Goal: Complete application form

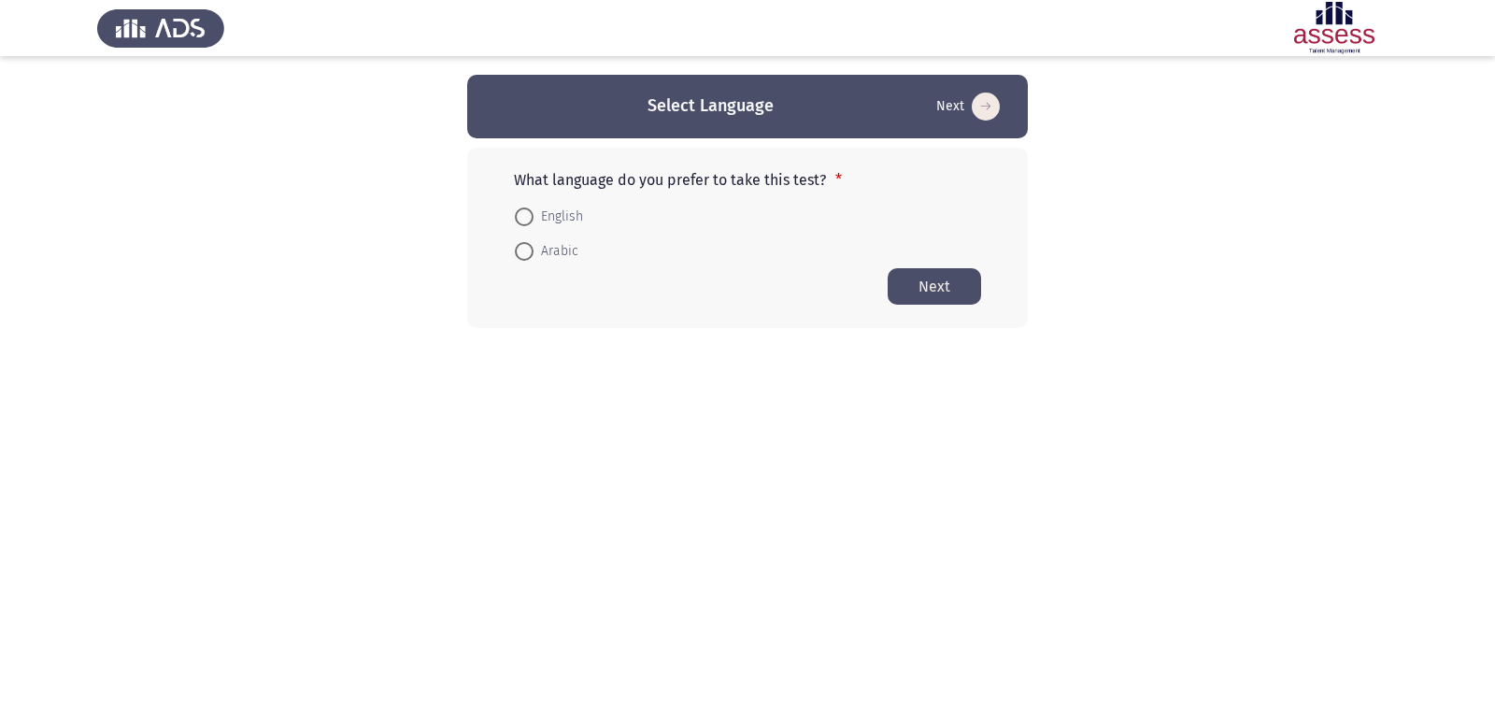
click at [529, 250] on span at bounding box center [524, 251] width 19 height 19
click at [529, 250] on input "Arabic" at bounding box center [524, 251] width 19 height 19
radio input "true"
click at [946, 292] on button "Next" at bounding box center [934, 285] width 93 height 36
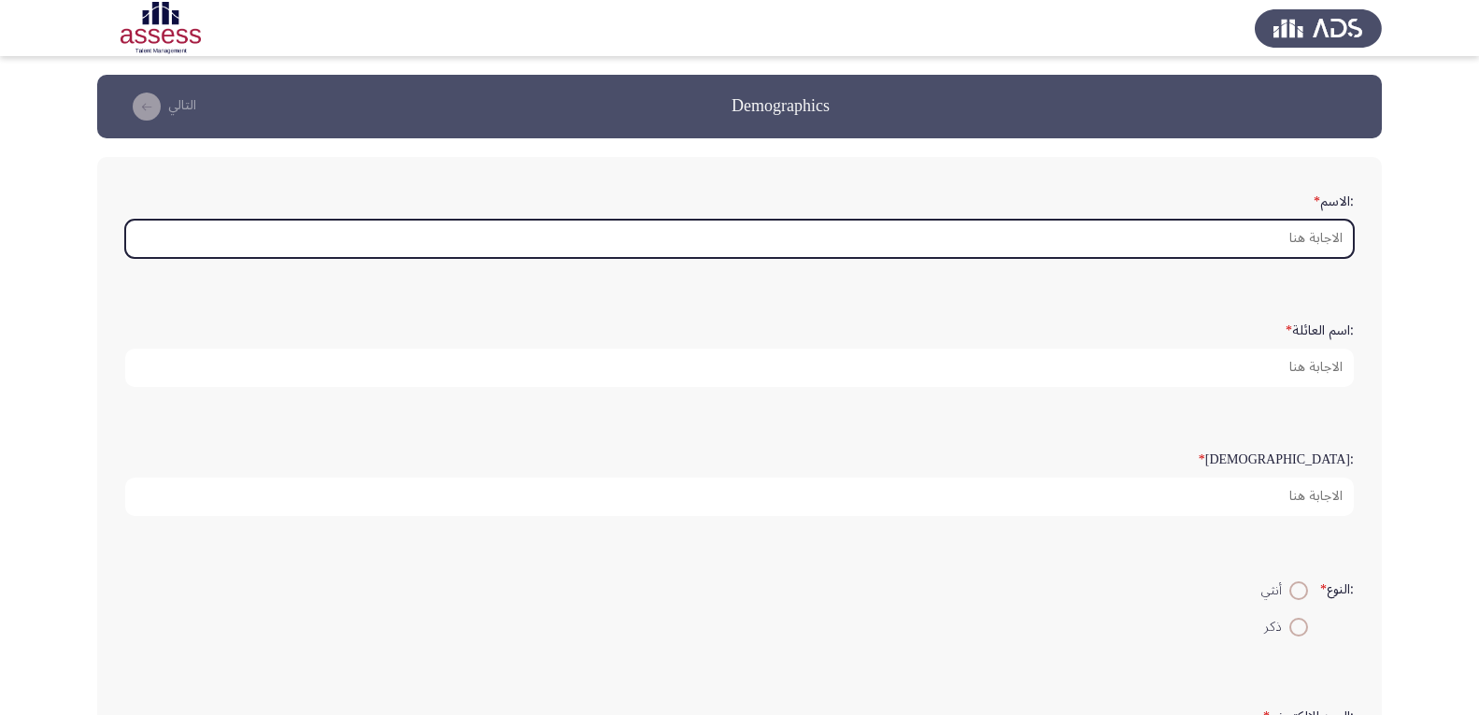
click at [1182, 249] on input ":الاسم *" at bounding box center [739, 239] width 1229 height 38
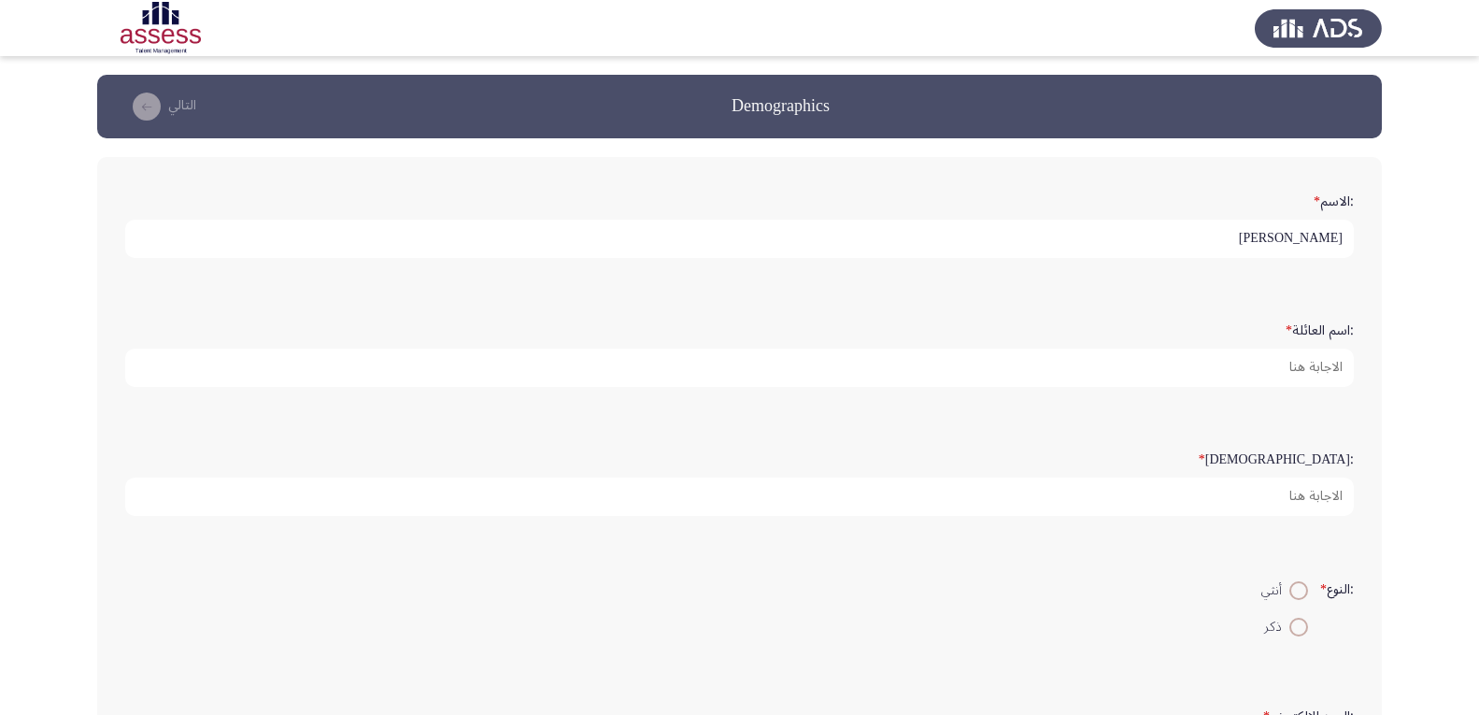
type input "[PERSON_NAME]"
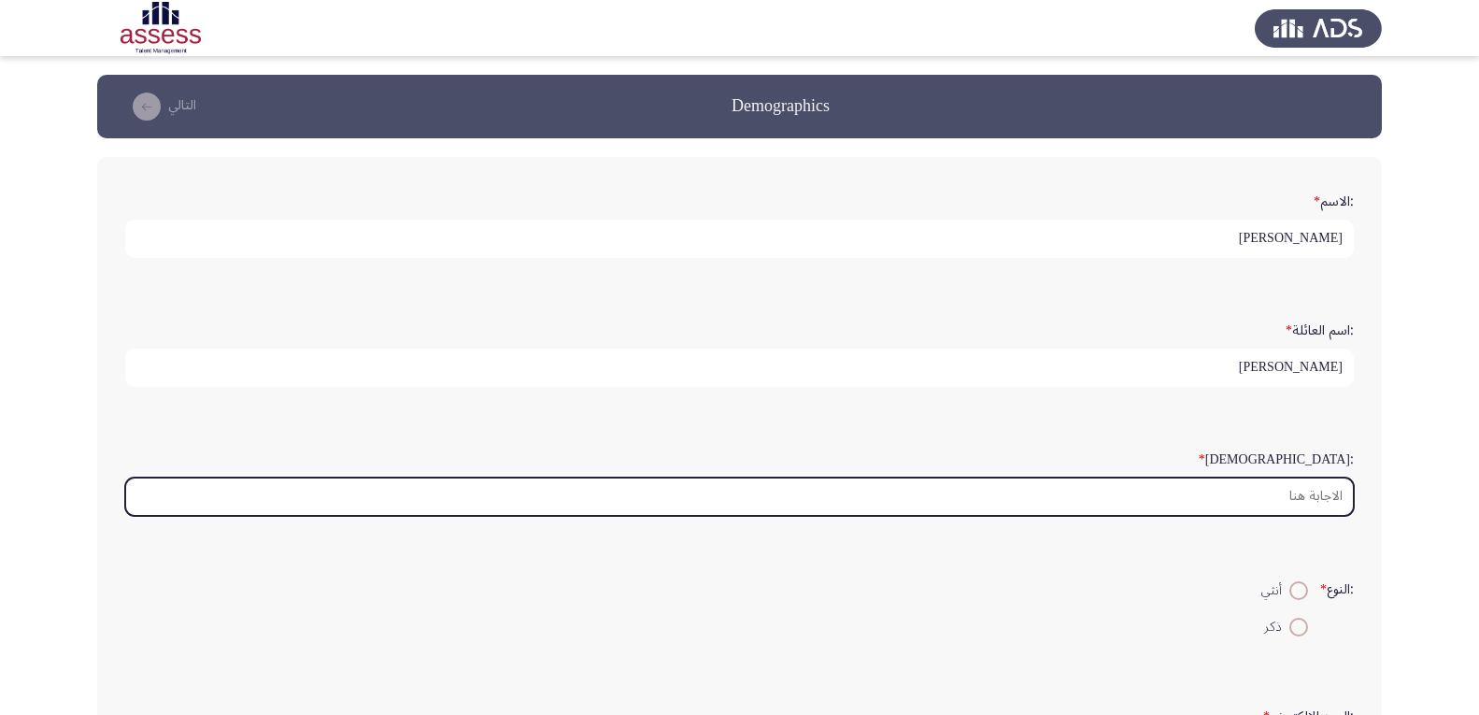
click at [1287, 477] on input ":السن *" at bounding box center [739, 496] width 1229 height 38
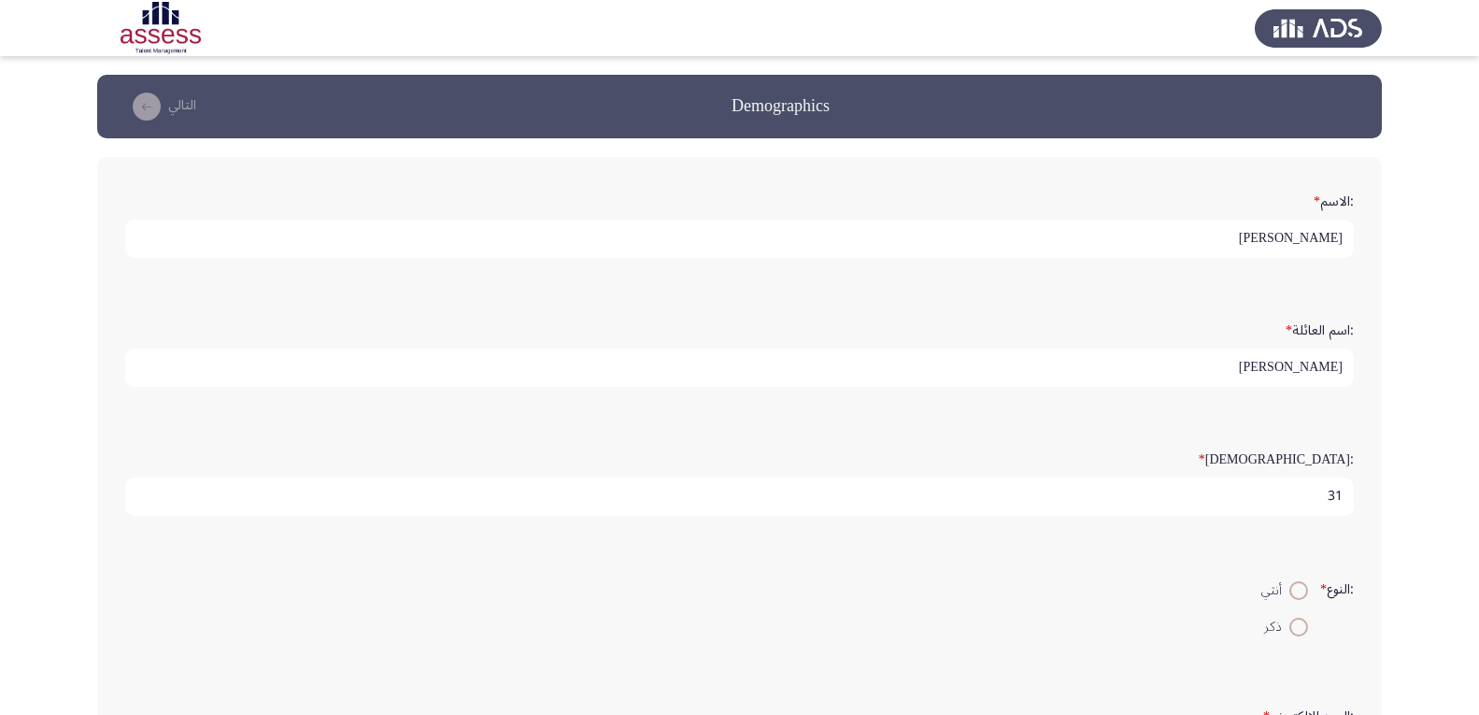
type input "31"
click at [1290, 622] on span at bounding box center [1299, 627] width 19 height 19
click at [1290, 622] on input "ذكر" at bounding box center [1299, 627] width 19 height 19
radio input "true"
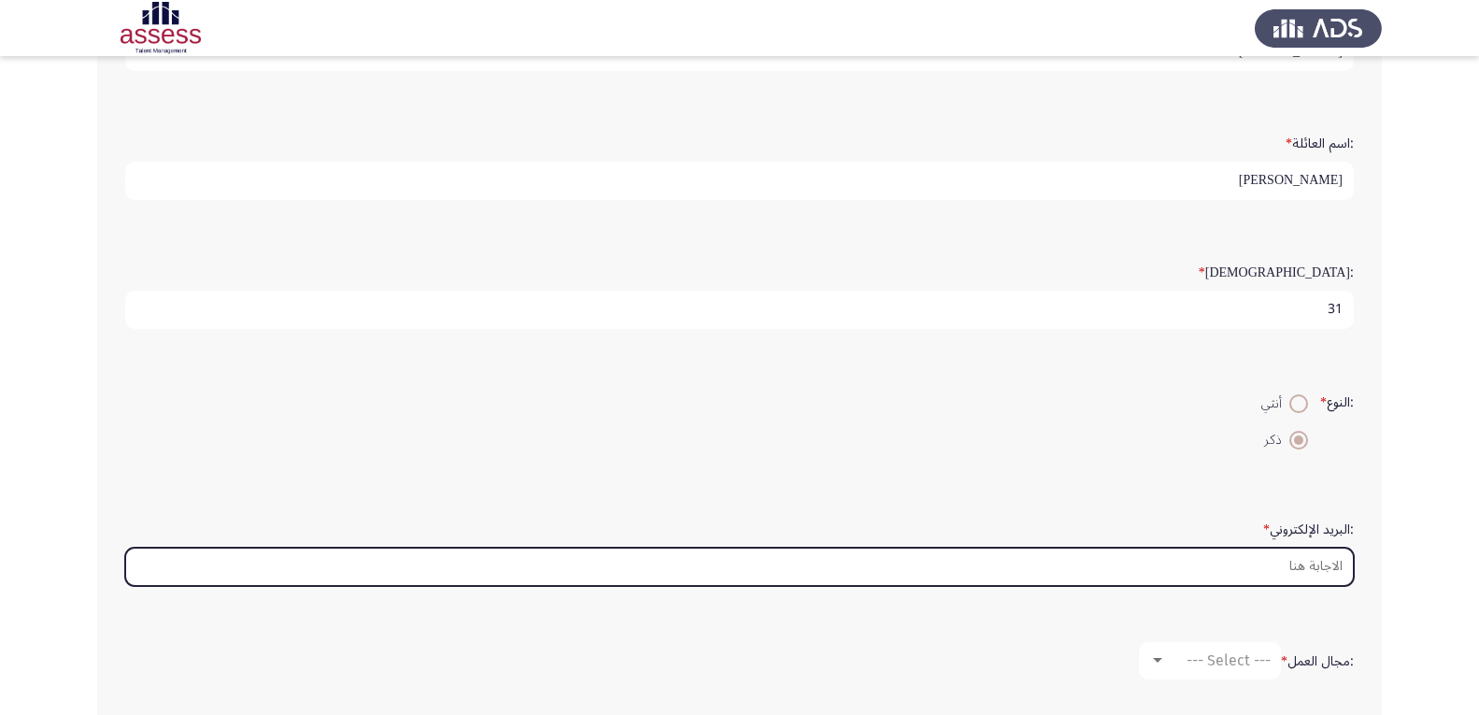
click at [1215, 567] on input ":البريد الإلكتروني *" at bounding box center [739, 567] width 1229 height 38
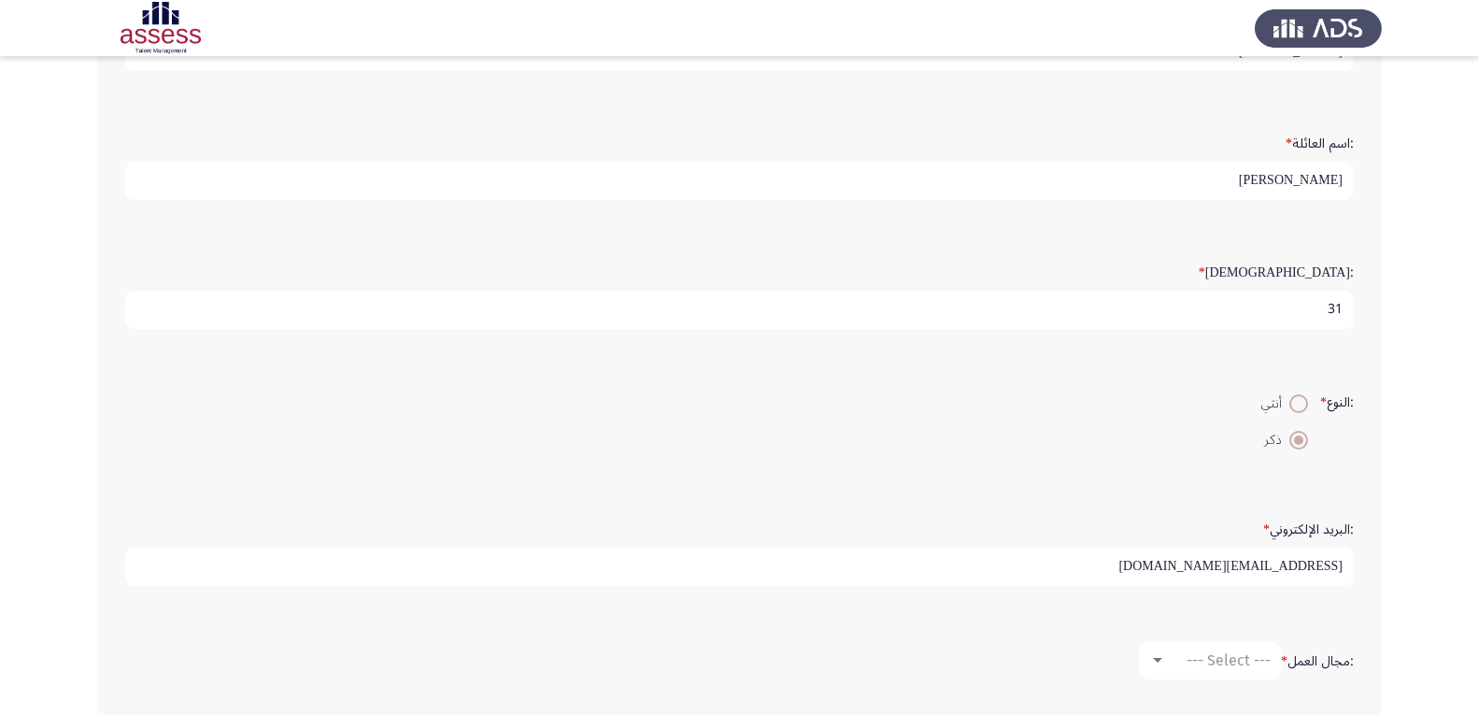
scroll to position [402, 0]
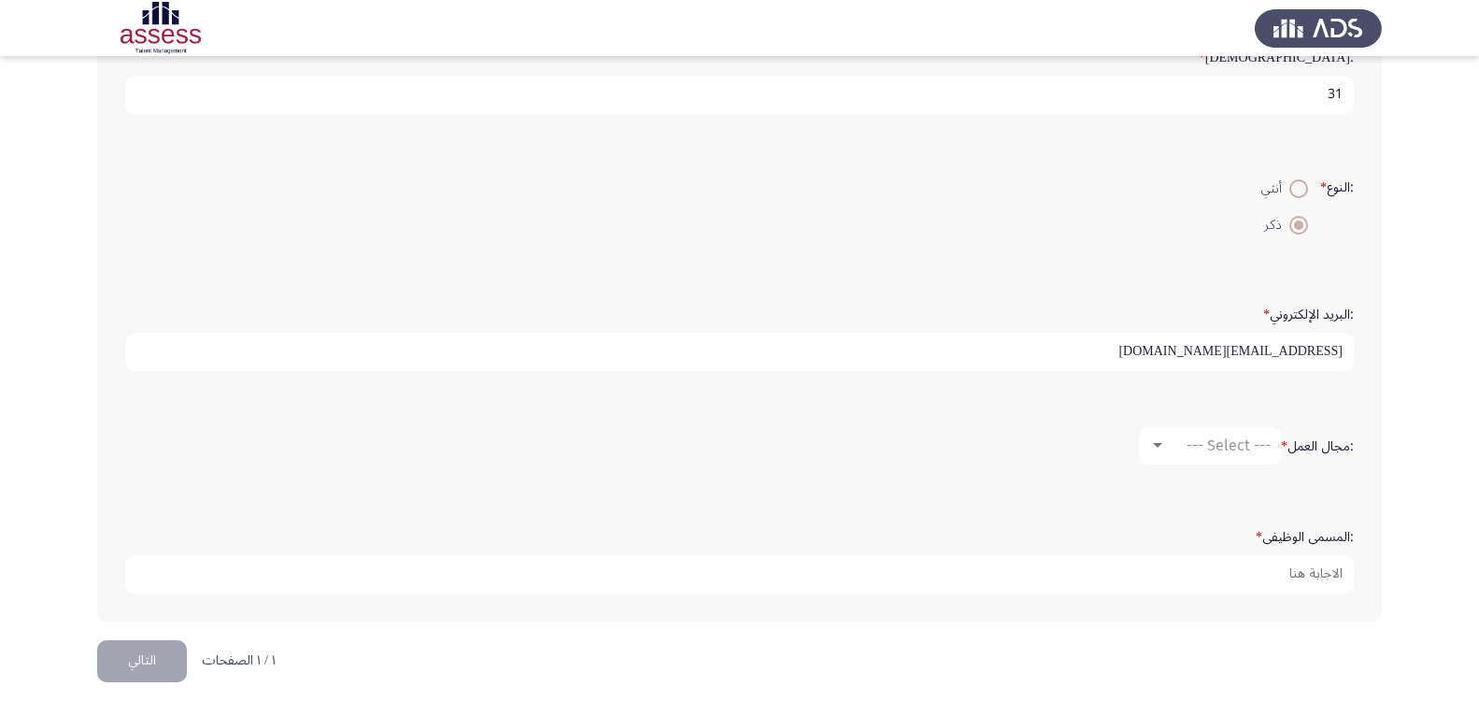
type input "[EMAIL_ADDRESS][DOMAIN_NAME]"
click at [1187, 450] on span "--- Select ---" at bounding box center [1229, 445] width 84 height 18
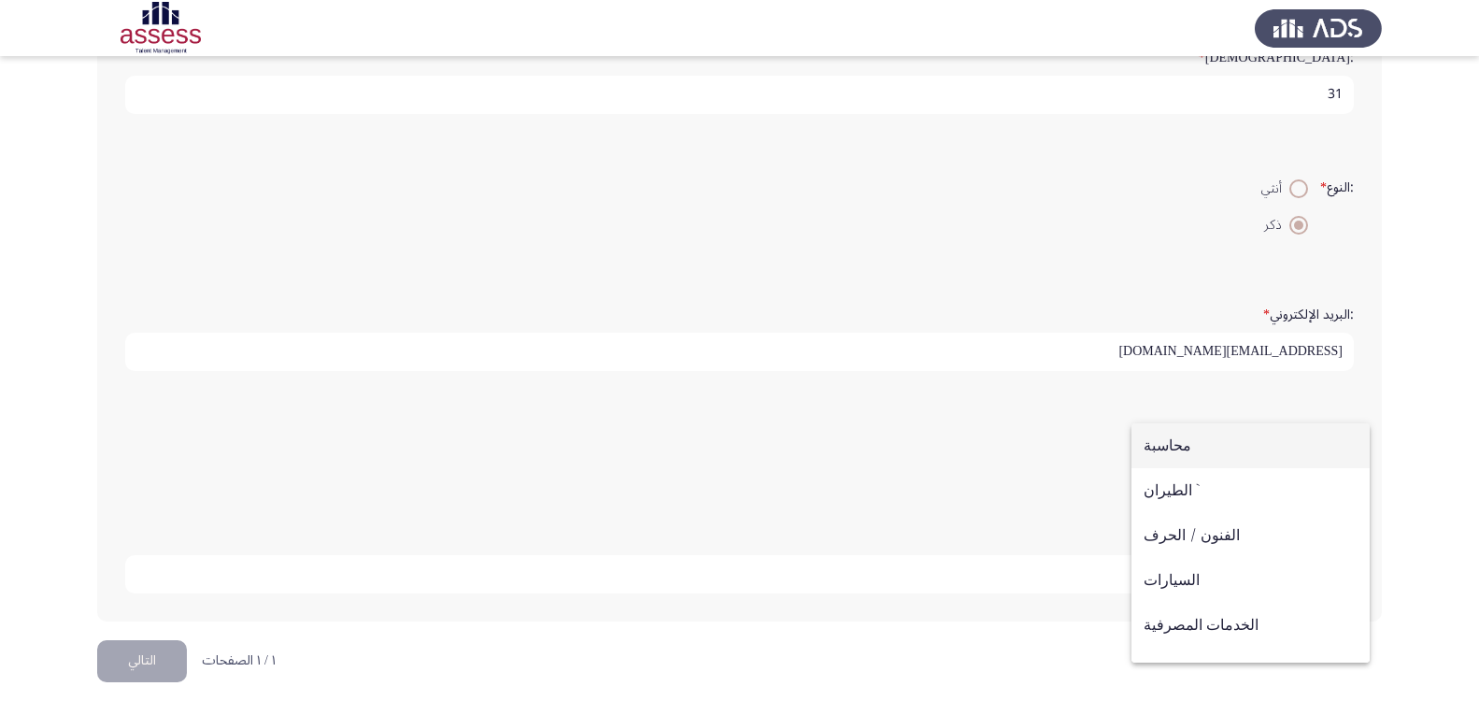
scroll to position [613, 0]
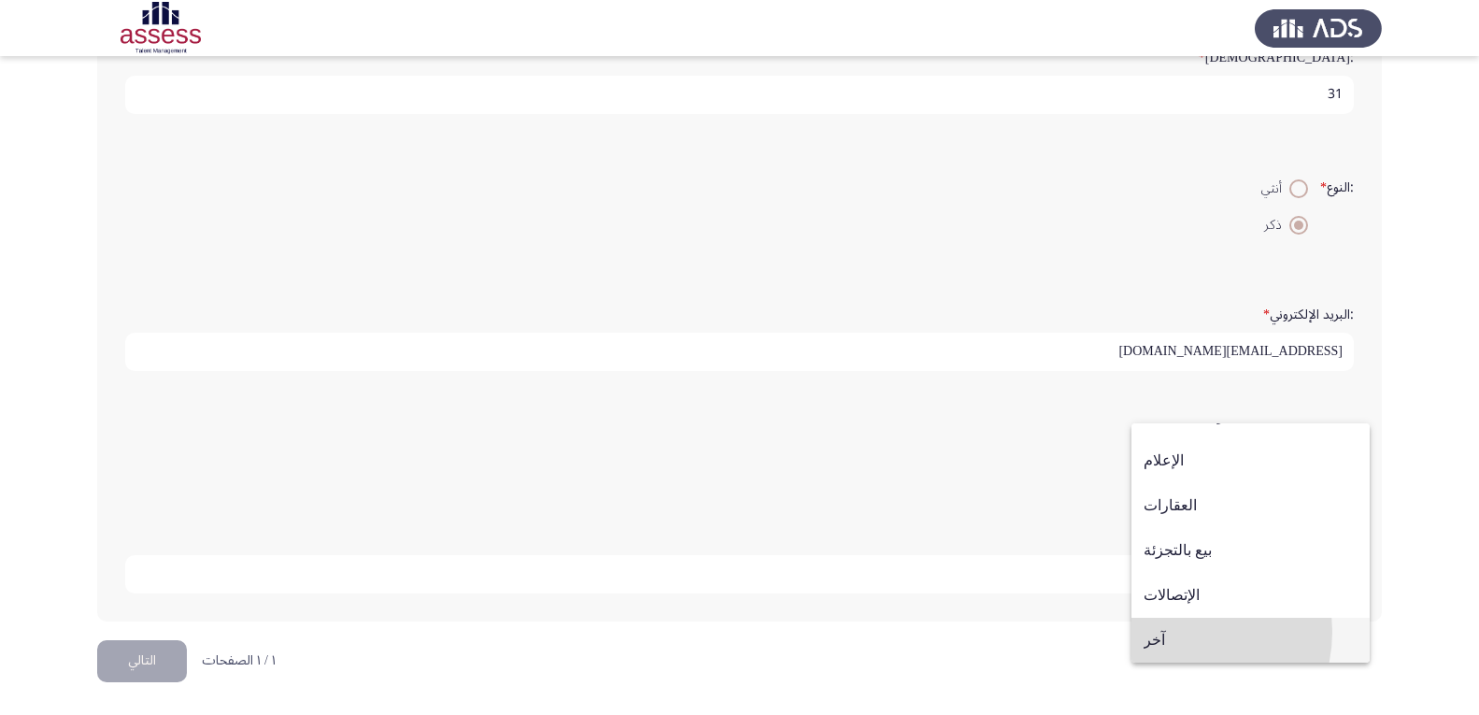
click at [1179, 632] on span "آخر" at bounding box center [1251, 640] width 214 height 45
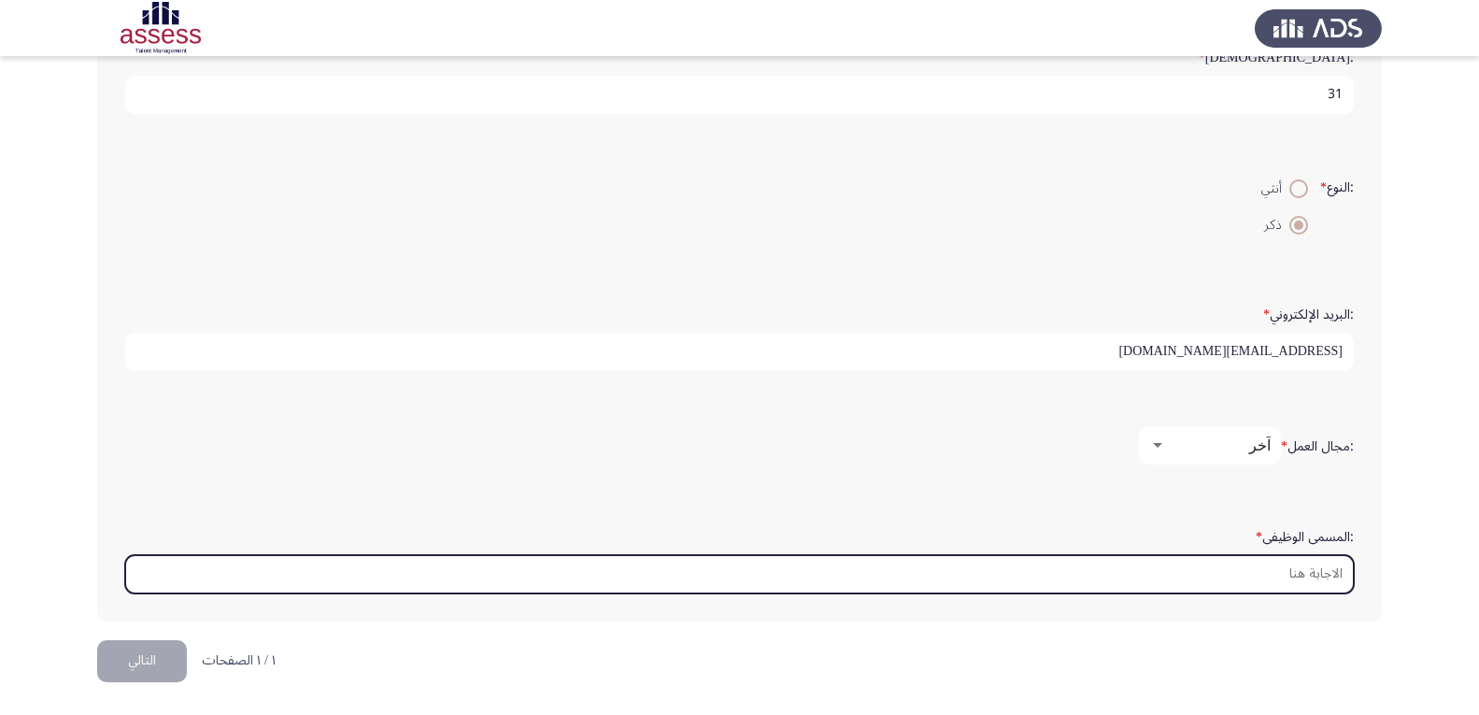
click at [1286, 571] on input ":المسمى الوظيفى *" at bounding box center [739, 574] width 1229 height 38
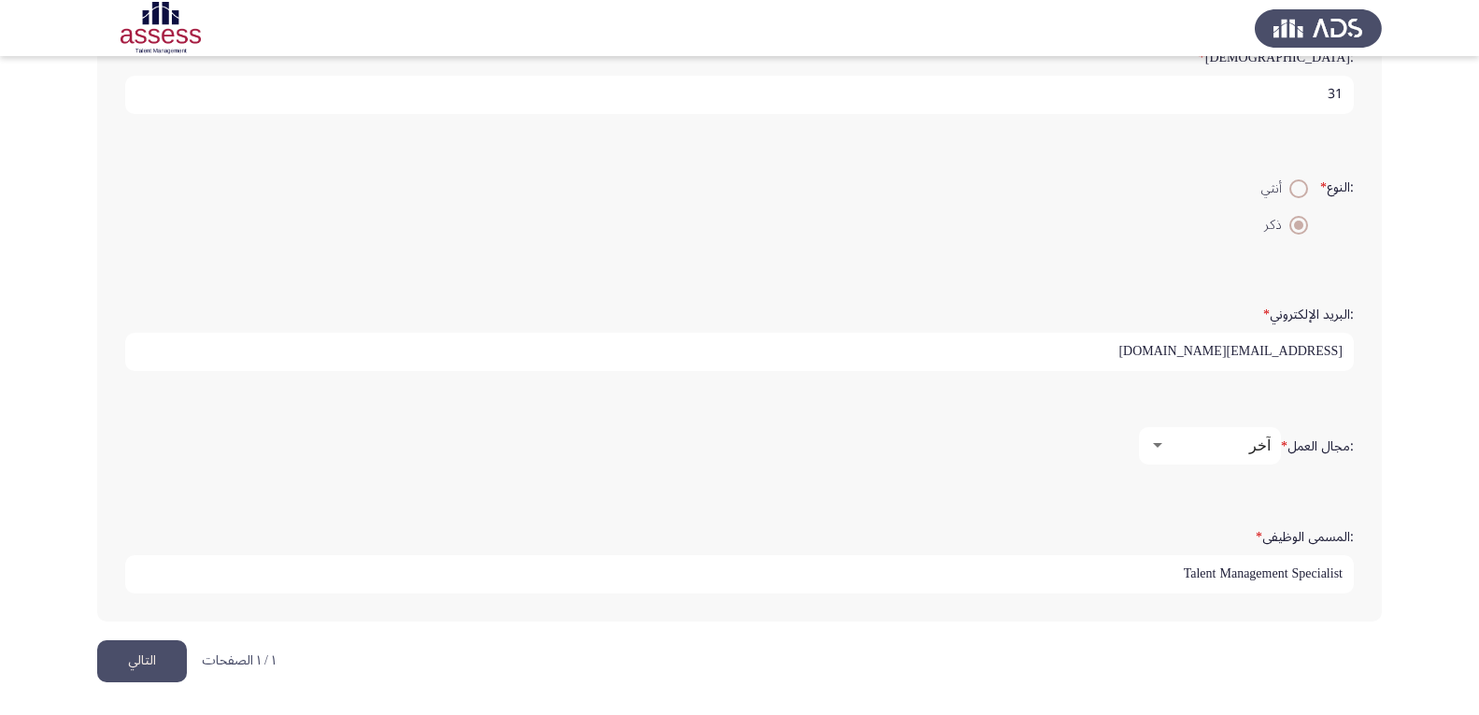
type input "Talent Management Specialist"
click at [152, 656] on button "التالي" at bounding box center [142, 661] width 90 height 42
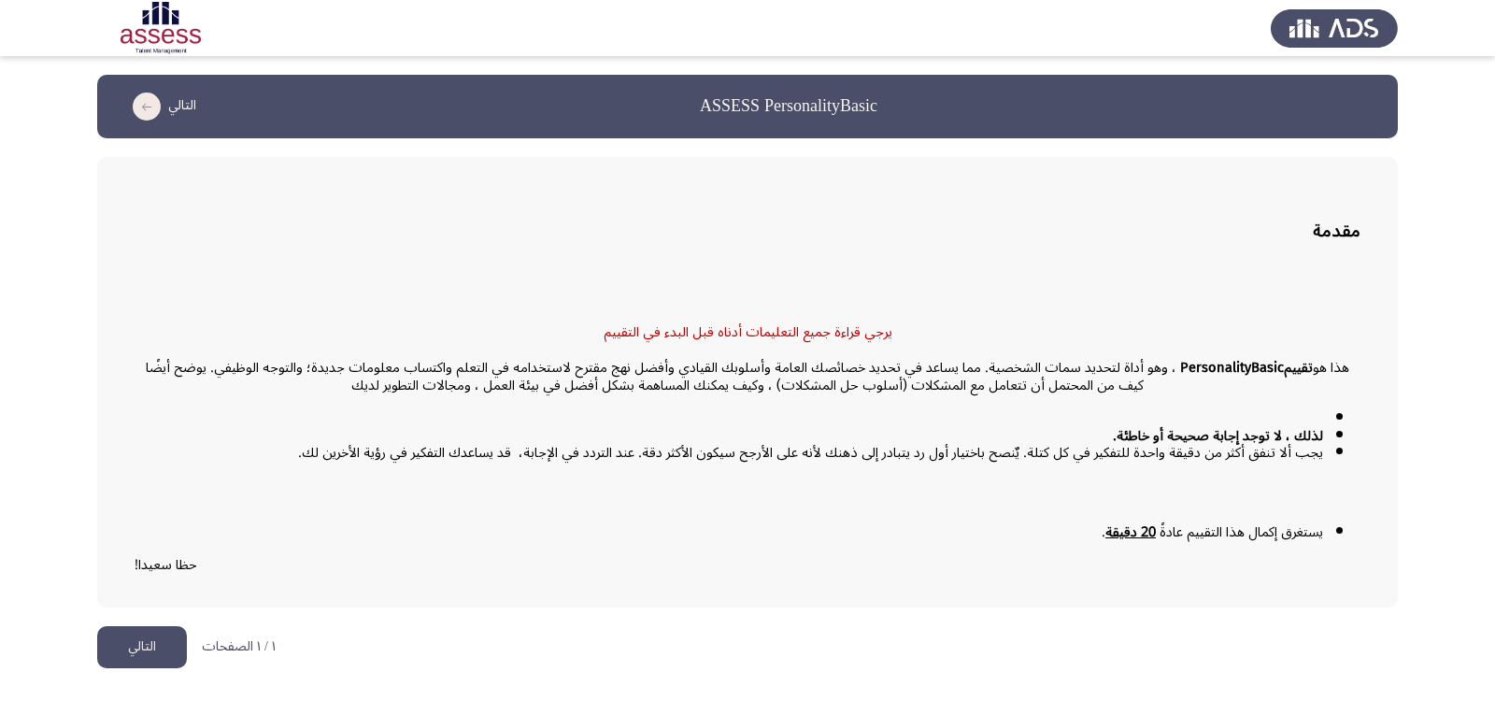
click at [164, 640] on button "التالي" at bounding box center [142, 647] width 90 height 42
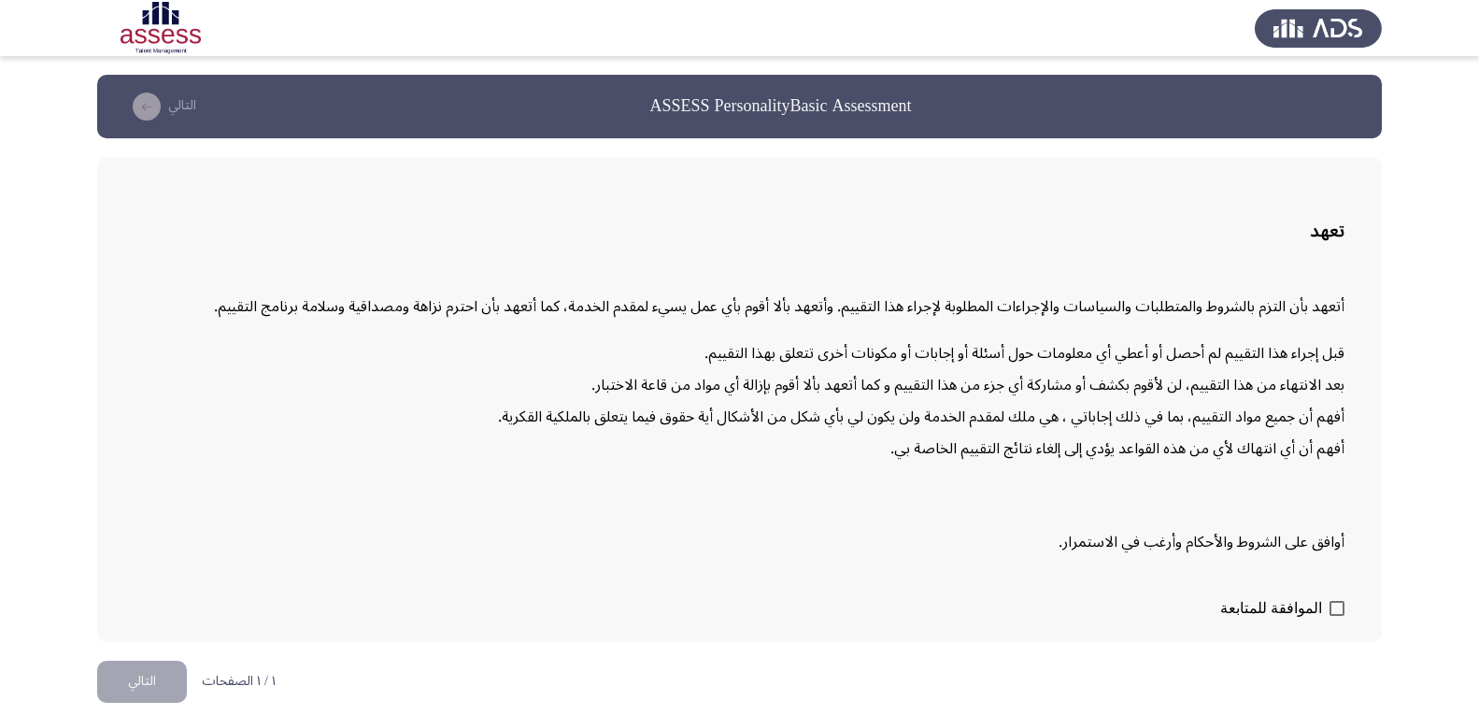
click at [1344, 605] on span at bounding box center [1337, 608] width 15 height 15
click at [1337, 616] on input "الموافقة للمتابعة" at bounding box center [1336, 616] width 1 height 1
checkbox input "true"
click at [151, 673] on button "التالي" at bounding box center [142, 682] width 90 height 42
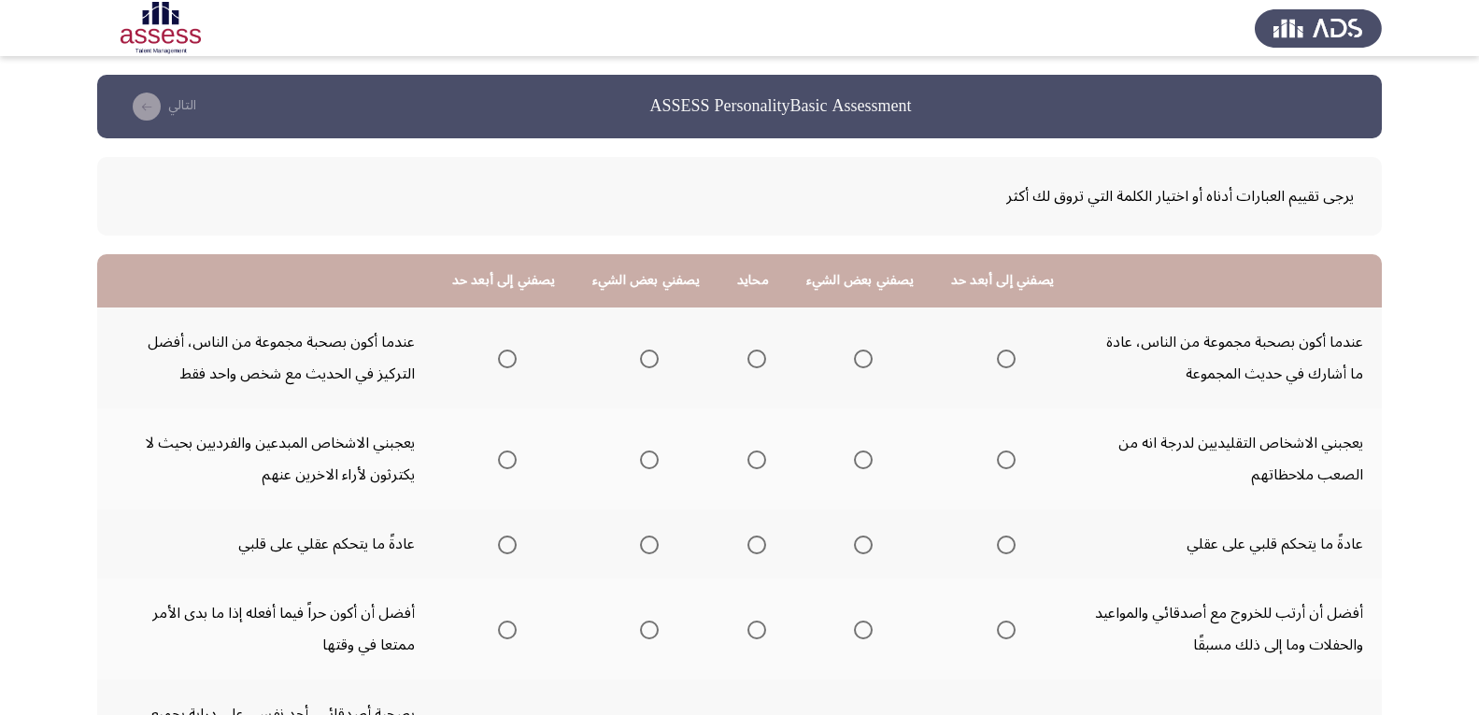
scroll to position [93, 0]
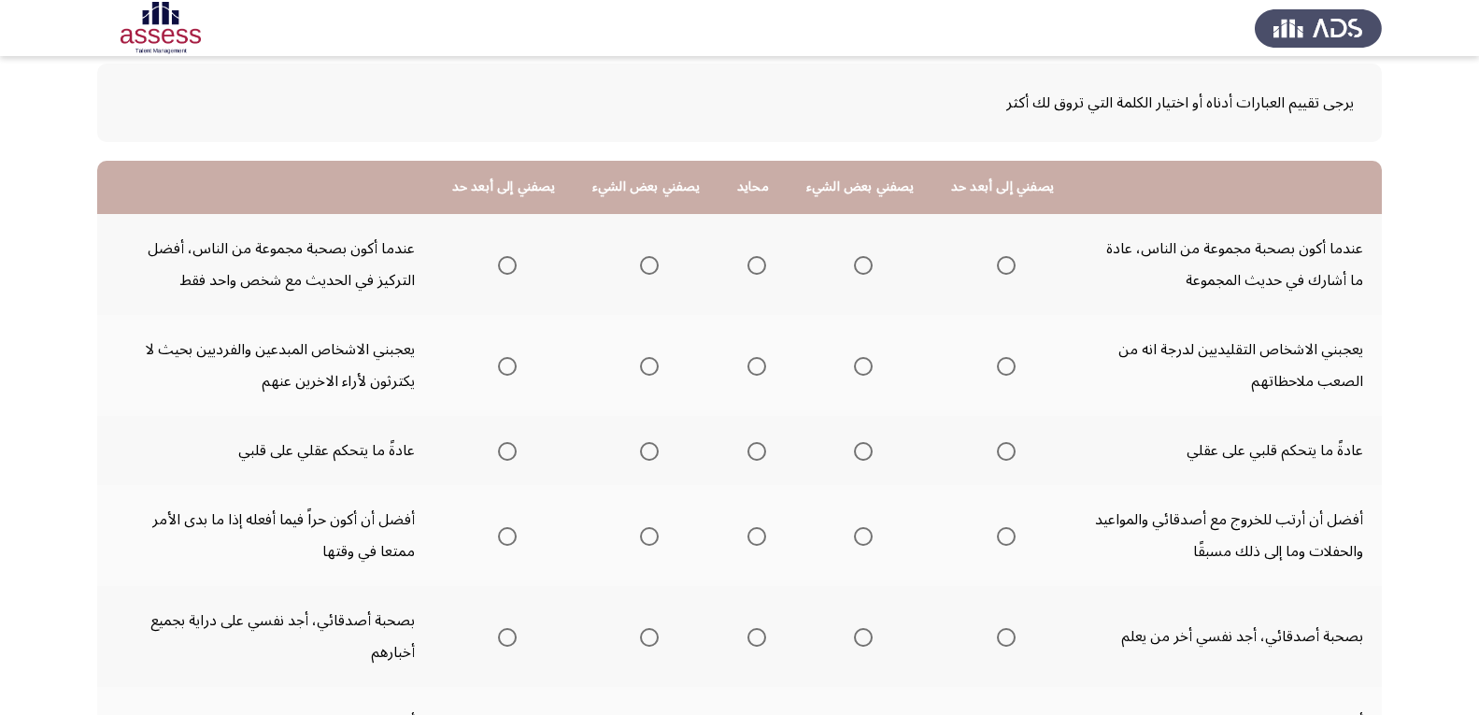
click at [856, 271] on span "Select an option" at bounding box center [863, 265] width 19 height 19
click at [856, 271] on input "Select an option" at bounding box center [863, 265] width 19 height 19
click at [862, 368] on span "Select an option" at bounding box center [863, 366] width 19 height 19
click at [862, 368] on input "Select an option" at bounding box center [863, 366] width 19 height 19
click at [509, 449] on span "Select an option" at bounding box center [507, 451] width 19 height 19
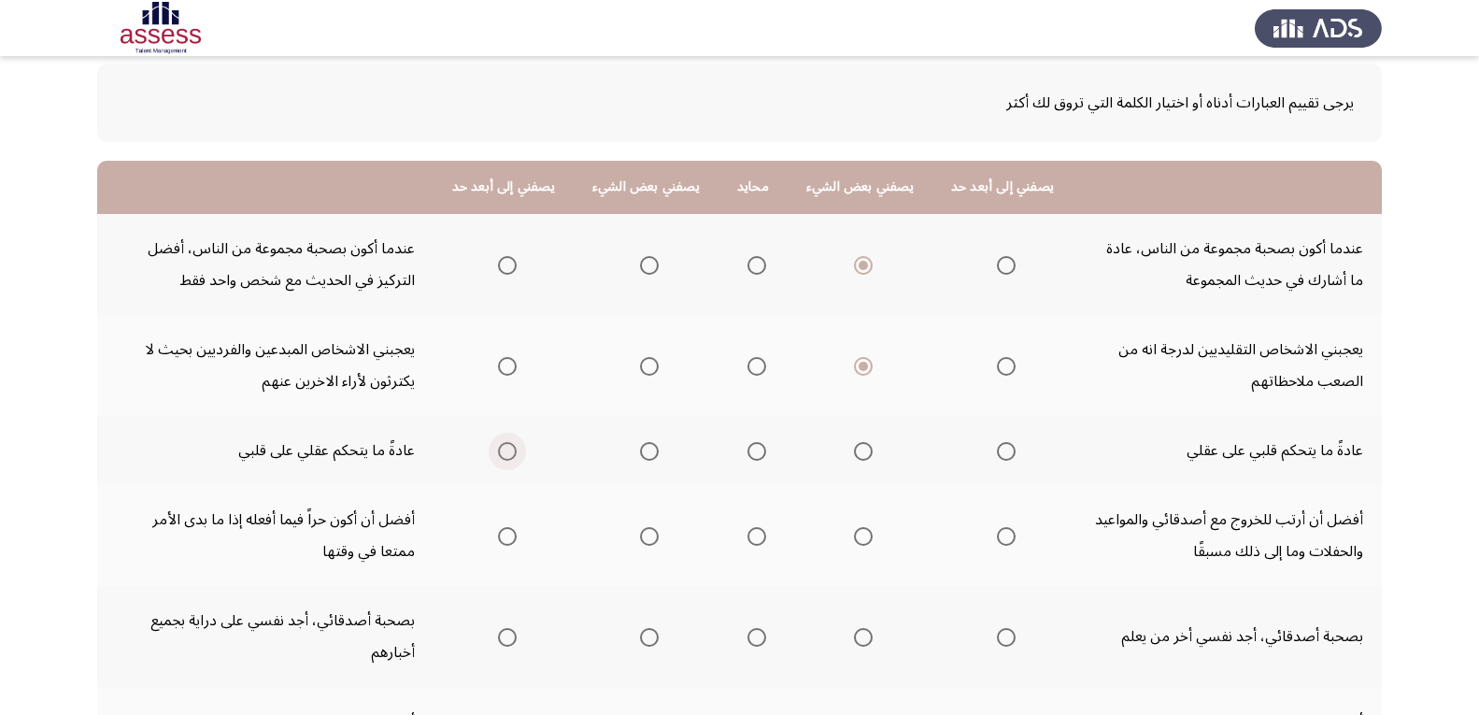
click at [509, 449] on input "Select an option" at bounding box center [507, 451] width 19 height 19
click at [851, 534] on label "Select an option" at bounding box center [860, 536] width 26 height 19
click at [854, 534] on input "Select an option" at bounding box center [863, 536] width 19 height 19
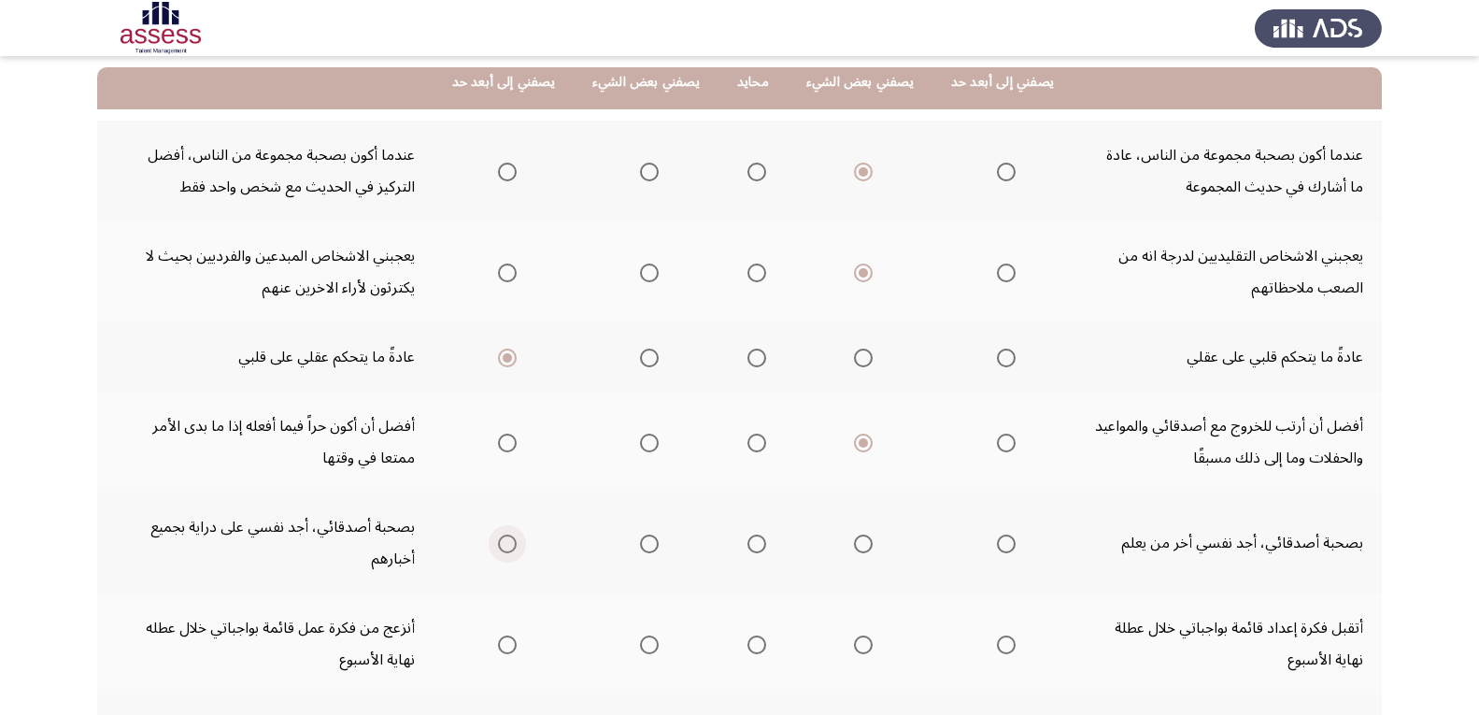
click at [513, 546] on span "Select an option" at bounding box center [507, 543] width 19 height 19
click at [513, 546] on input "Select an option" at bounding box center [507, 543] width 19 height 19
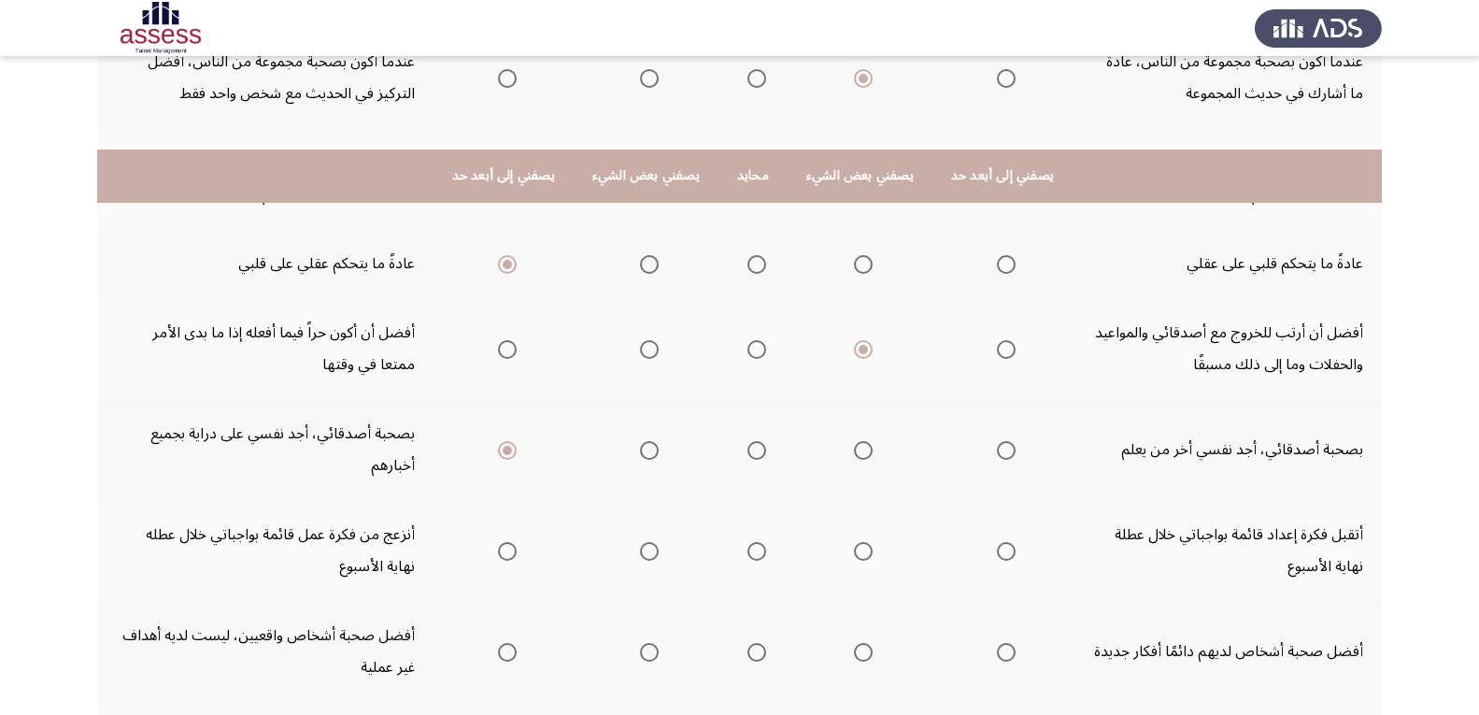
scroll to position [374, 0]
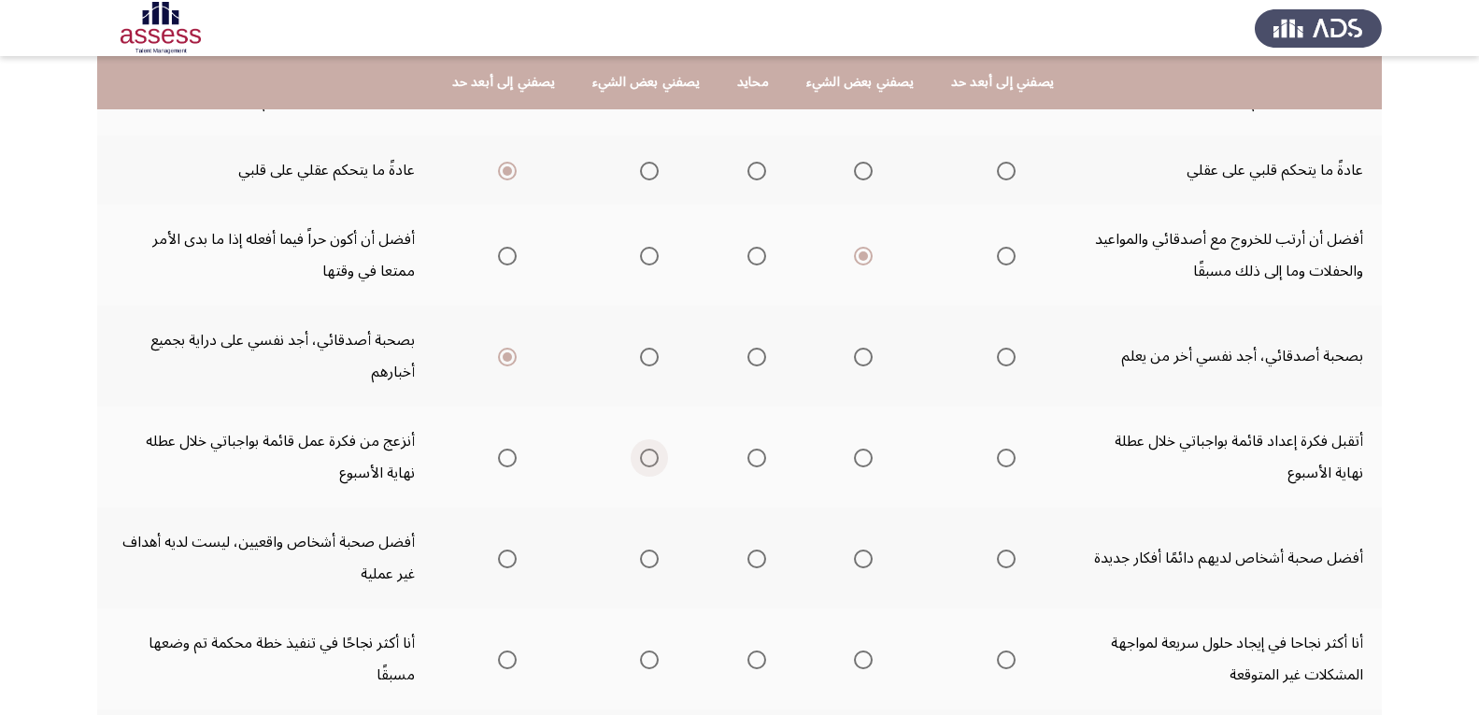
click at [652, 449] on span "Select an option" at bounding box center [649, 458] width 19 height 19
click at [652, 449] on input "Select an option" at bounding box center [649, 458] width 19 height 19
click at [862, 562] on span "Select an option" at bounding box center [863, 558] width 19 height 19
click at [862, 562] on input "Select an option" at bounding box center [863, 558] width 19 height 19
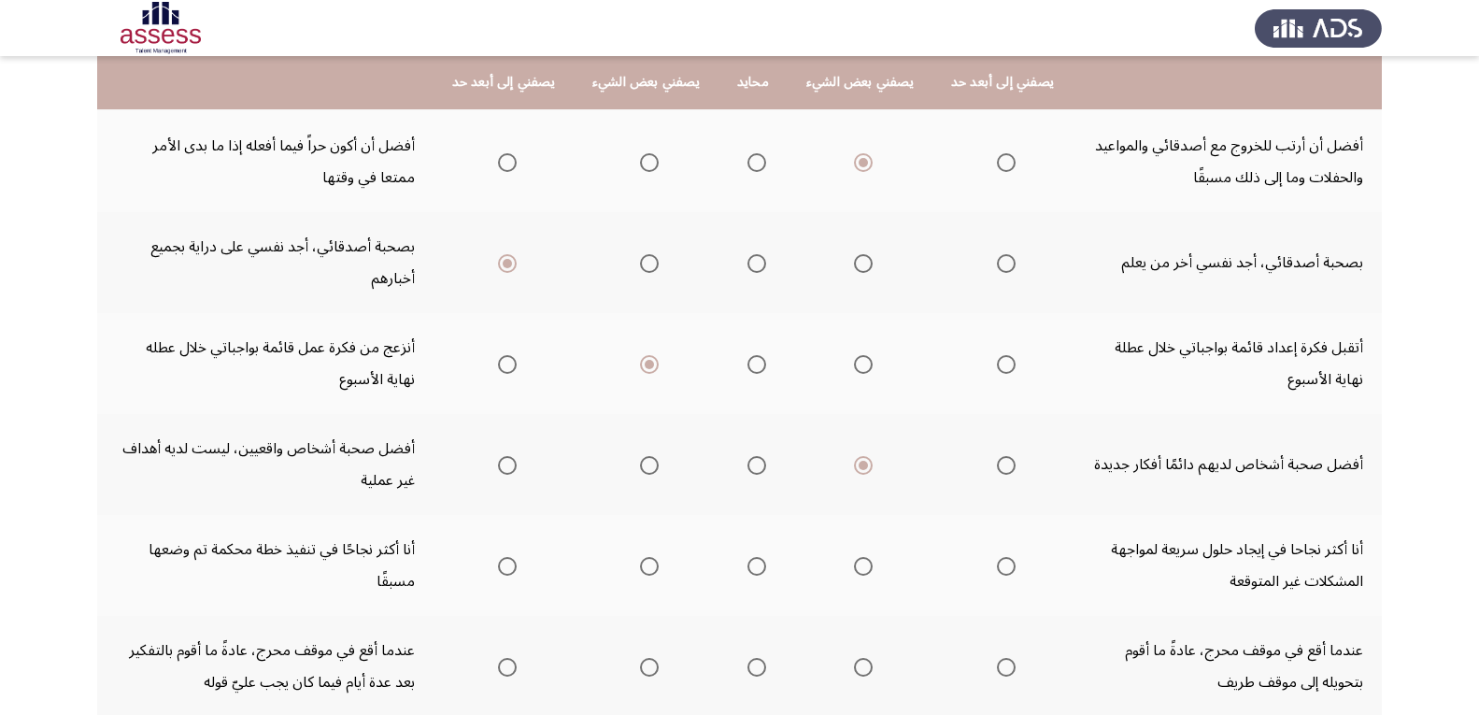
click at [1007, 468] on span "Select an option" at bounding box center [1006, 465] width 19 height 19
click at [1007, 468] on input "Select an option" at bounding box center [1006, 465] width 19 height 19
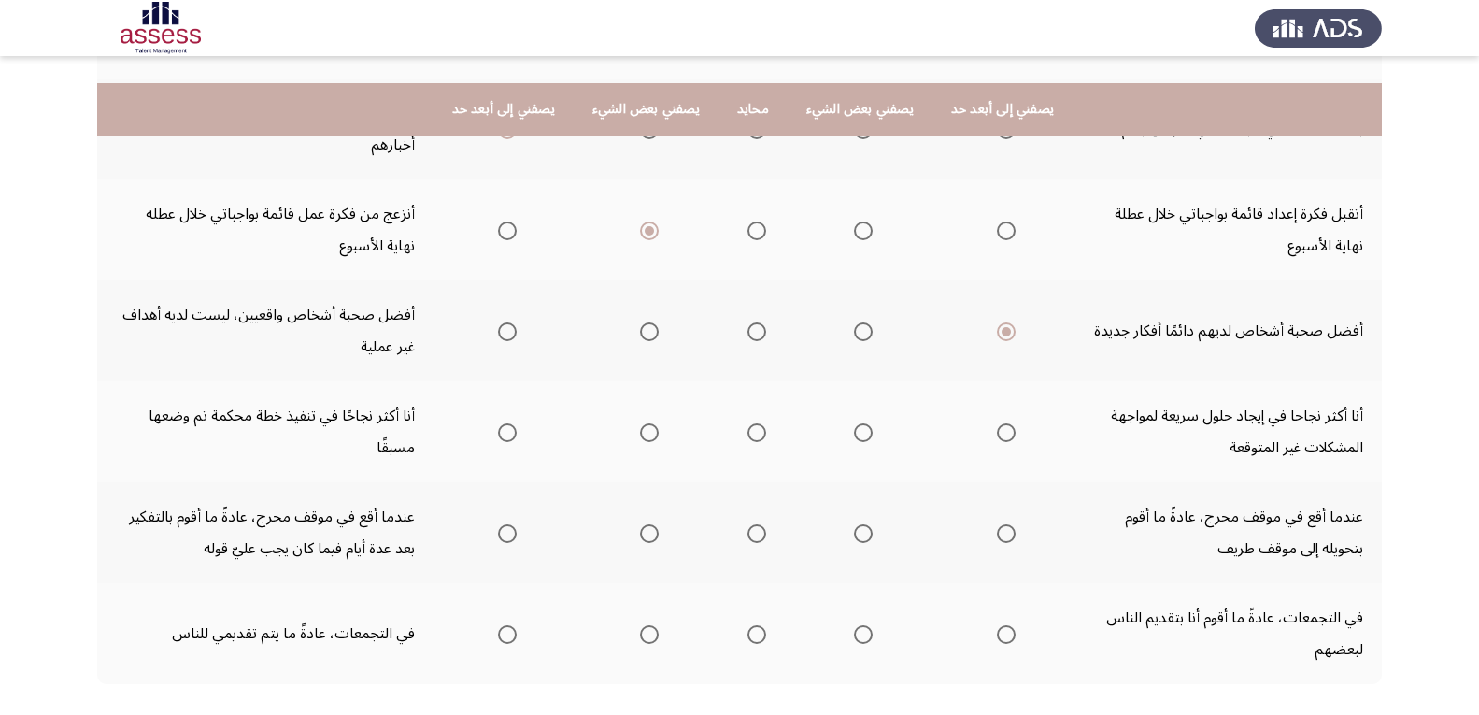
scroll to position [635, 0]
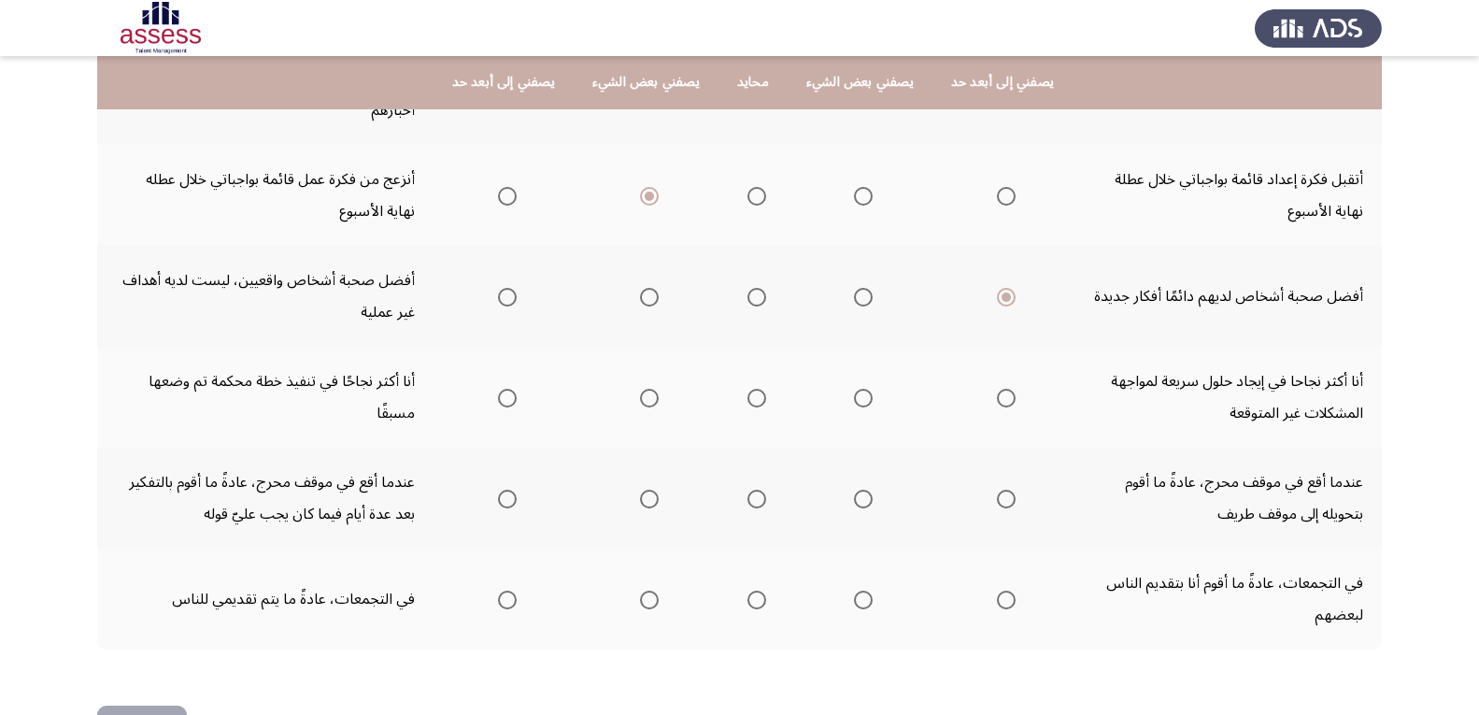
click at [1002, 396] on span "Select an option" at bounding box center [1006, 398] width 19 height 19
click at [1002, 396] on input "Select an option" at bounding box center [1006, 398] width 19 height 19
click at [649, 507] on span "Select an option" at bounding box center [649, 499] width 19 height 19
click at [649, 507] on input "Select an option" at bounding box center [649, 499] width 19 height 19
click at [862, 599] on span "Select an option" at bounding box center [863, 600] width 19 height 19
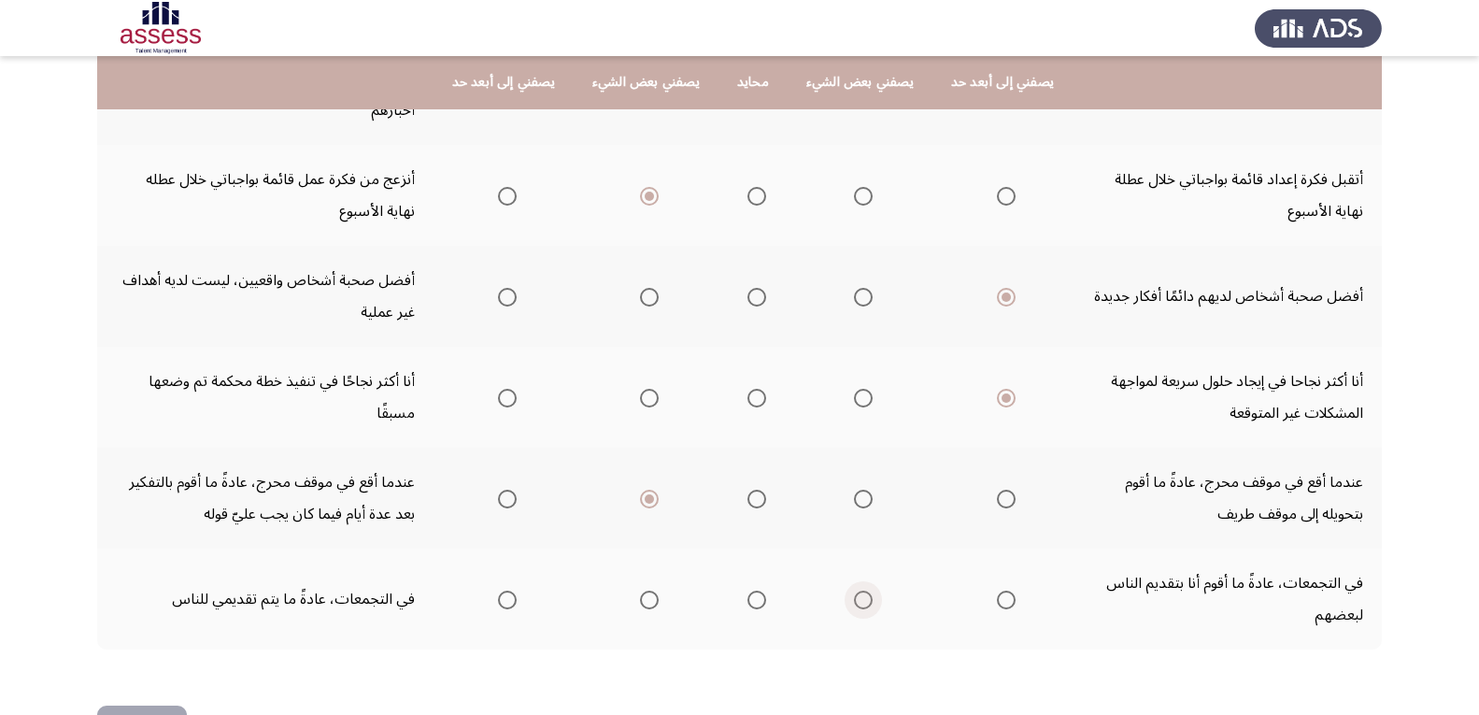
click at [862, 599] on input "Select an option" at bounding box center [863, 600] width 19 height 19
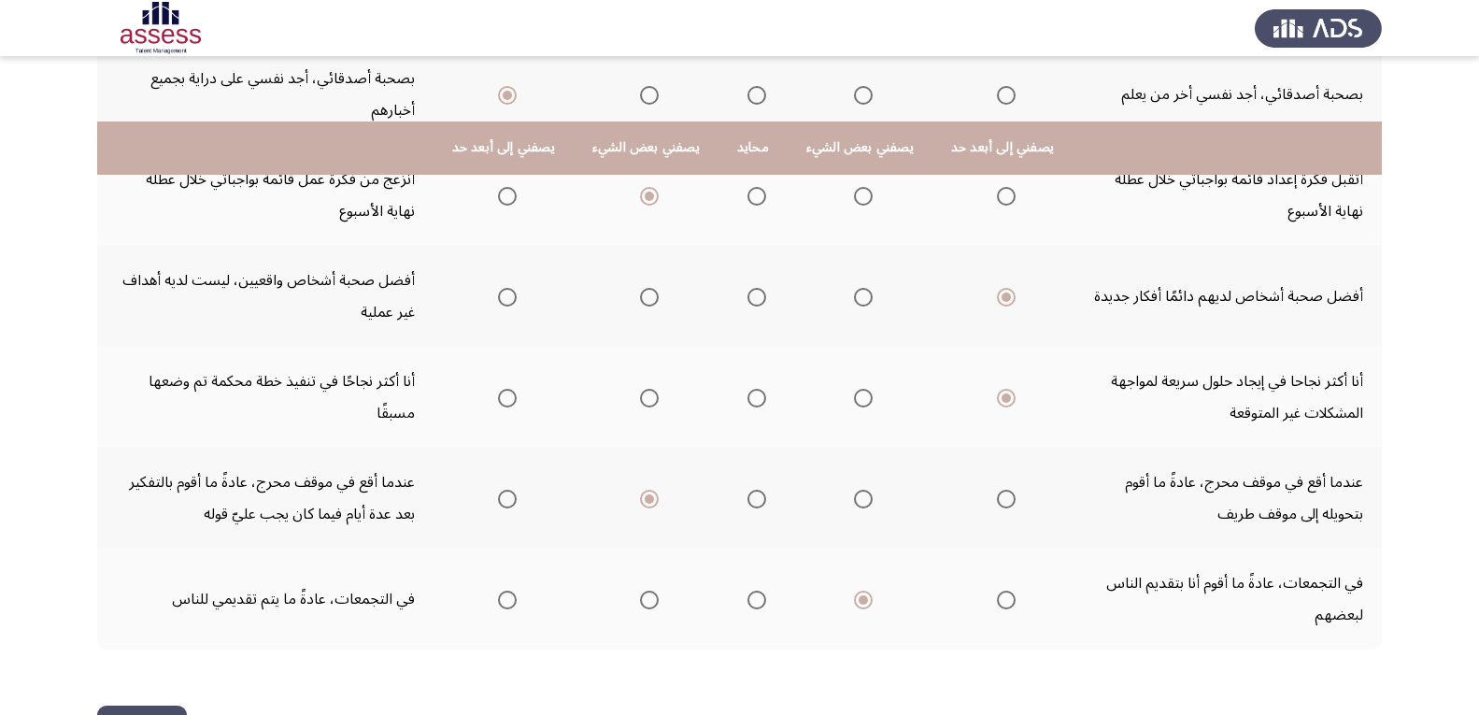
scroll to position [701, 0]
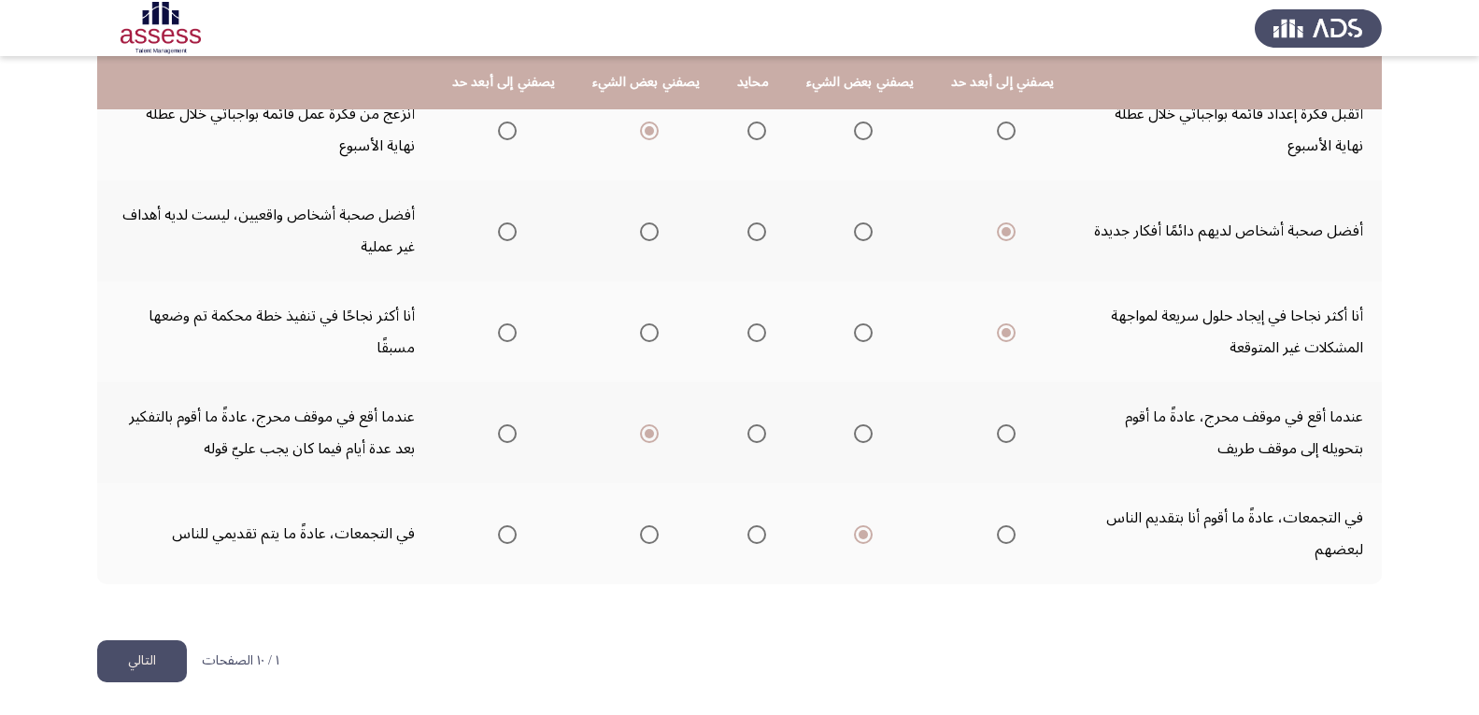
click at [150, 661] on button "التالي" at bounding box center [142, 661] width 90 height 42
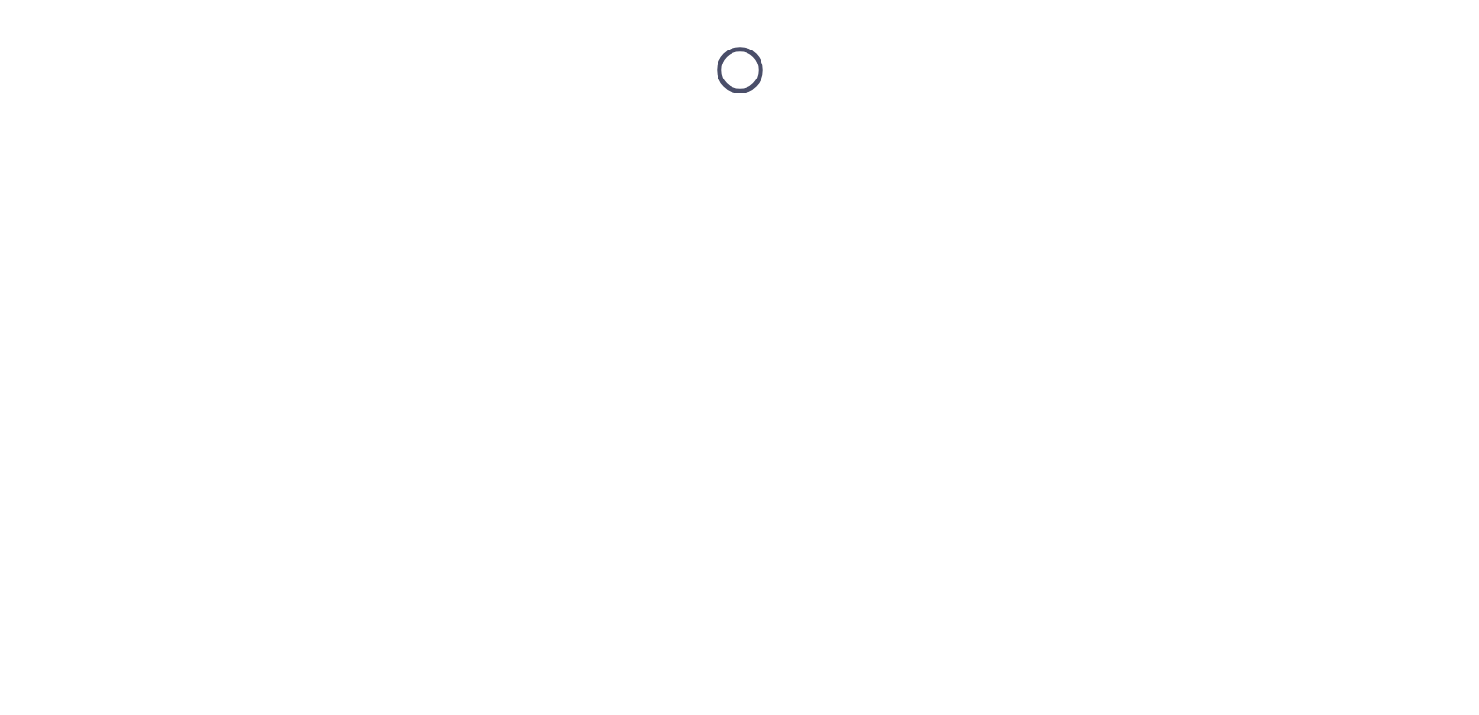
scroll to position [0, 0]
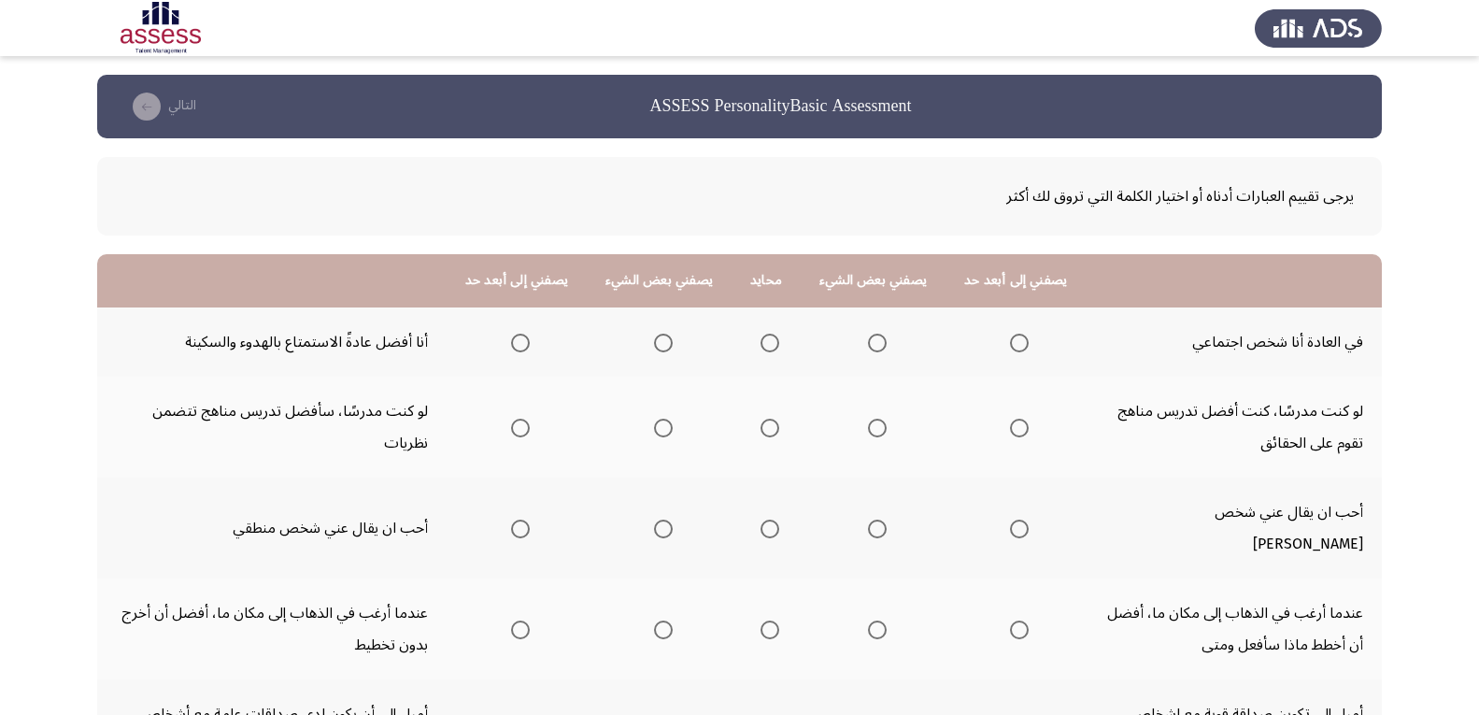
click at [665, 344] on span "Select an option" at bounding box center [663, 343] width 19 height 19
click at [665, 344] on input "Select an option" at bounding box center [663, 343] width 19 height 19
click at [879, 431] on span "Select an option" at bounding box center [877, 428] width 19 height 19
click at [879, 431] on input "Select an option" at bounding box center [877, 428] width 19 height 19
click at [666, 520] on span "Select an option" at bounding box center [663, 529] width 19 height 19
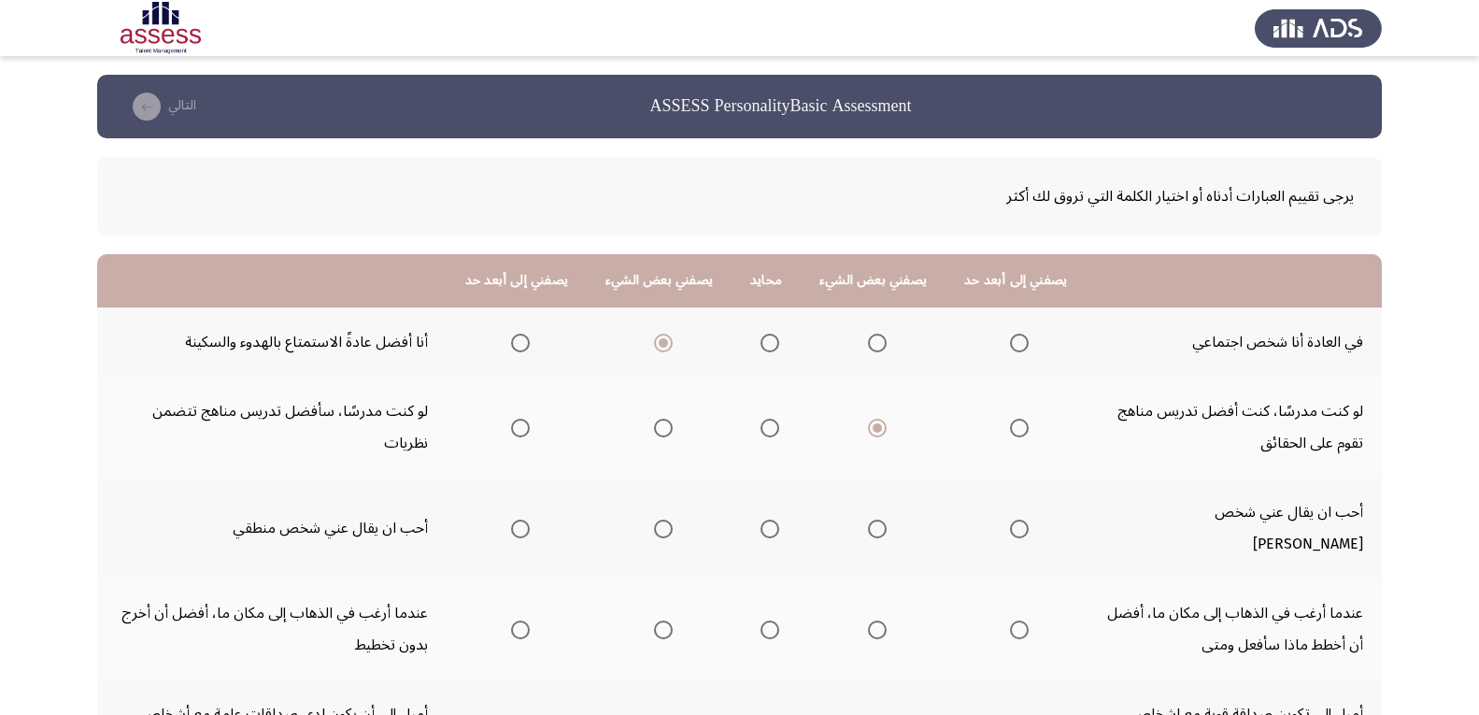
click at [666, 520] on input "Select an option" at bounding box center [663, 529] width 19 height 19
click at [520, 520] on span "Select an option" at bounding box center [520, 529] width 19 height 19
click at [520, 520] on input "Select an option" at bounding box center [520, 529] width 19 height 19
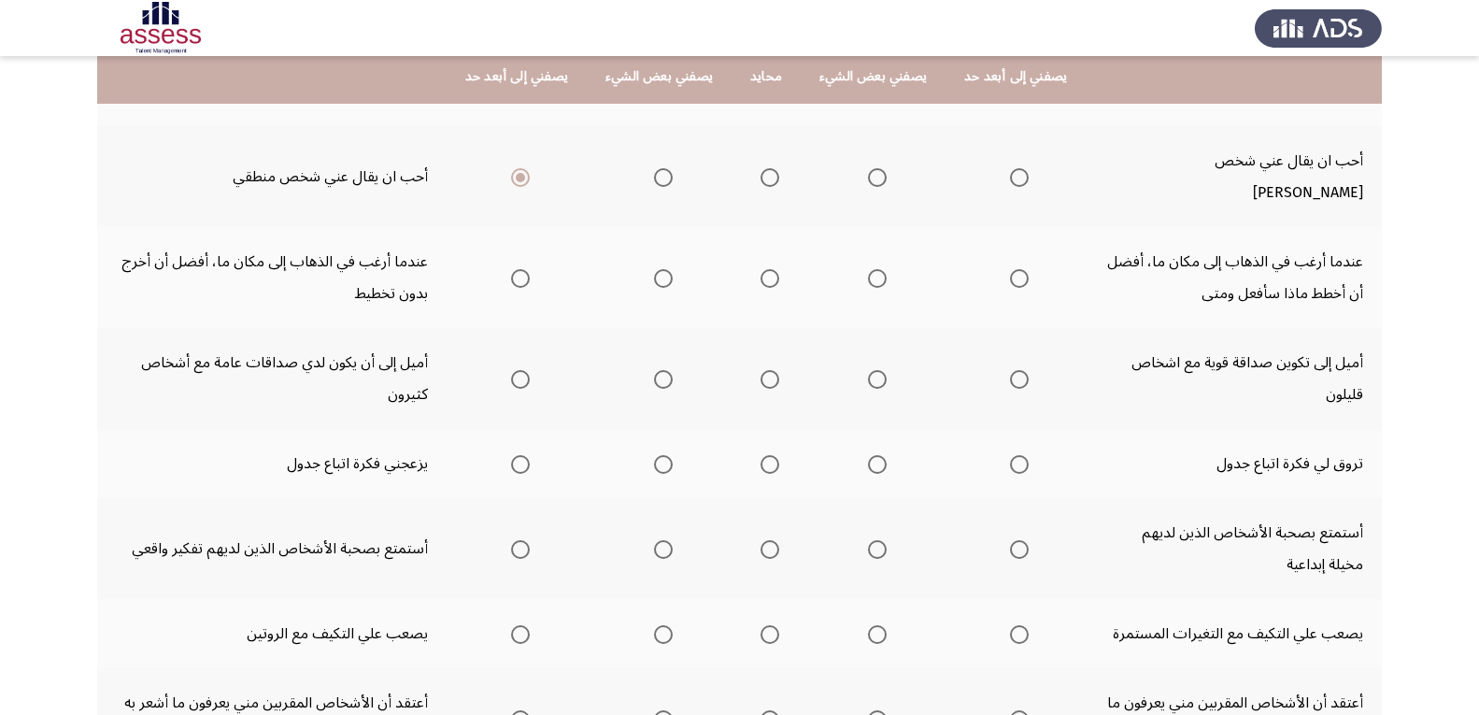
scroll to position [346, 0]
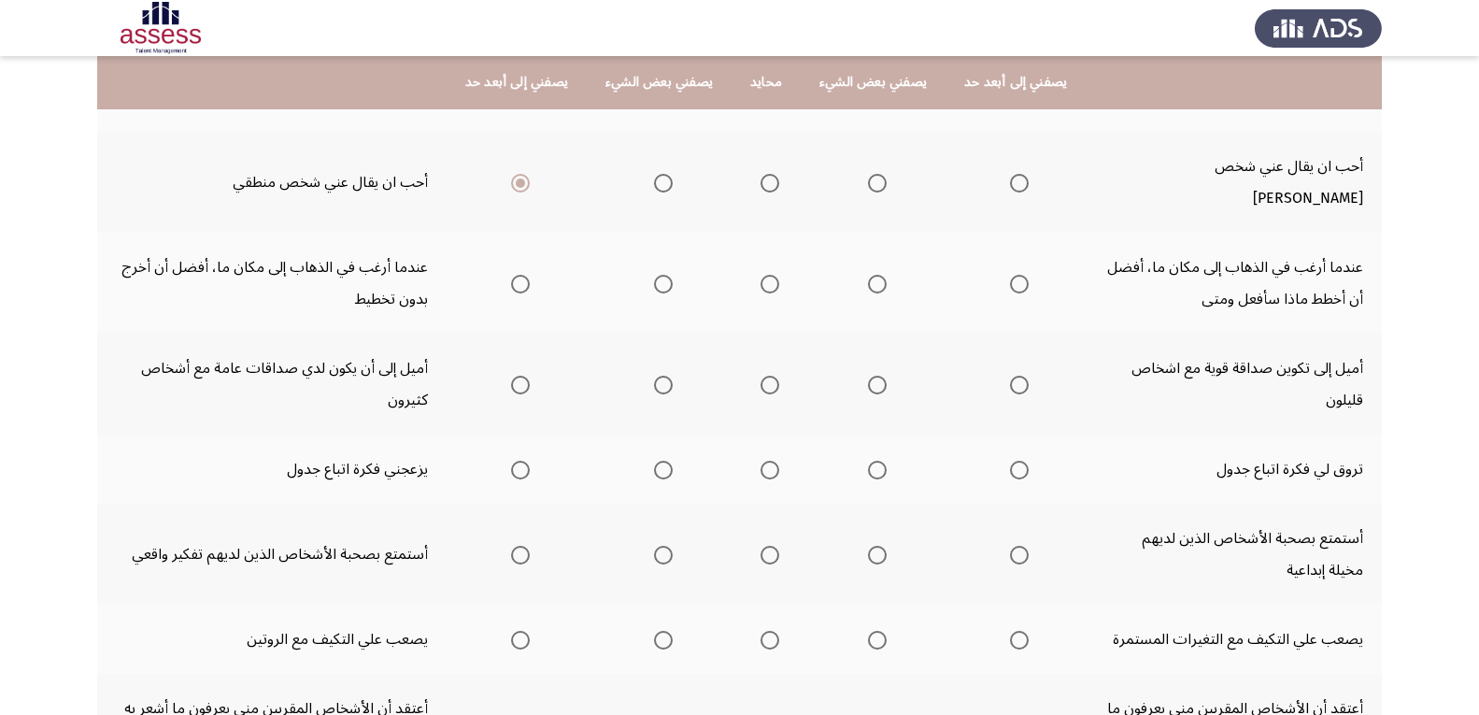
click at [527, 275] on span "Select an option" at bounding box center [520, 284] width 19 height 19
click at [527, 275] on input "Select an option" at bounding box center [520, 284] width 19 height 19
click at [1016, 376] on span "Select an option" at bounding box center [1019, 385] width 19 height 19
click at [1016, 376] on input "Select an option" at bounding box center [1019, 385] width 19 height 19
click at [873, 461] on span "Select an option" at bounding box center [877, 470] width 19 height 19
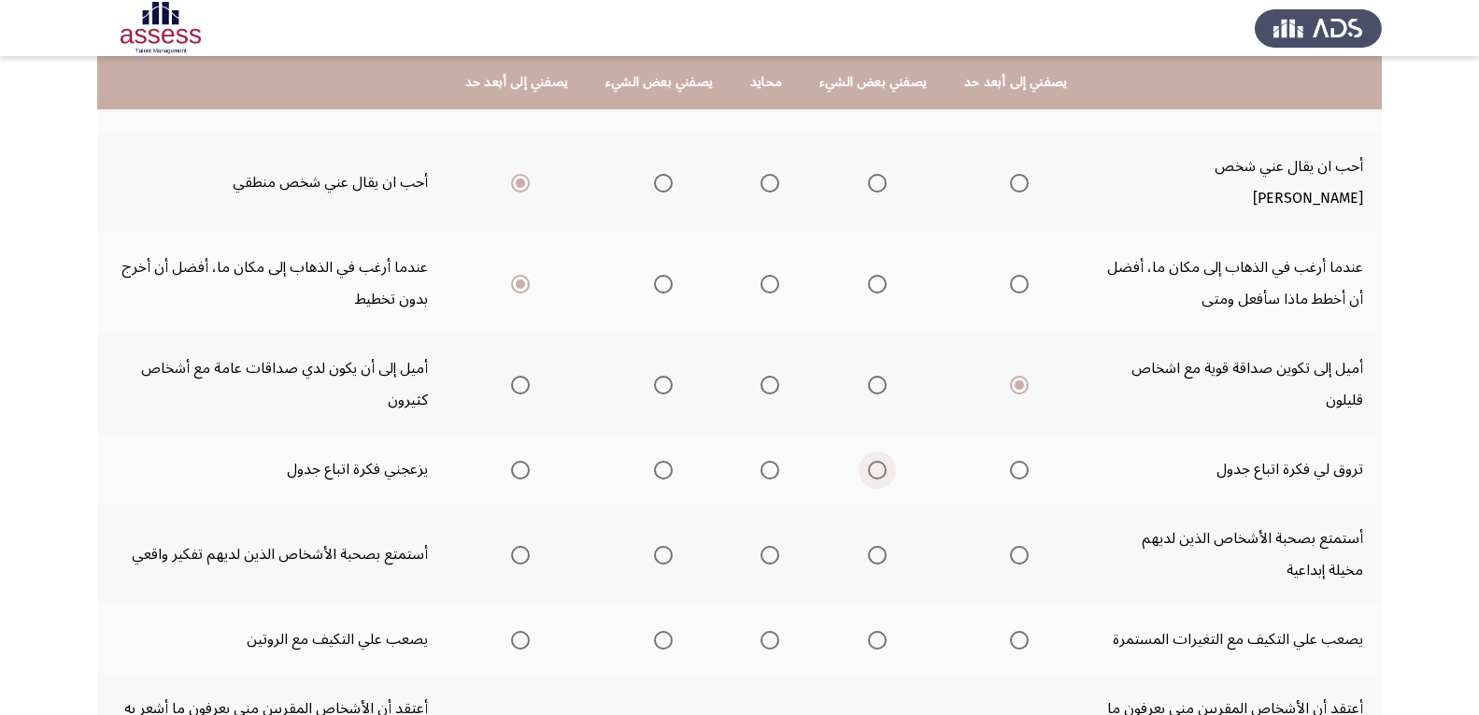
click at [873, 461] on input "Select an option" at bounding box center [877, 470] width 19 height 19
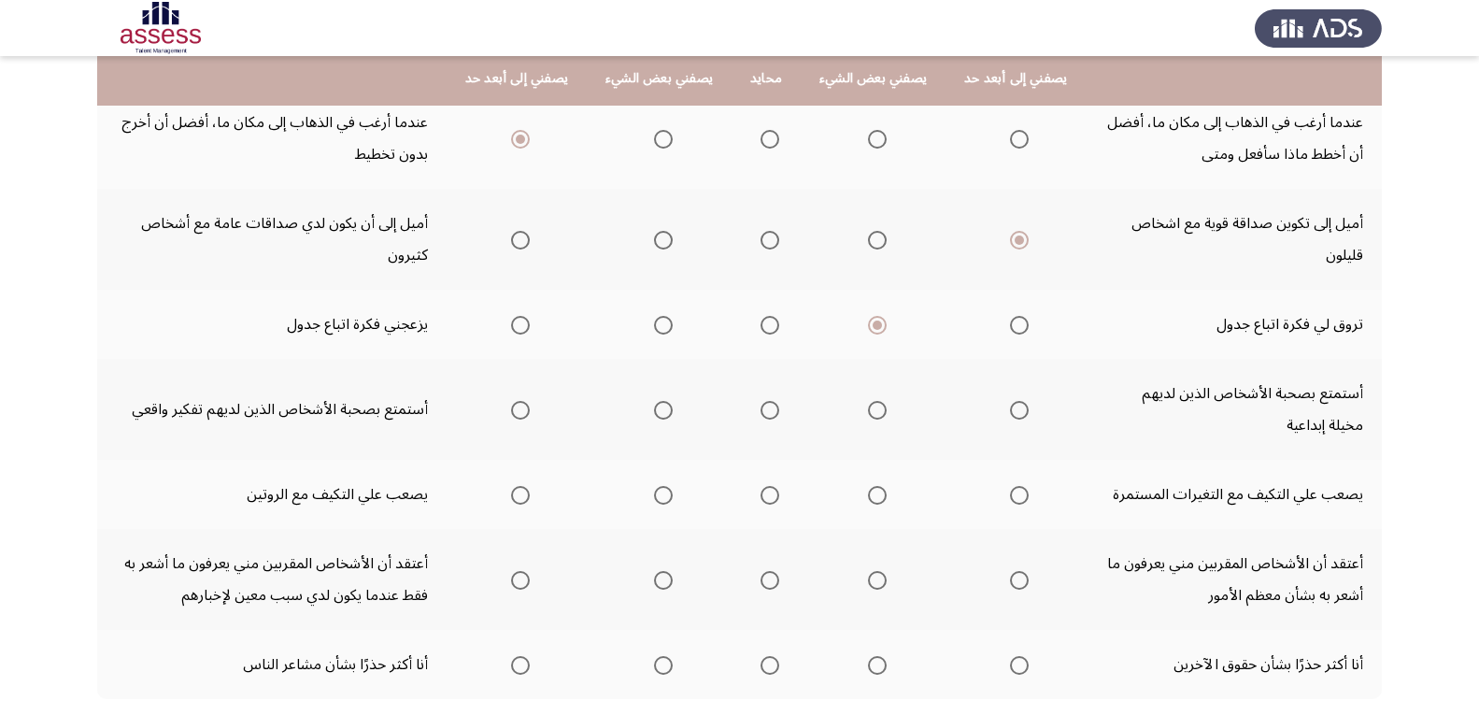
scroll to position [492, 0]
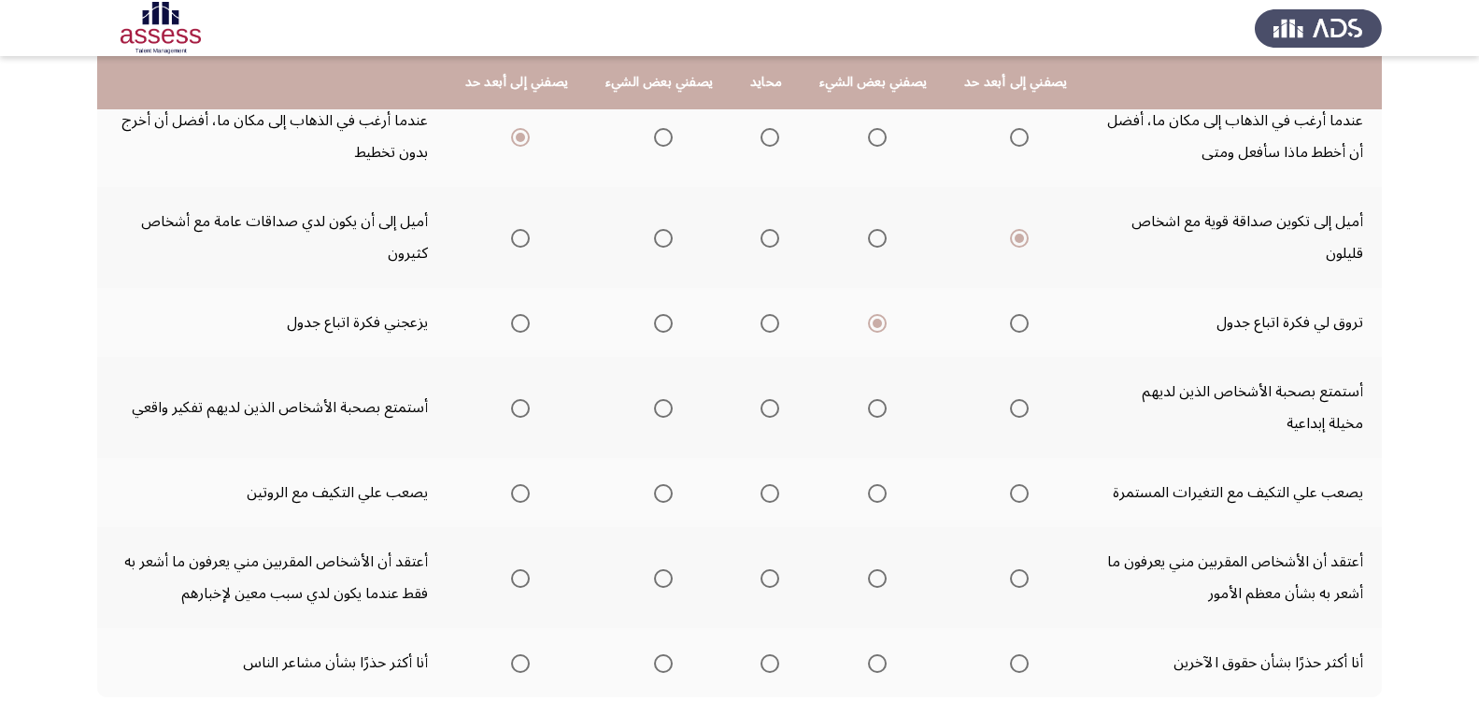
click at [1029, 399] on span "Select an option" at bounding box center [1019, 408] width 19 height 19
click at [1029, 399] on input "Select an option" at bounding box center [1019, 408] width 19 height 19
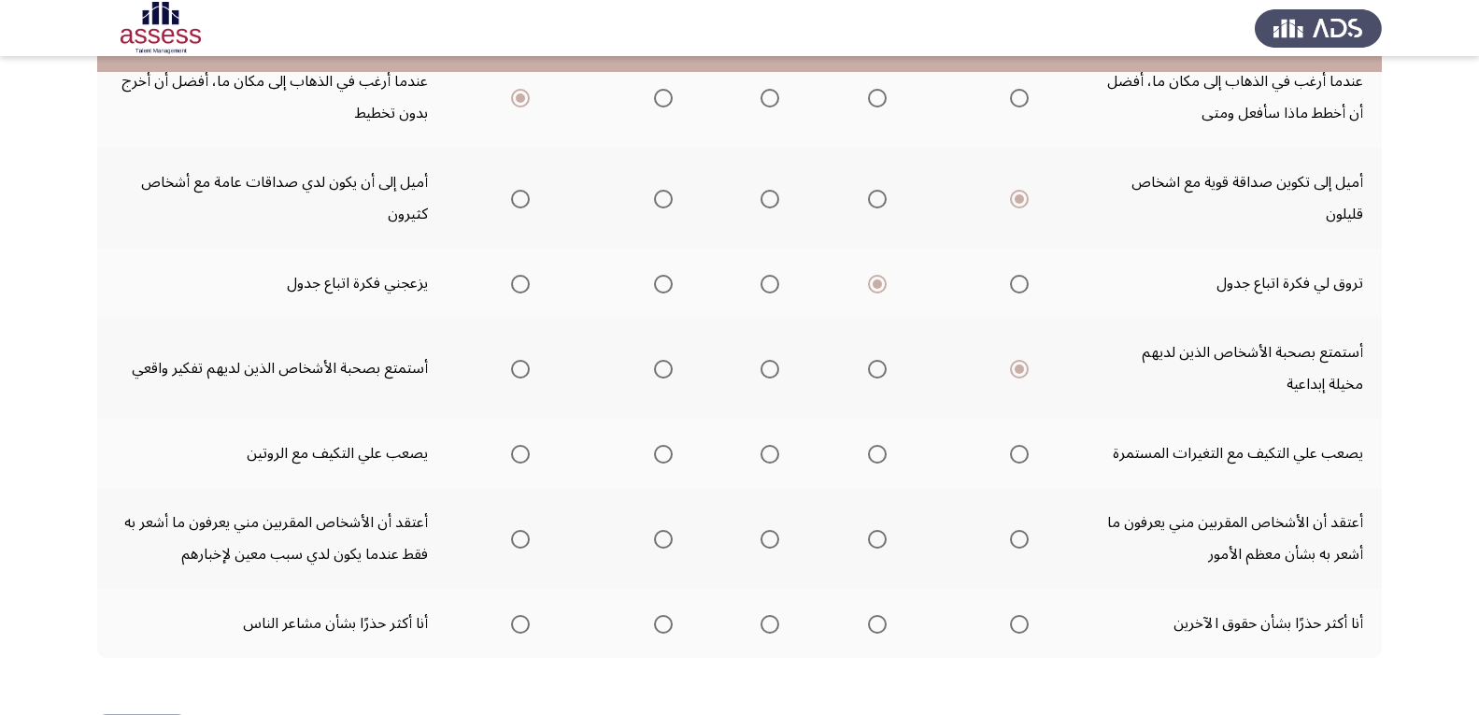
scroll to position [574, 0]
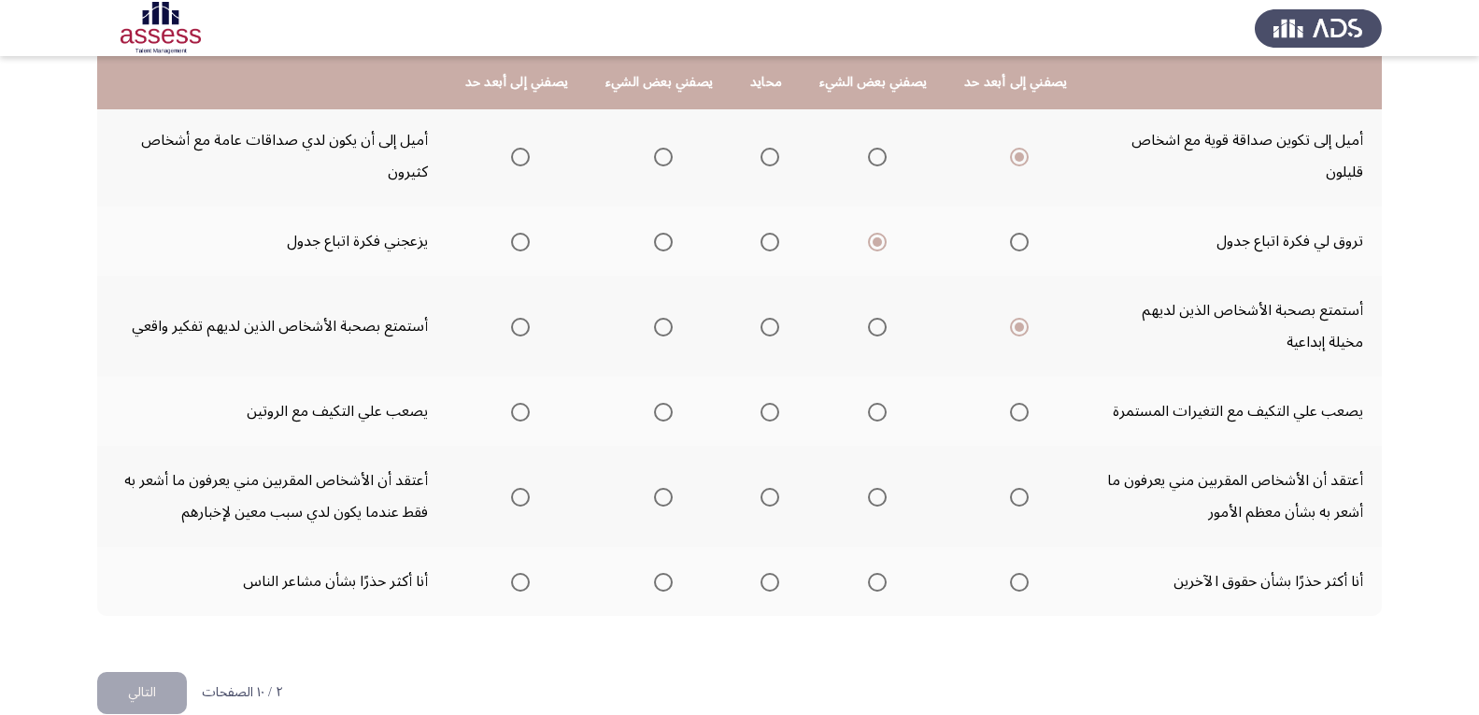
click at [772, 403] on span "Select an option" at bounding box center [770, 412] width 19 height 19
click at [772, 403] on input "Select an option" at bounding box center [770, 412] width 19 height 19
click at [667, 403] on span "Select an option" at bounding box center [663, 412] width 19 height 19
click at [667, 403] on input "Select an option" at bounding box center [663, 412] width 19 height 19
click at [661, 488] on span "Select an option" at bounding box center [663, 497] width 19 height 19
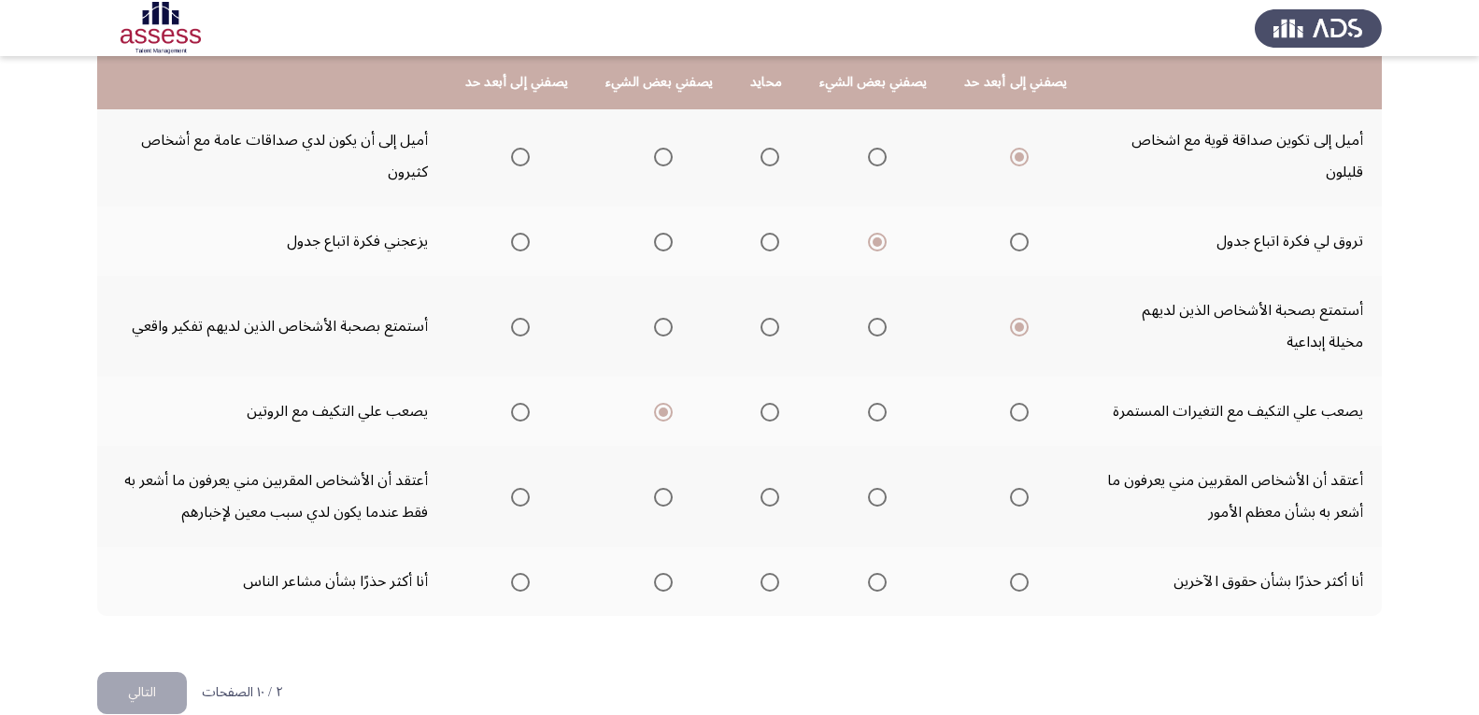
click at [661, 488] on input "Select an option" at bounding box center [663, 497] width 19 height 19
click at [1014, 573] on span "Select an option" at bounding box center [1019, 582] width 19 height 19
click at [1014, 573] on input "Select an option" at bounding box center [1019, 582] width 19 height 19
click at [149, 672] on button "التالي" at bounding box center [142, 693] width 90 height 42
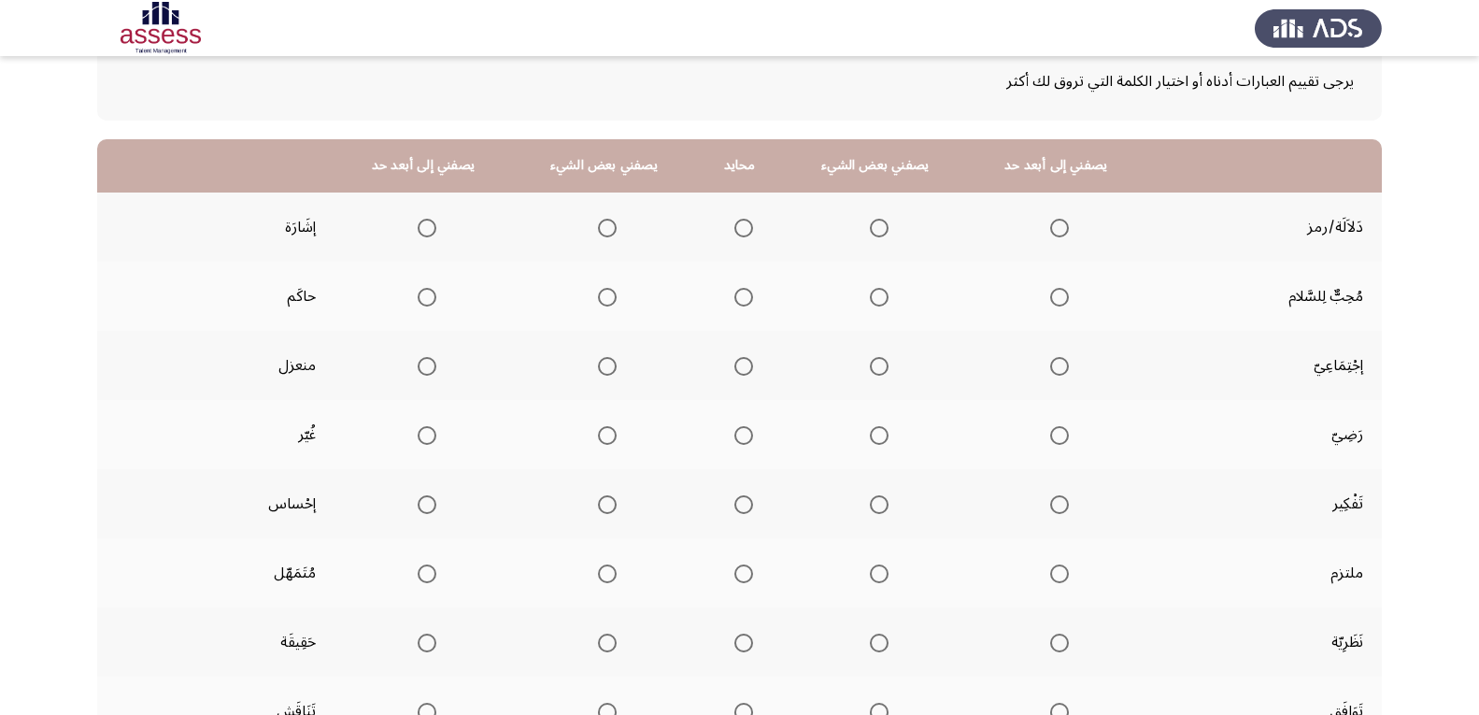
scroll to position [118, 0]
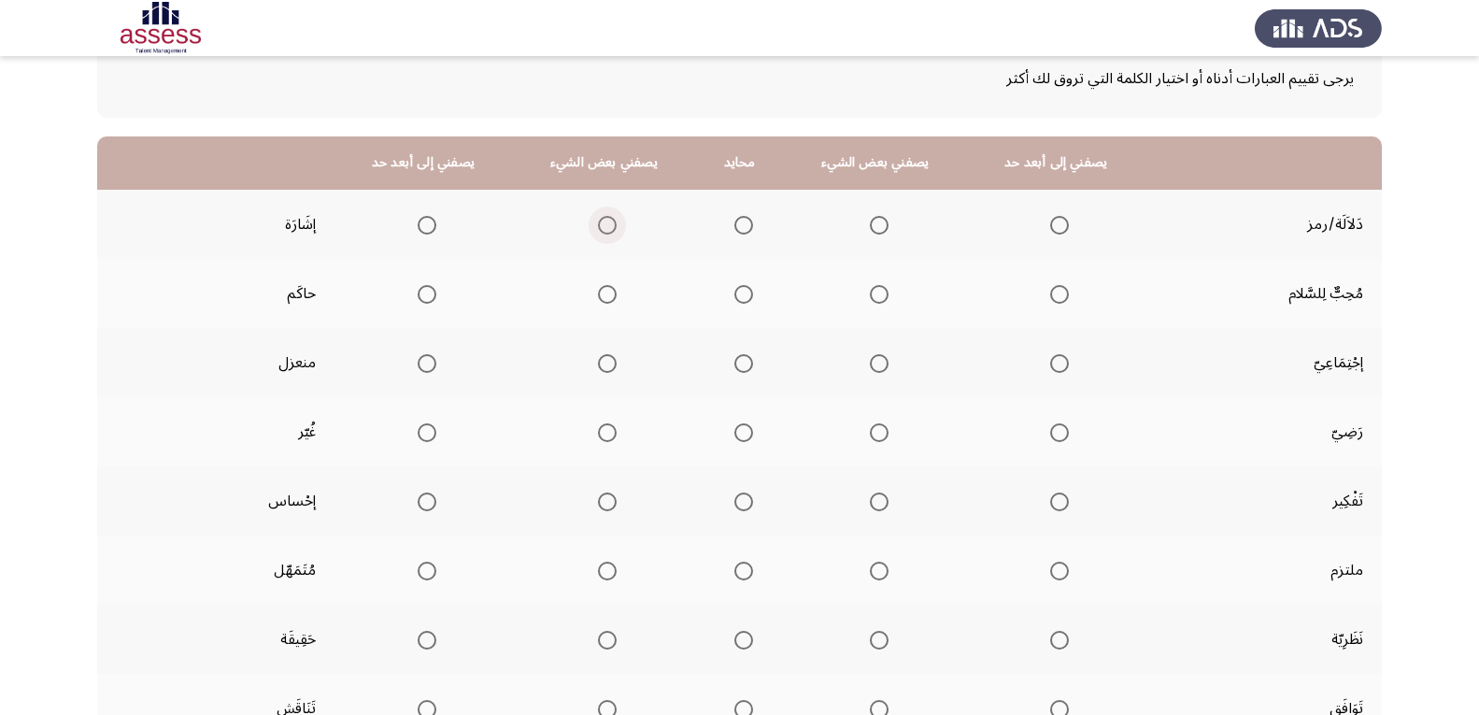
click at [601, 224] on span "Select an option" at bounding box center [607, 225] width 19 height 19
click at [601, 224] on input "Select an option" at bounding box center [607, 225] width 19 height 19
click at [605, 297] on span "Select an option" at bounding box center [607, 294] width 19 height 19
click at [605, 297] on input "Select an option" at bounding box center [607, 294] width 19 height 19
click at [606, 368] on span "Select an option" at bounding box center [607, 363] width 19 height 19
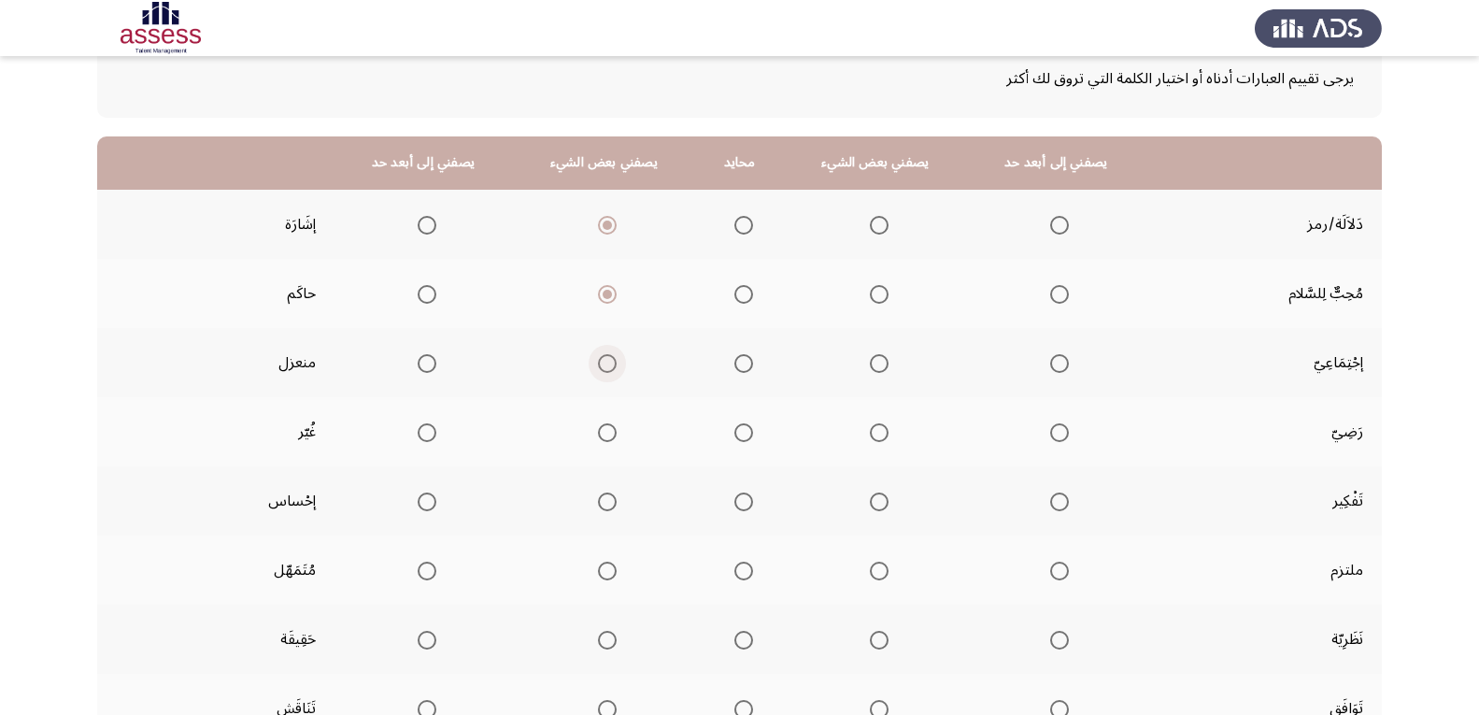
click at [606, 368] on input "Select an option" at bounding box center [607, 363] width 19 height 19
click at [1054, 430] on span "Select an option" at bounding box center [1059, 432] width 19 height 19
click at [1054, 430] on input "Select an option" at bounding box center [1059, 432] width 19 height 19
click at [1057, 507] on span "Select an option" at bounding box center [1059, 501] width 19 height 19
click at [1057, 507] on input "Select an option" at bounding box center [1059, 501] width 19 height 19
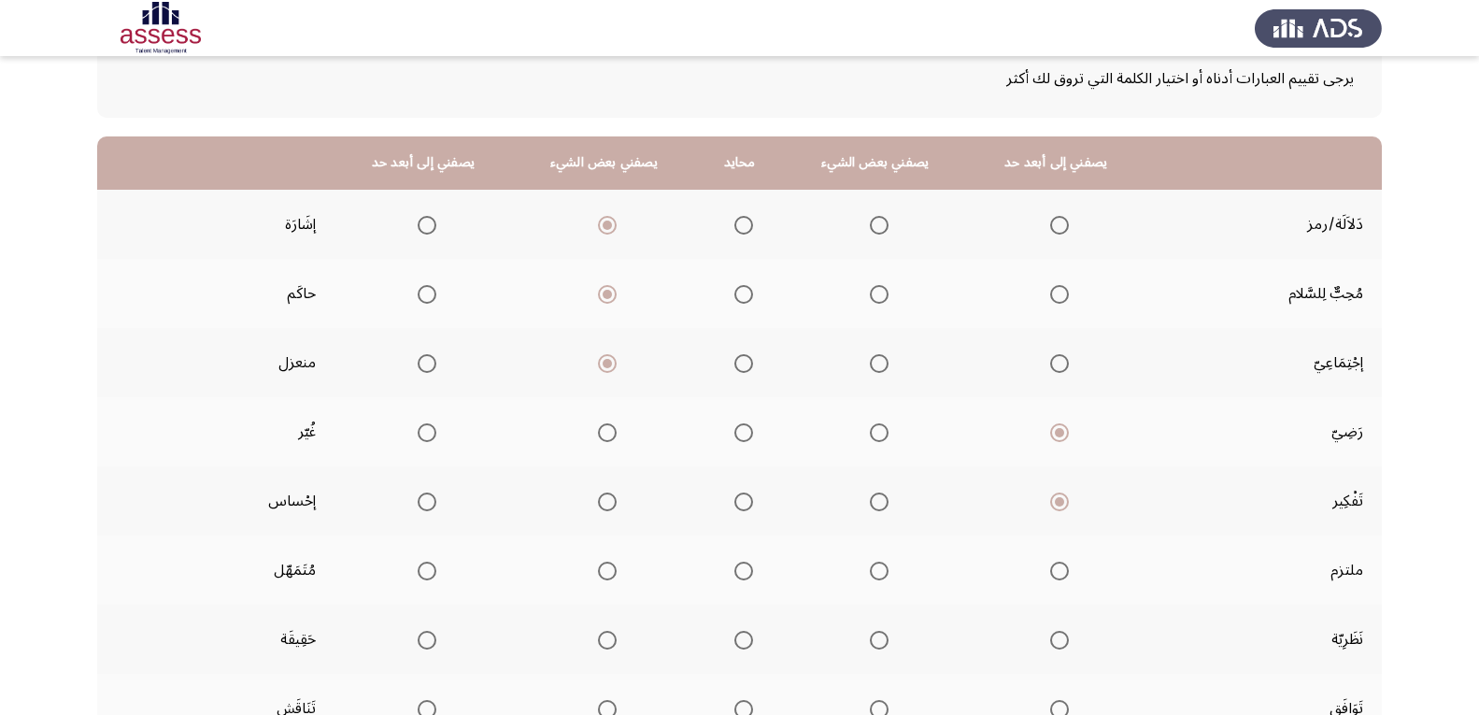
click at [1057, 568] on span "Select an option" at bounding box center [1059, 571] width 19 height 19
click at [1057, 568] on input "Select an option" at bounding box center [1059, 571] width 19 height 19
click at [612, 644] on span "Select an option" at bounding box center [607, 640] width 19 height 19
click at [612, 644] on input "Select an option" at bounding box center [607, 640] width 19 height 19
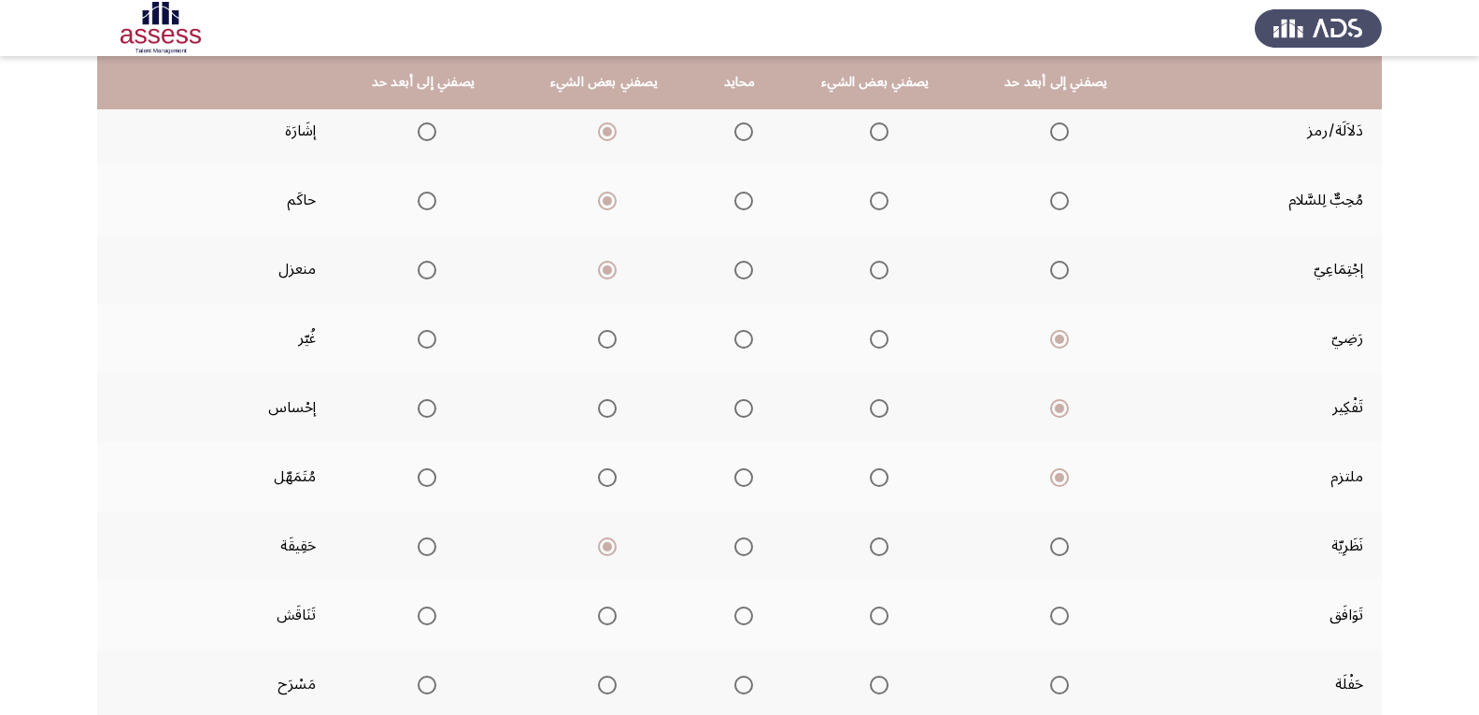
scroll to position [305, 0]
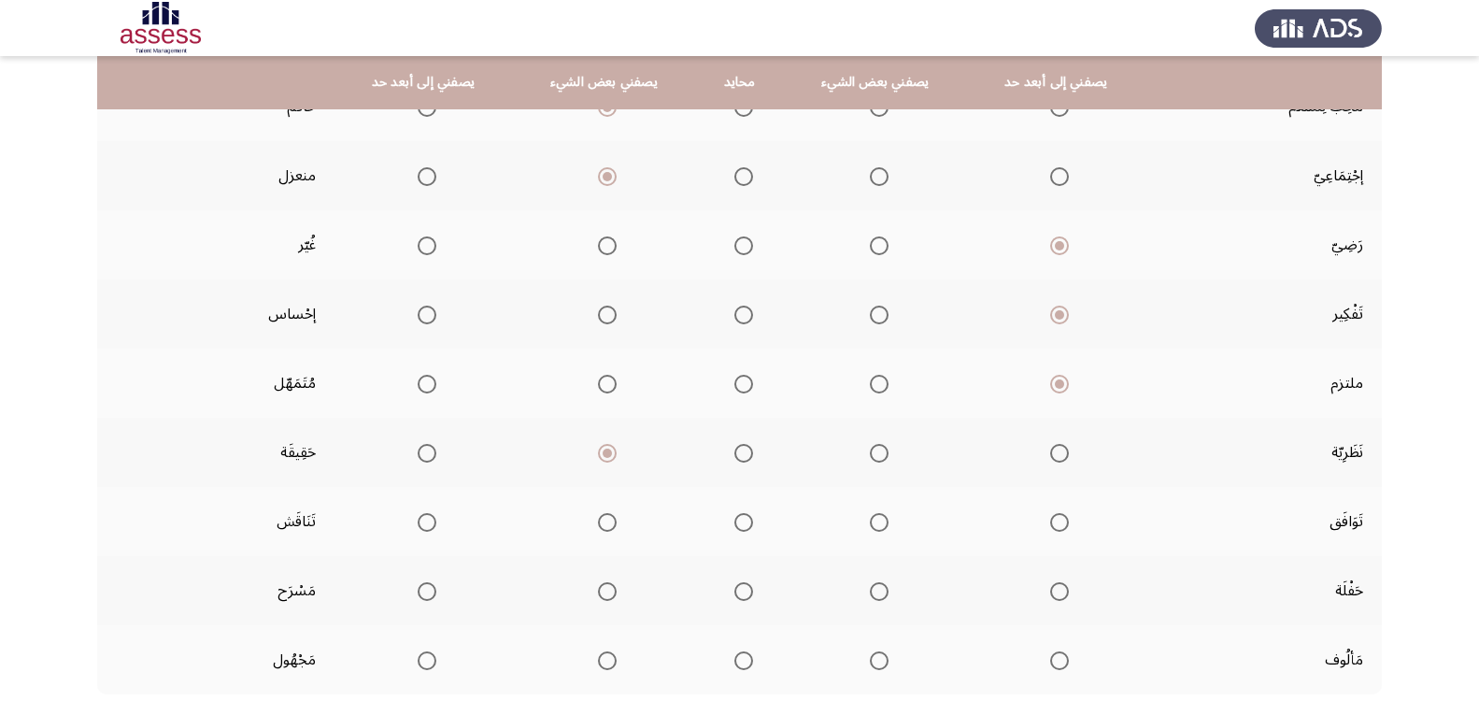
click at [614, 524] on span "Select an option" at bounding box center [607, 522] width 19 height 19
click at [614, 524] on input "Select an option" at bounding box center [607, 522] width 19 height 19
click at [882, 595] on span "Select an option" at bounding box center [879, 591] width 19 height 19
click at [882, 595] on input "Select an option" at bounding box center [879, 591] width 19 height 19
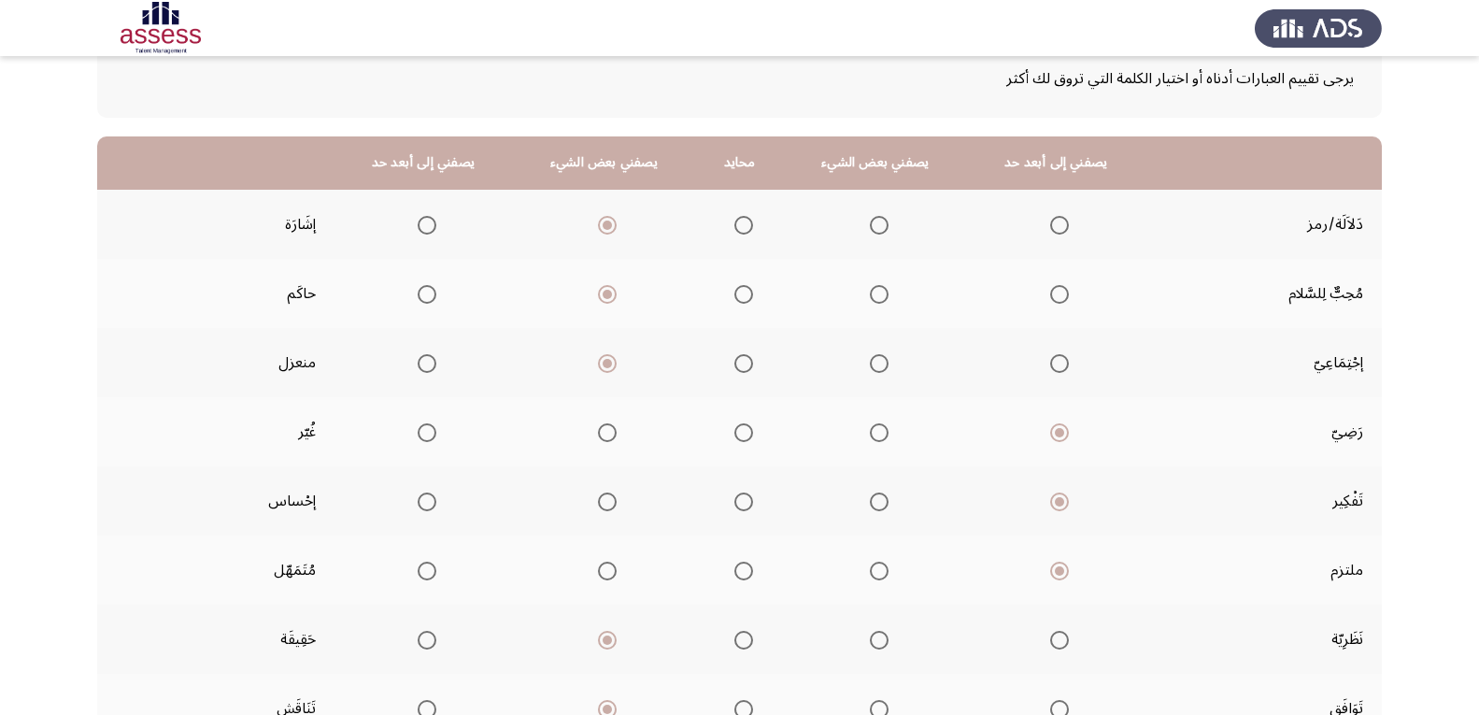
scroll to position [415, 0]
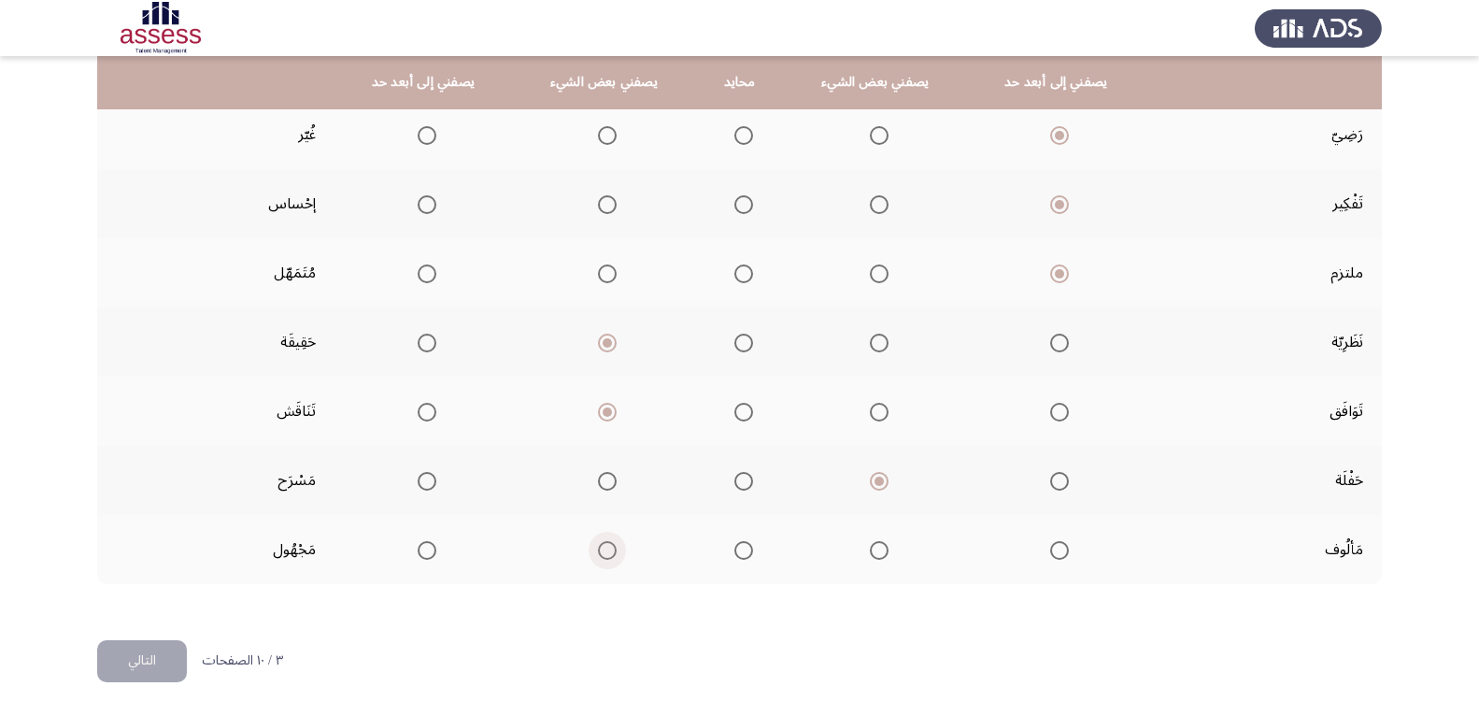
click at [612, 551] on span "Select an option" at bounding box center [607, 550] width 19 height 19
click at [612, 551] on input "Select an option" at bounding box center [607, 550] width 19 height 19
click at [150, 660] on button "التالي" at bounding box center [142, 661] width 90 height 42
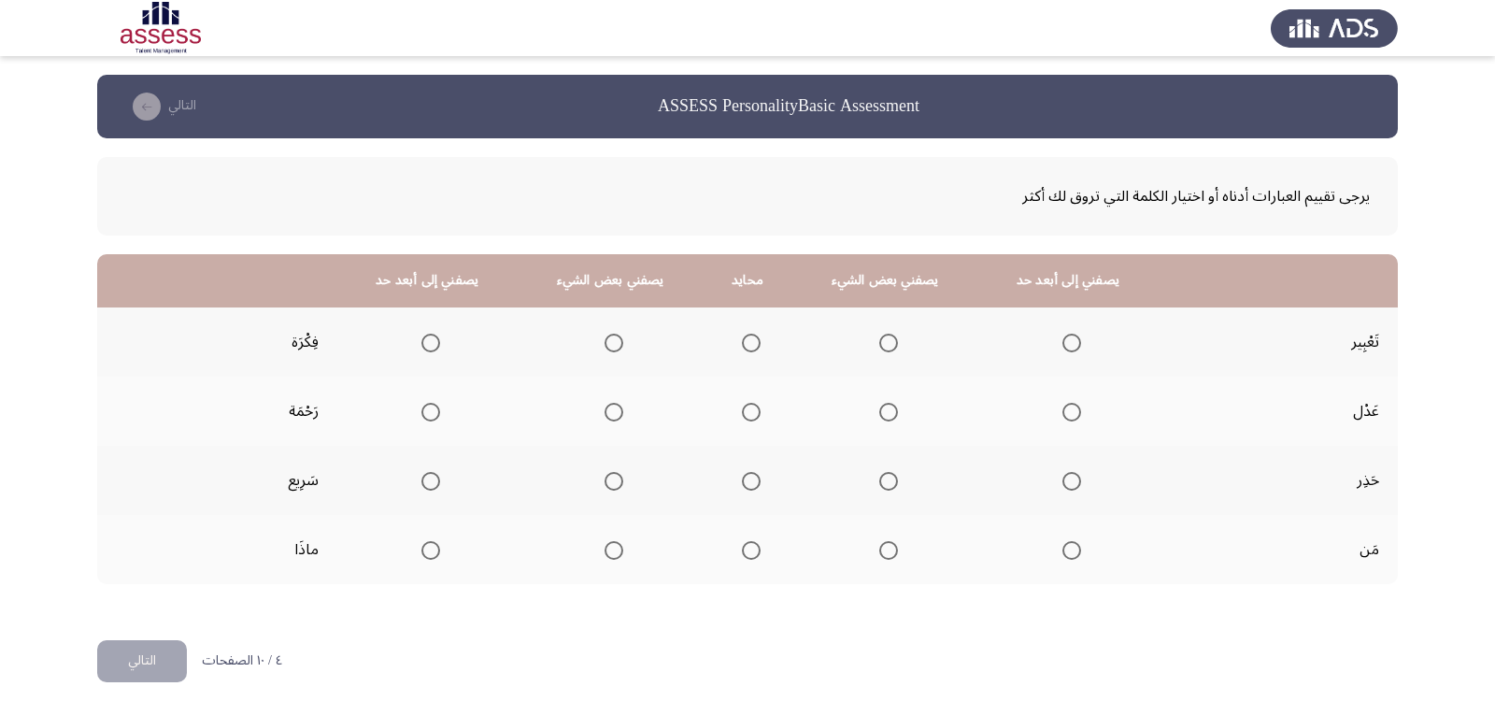
click at [436, 344] on span "Select an option" at bounding box center [430, 343] width 19 height 19
click at [436, 344] on input "Select an option" at bounding box center [430, 343] width 19 height 19
click at [1062, 406] on span "Select an option" at bounding box center [1071, 412] width 19 height 19
click at [1062, 406] on input "Select an option" at bounding box center [1071, 412] width 19 height 19
click at [1066, 482] on span "Select an option" at bounding box center [1071, 481] width 19 height 19
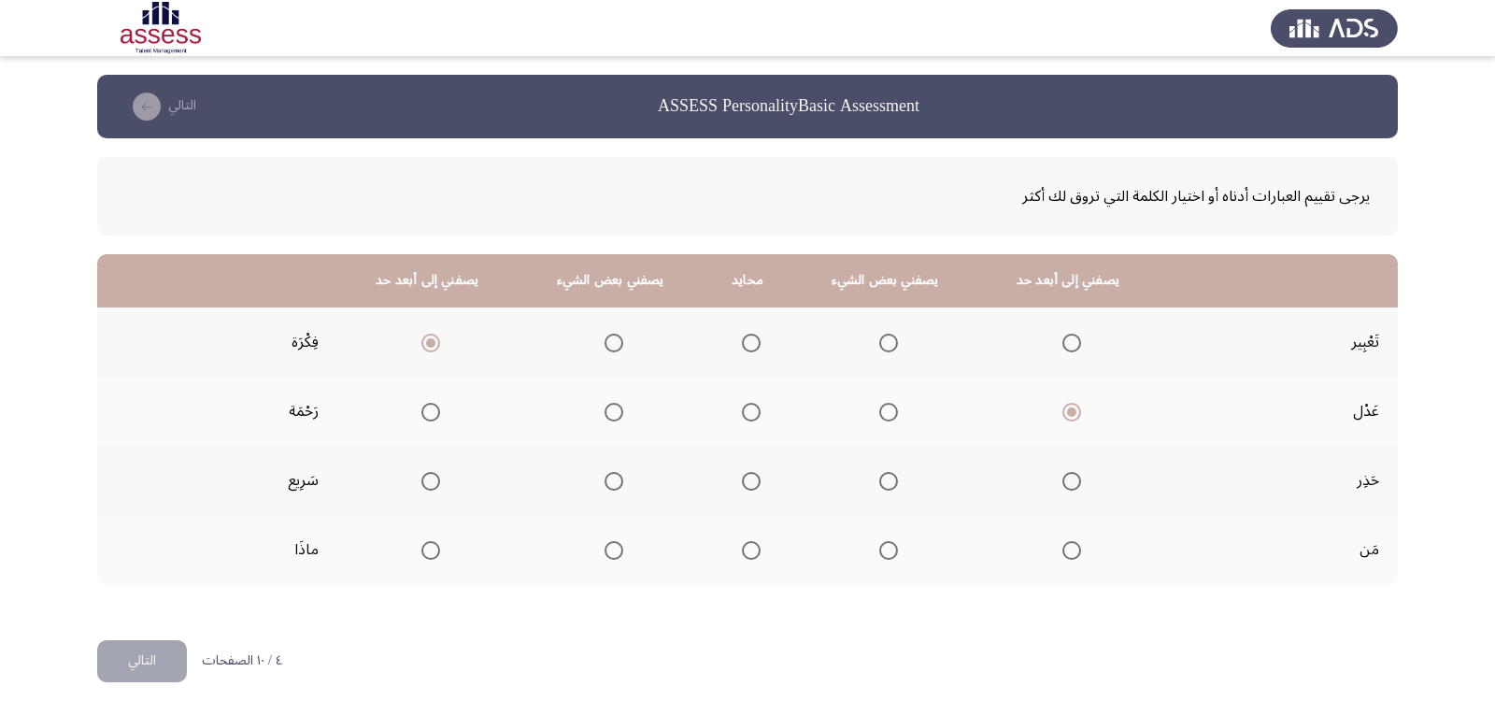
click at [1066, 482] on input "Select an option" at bounding box center [1071, 481] width 19 height 19
click at [433, 549] on span "Select an option" at bounding box center [430, 550] width 19 height 19
click at [433, 549] on input "Select an option" at bounding box center [430, 550] width 19 height 19
click at [148, 663] on button "التالي" at bounding box center [142, 661] width 90 height 42
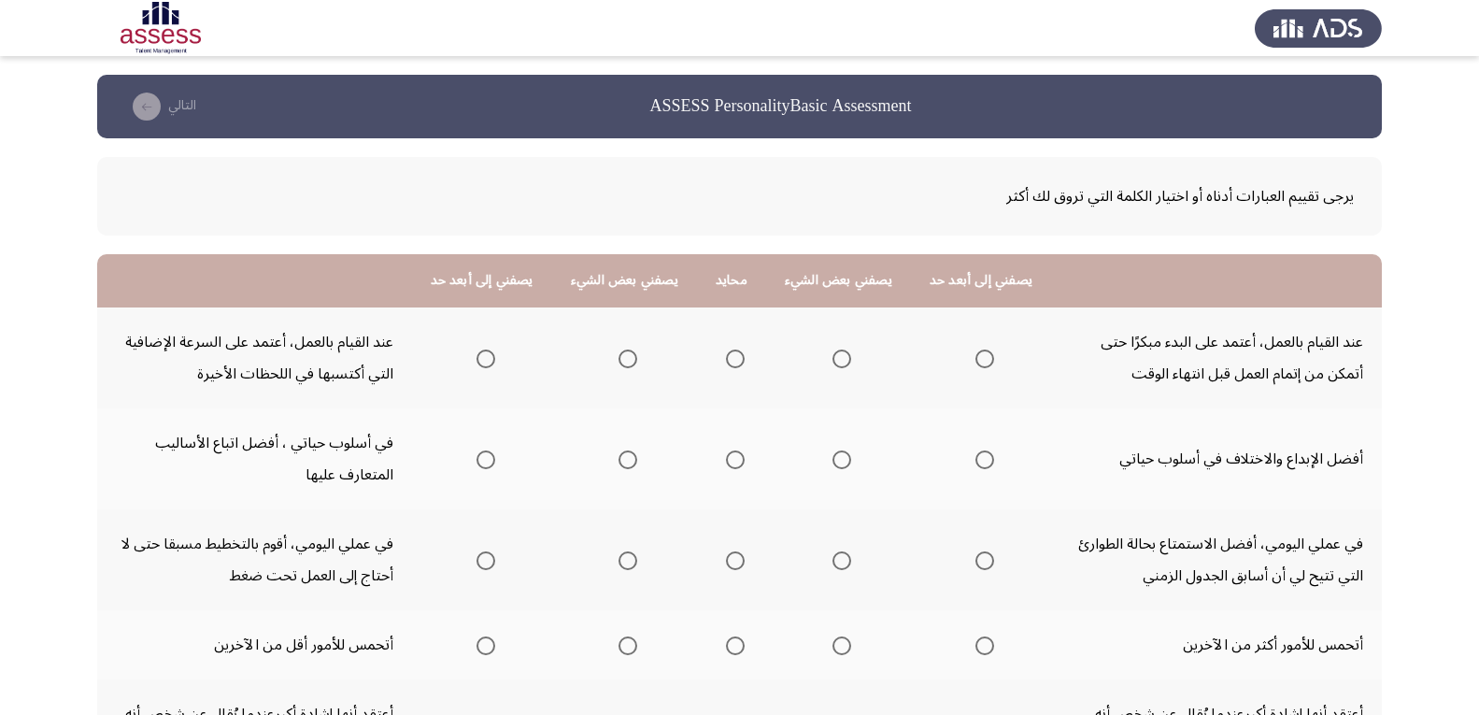
click at [625, 362] on span "Select an option" at bounding box center [628, 358] width 19 height 19
click at [625, 362] on input "Select an option" at bounding box center [628, 358] width 19 height 19
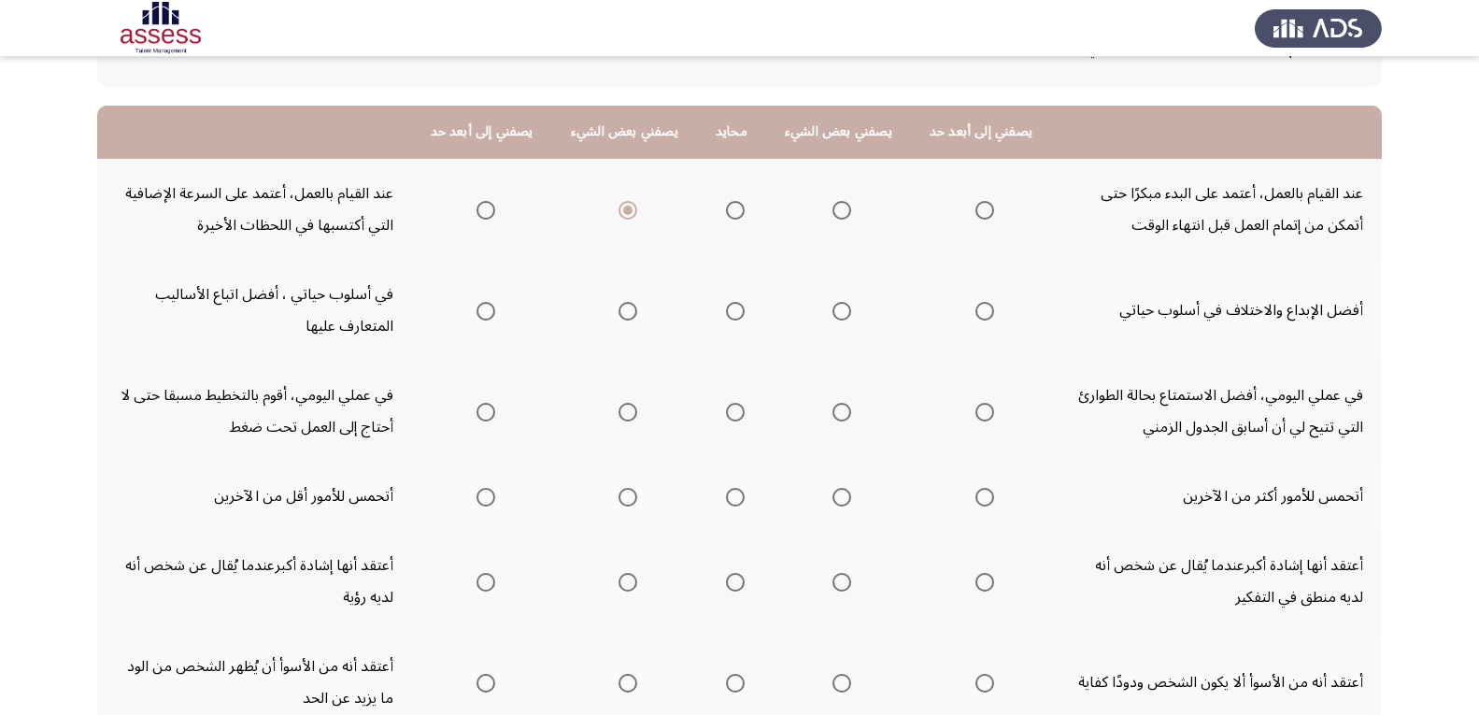
scroll to position [163, 0]
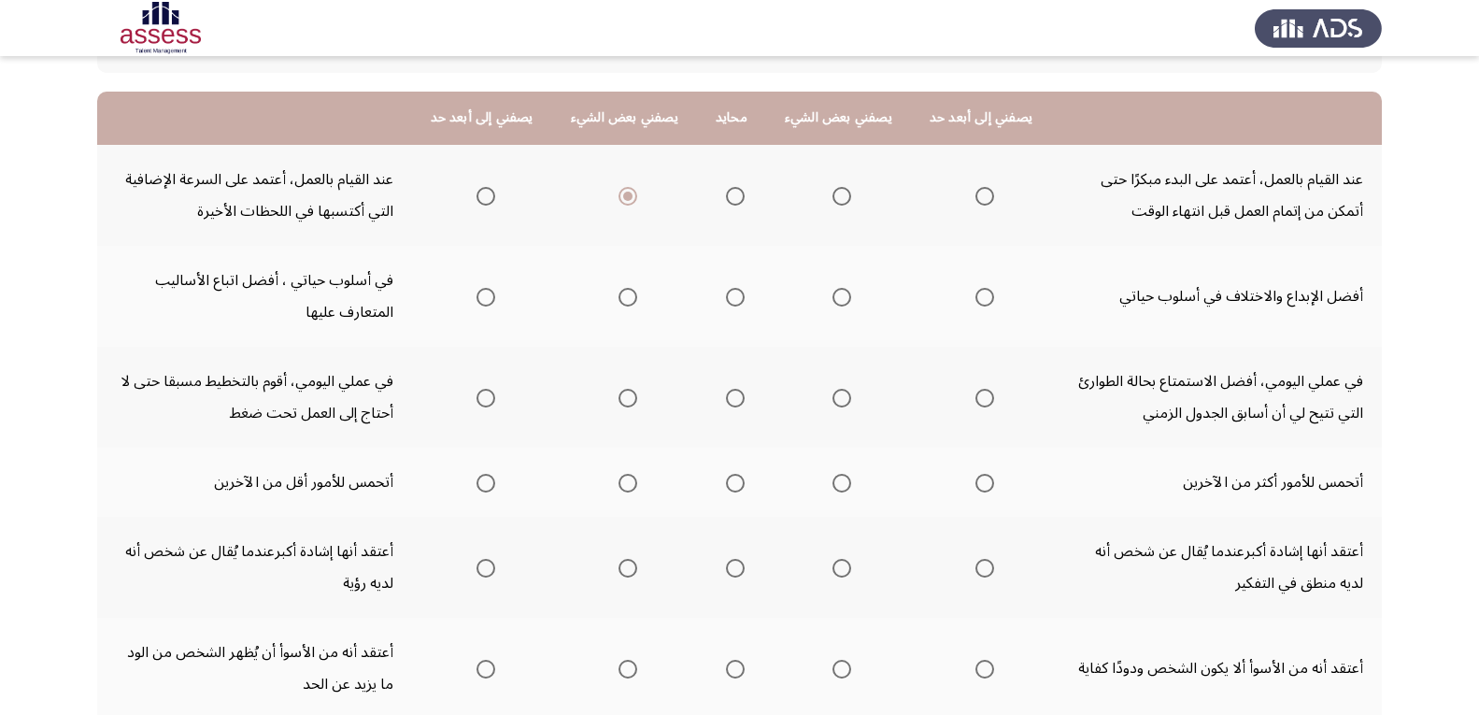
click at [848, 295] on span "Select an option" at bounding box center [842, 297] width 19 height 19
click at [848, 295] on input "Select an option" at bounding box center [842, 297] width 19 height 19
click at [842, 398] on span "Select an option" at bounding box center [842, 398] width 0 height 0
click at [841, 398] on input "Select an option" at bounding box center [842, 398] width 19 height 19
click at [846, 484] on span "Select an option" at bounding box center [842, 483] width 19 height 19
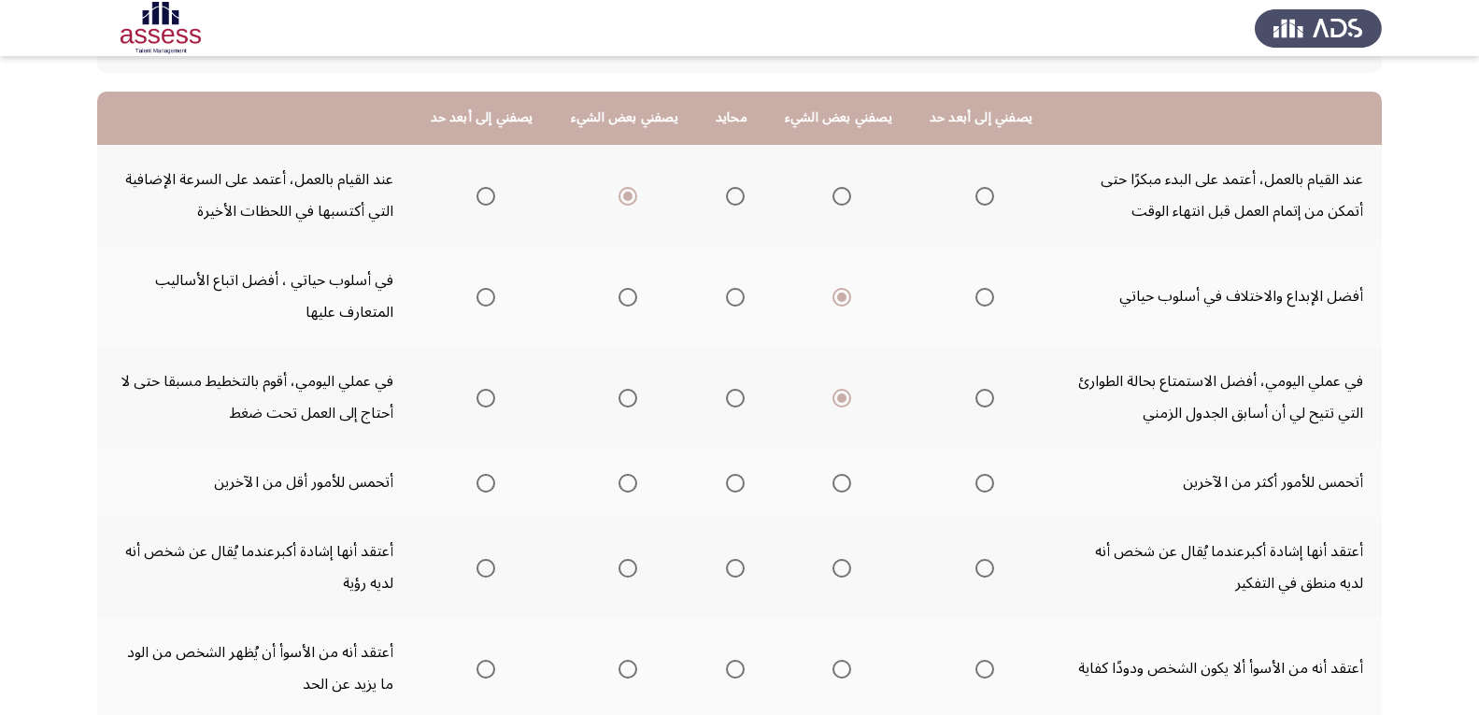
click at [846, 484] on input "Select an option" at bounding box center [842, 483] width 19 height 19
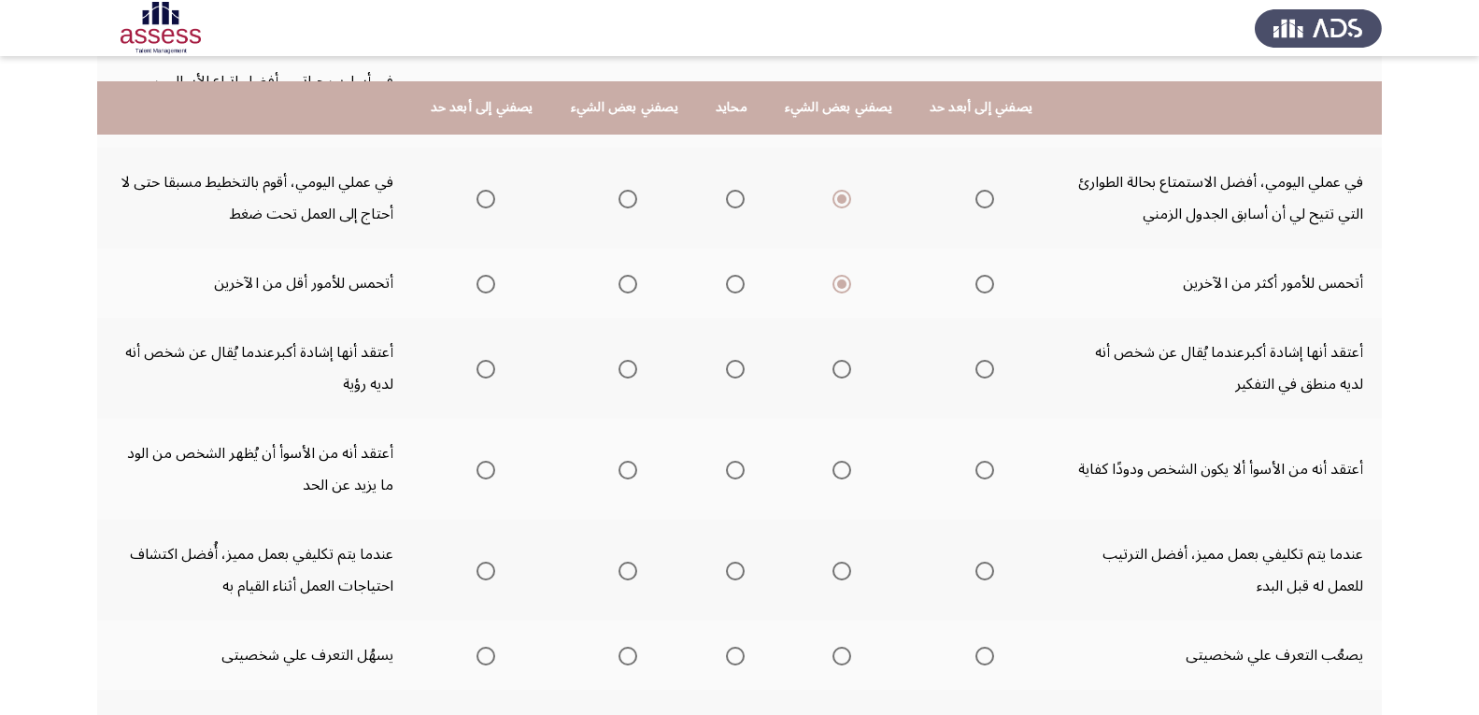
scroll to position [399, 0]
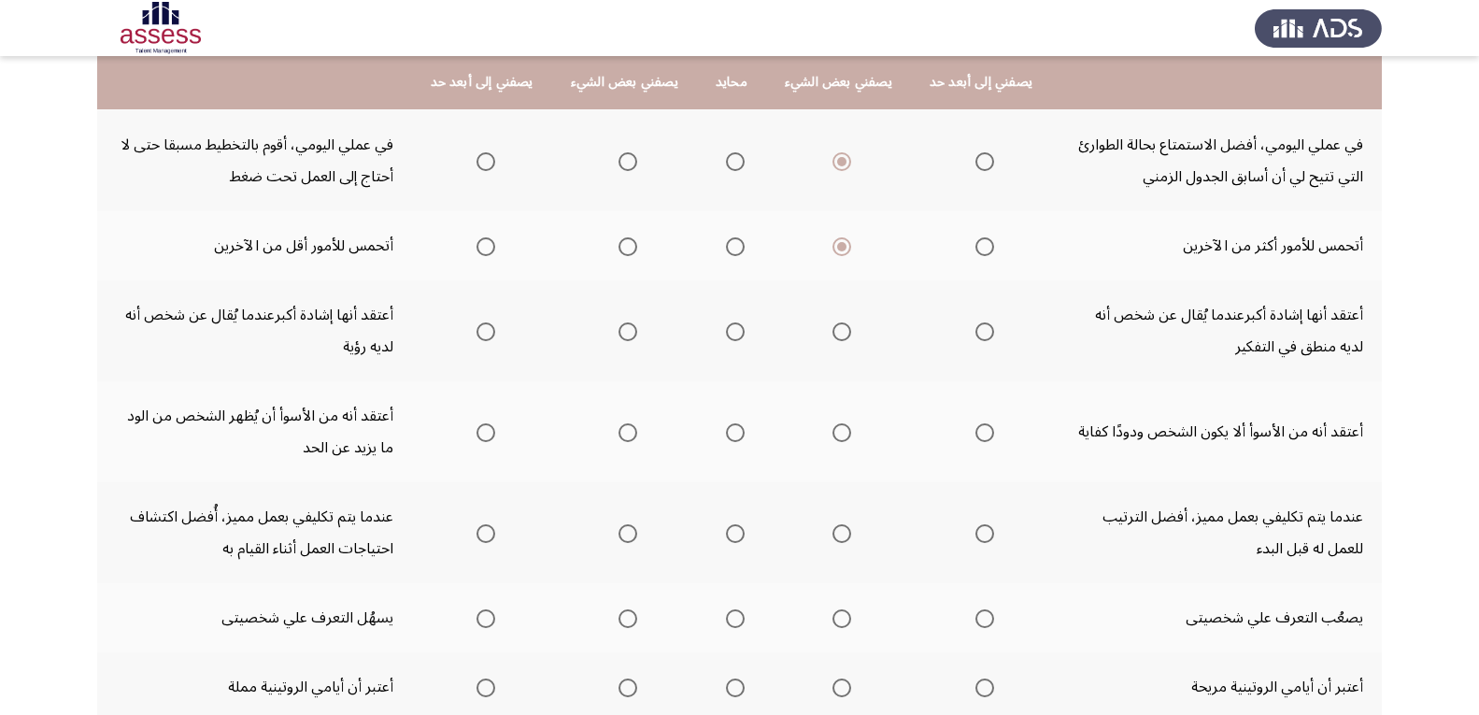
click at [492, 330] on span "Select an option" at bounding box center [486, 331] width 19 height 19
click at [492, 330] on input "Select an option" at bounding box center [486, 331] width 19 height 19
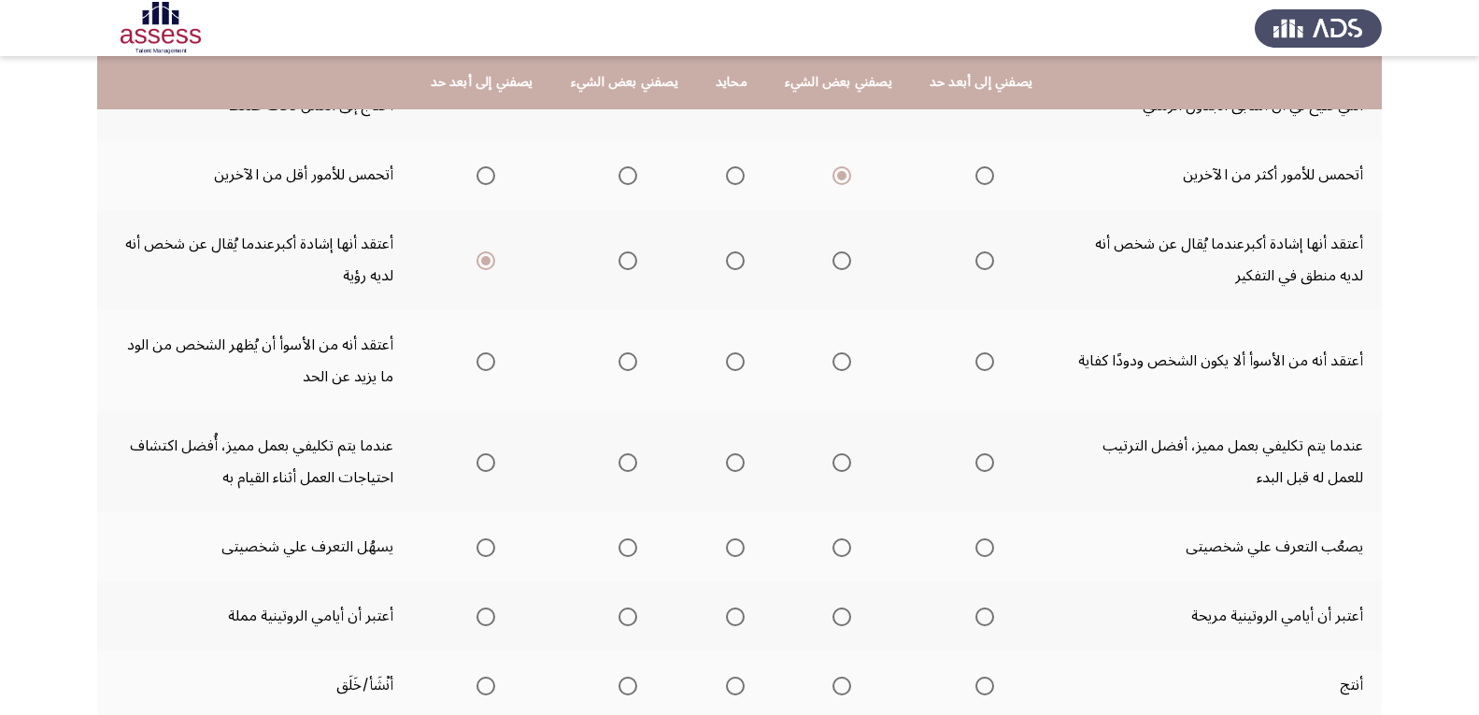
scroll to position [476, 0]
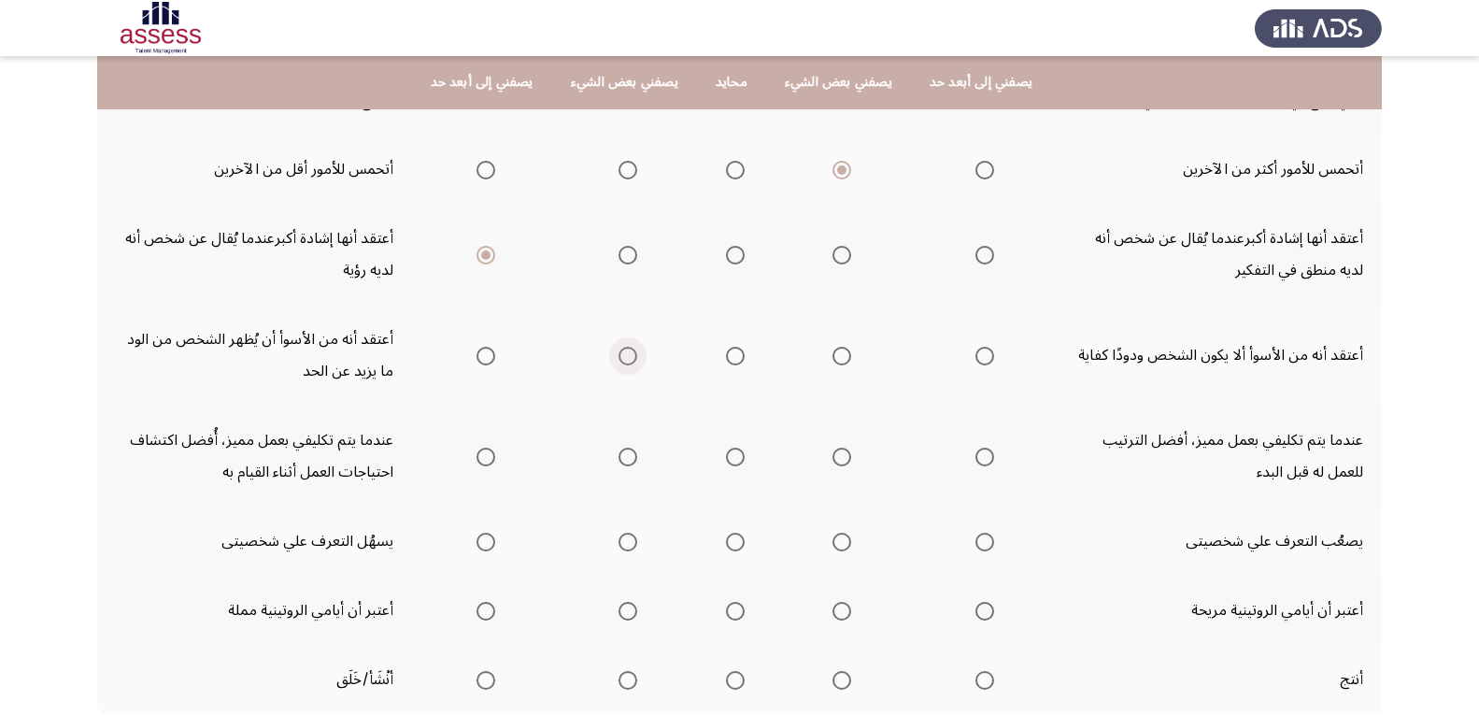
click at [626, 358] on span "Select an option" at bounding box center [628, 356] width 19 height 19
click at [626, 358] on input "Select an option" at bounding box center [628, 356] width 19 height 19
click at [979, 462] on span "Select an option" at bounding box center [985, 457] width 19 height 19
click at [979, 462] on input "Select an option" at bounding box center [985, 457] width 19 height 19
click at [976, 539] on span "Select an option" at bounding box center [985, 542] width 19 height 19
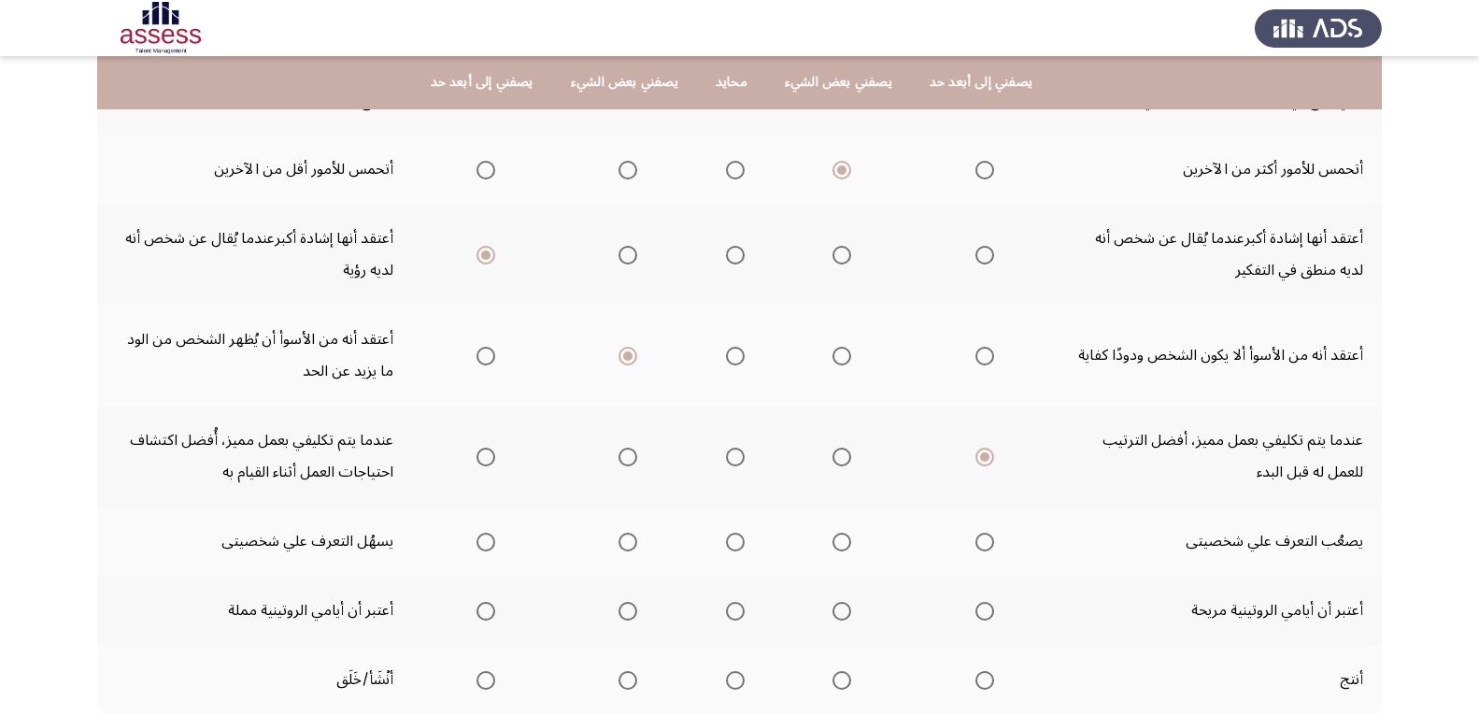
click at [976, 539] on input "Select an option" at bounding box center [985, 542] width 19 height 19
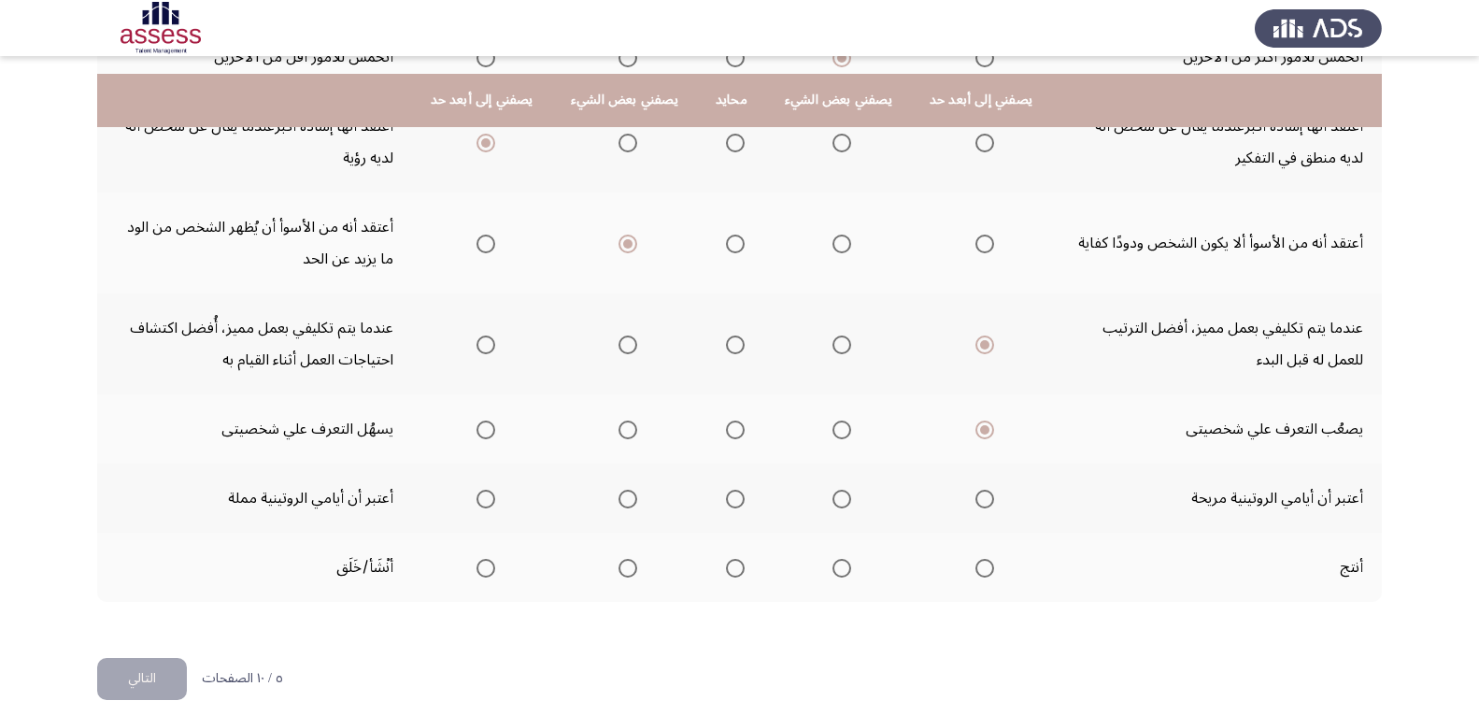
scroll to position [606, 0]
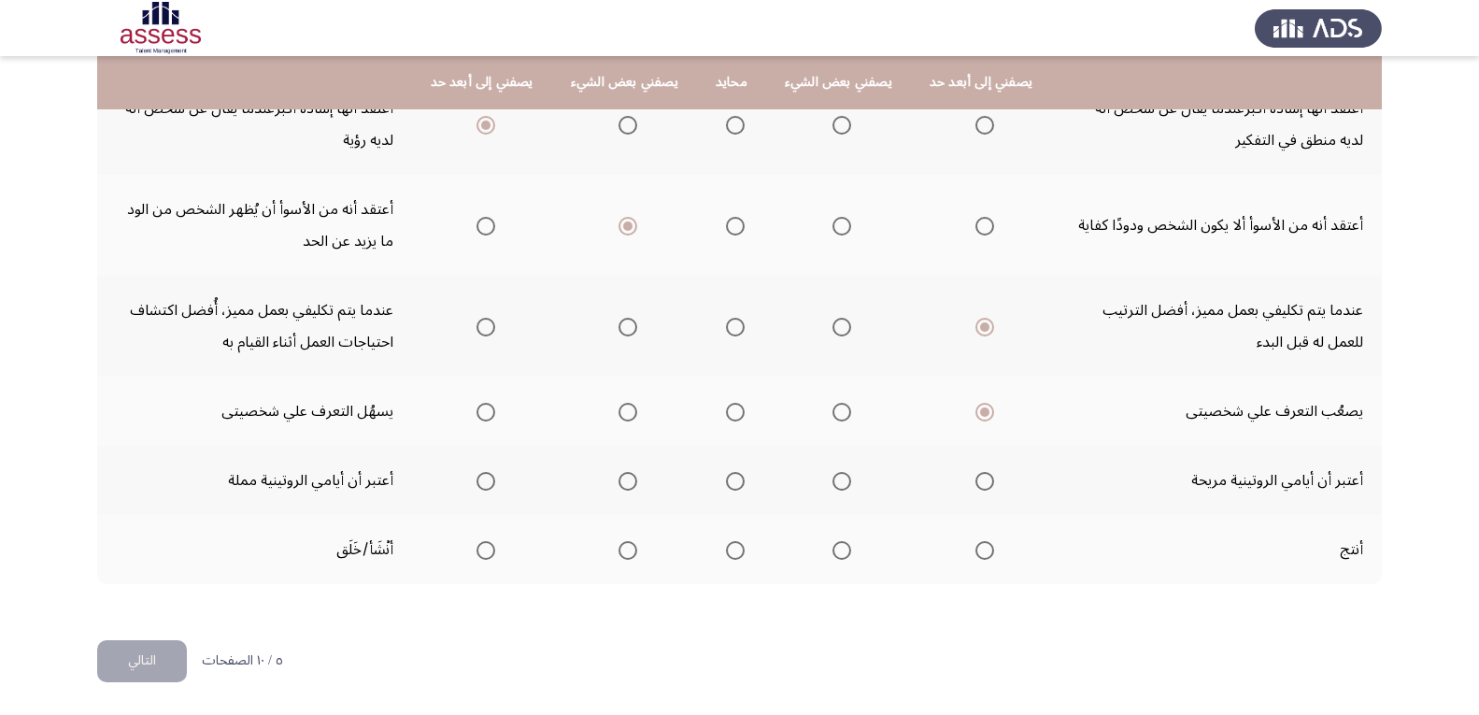
click at [855, 474] on th at bounding box center [838, 480] width 145 height 69
click at [841, 482] on span "Select an option" at bounding box center [842, 481] width 19 height 19
click at [841, 482] on input "Select an option" at bounding box center [842, 481] width 19 height 19
click at [994, 551] on th at bounding box center [981, 549] width 140 height 69
click at [980, 555] on span "Select an option" at bounding box center [985, 550] width 19 height 19
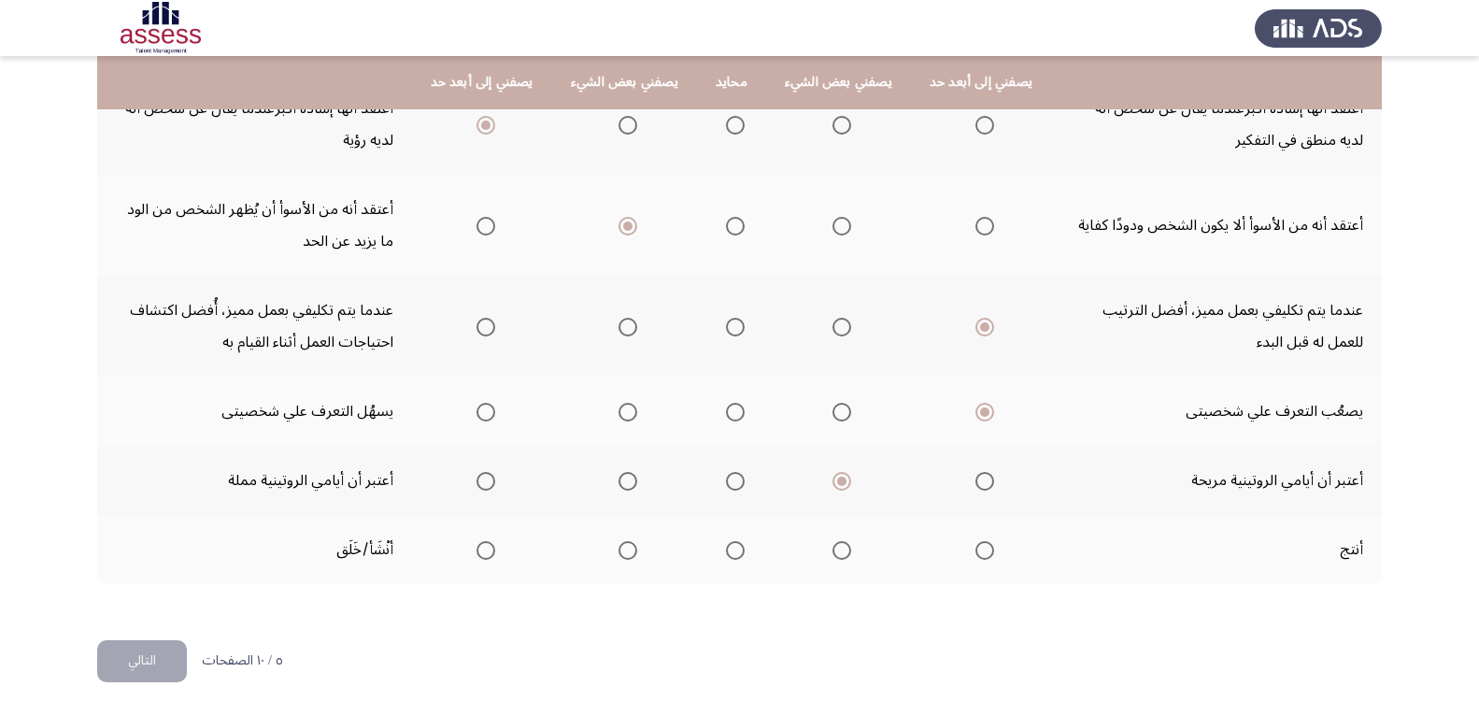
click at [980, 555] on input "Select an option" at bounding box center [985, 550] width 19 height 19
click at [737, 551] on span "Select an option" at bounding box center [735, 550] width 19 height 19
click at [737, 551] on input "Select an option" at bounding box center [735, 550] width 19 height 19
click at [631, 557] on span "Select an option" at bounding box center [628, 550] width 19 height 19
click at [631, 557] on input "Select an option" at bounding box center [628, 550] width 19 height 19
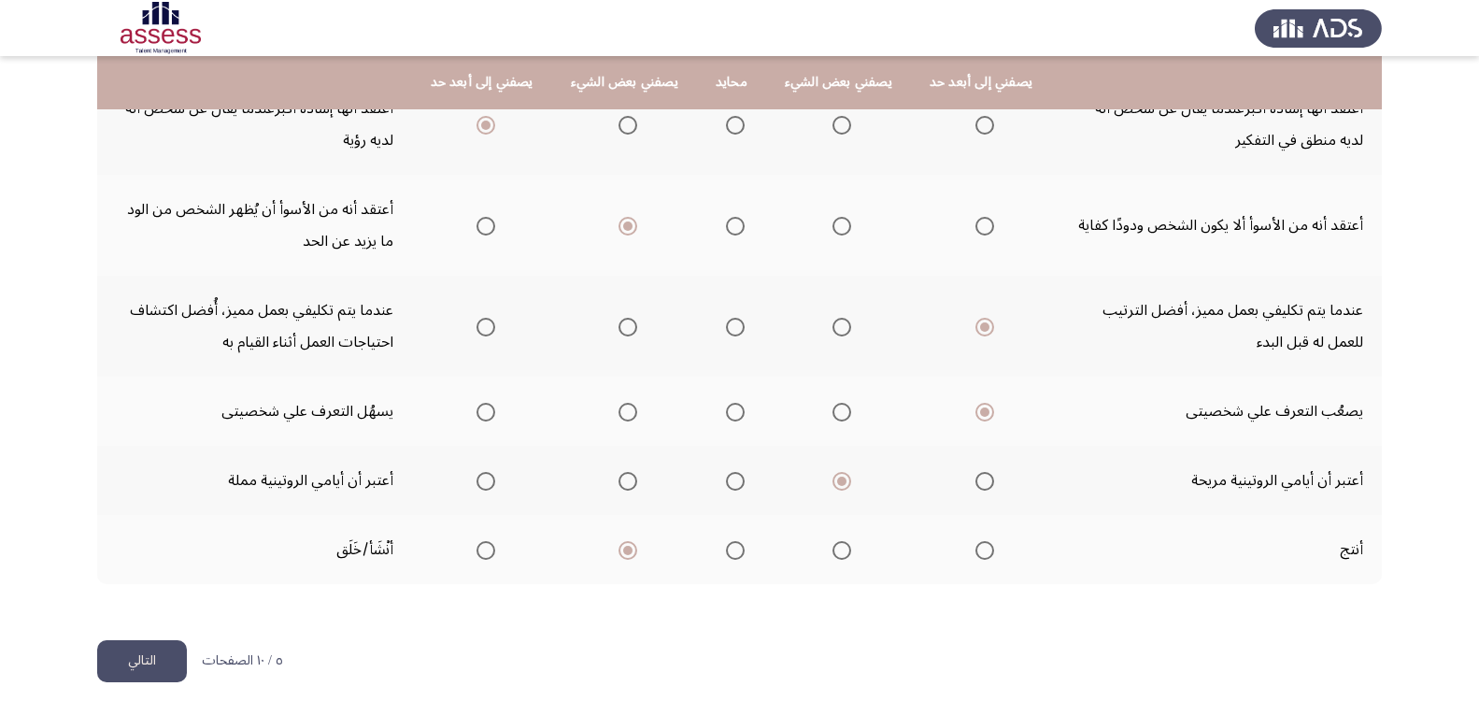
click at [170, 682] on html "ASSESS PersonalityBasic Assessment التالي يرجى تقييم العبارات أدناه أو اختيار ا…" at bounding box center [739, 54] width 1479 height 1320
click at [168, 664] on button "التالي" at bounding box center [142, 661] width 90 height 42
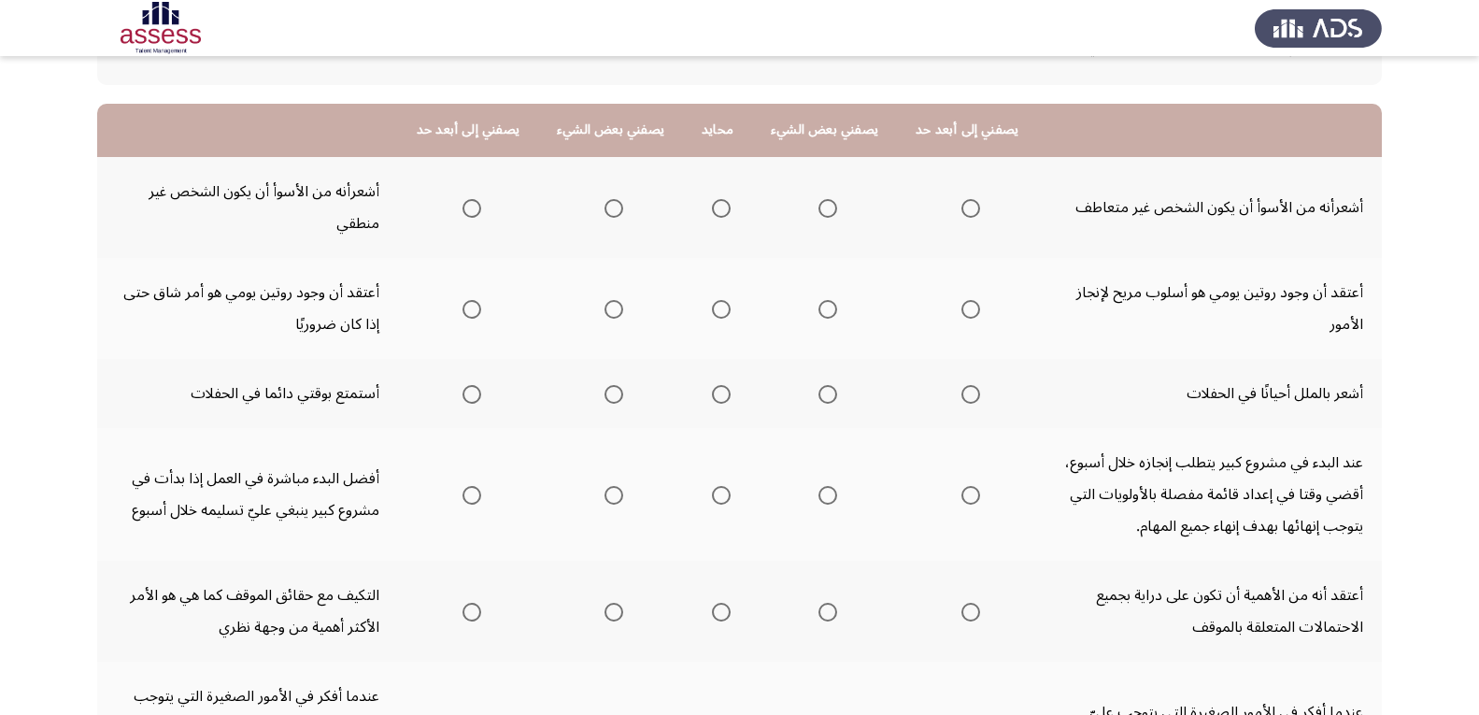
scroll to position [149, 0]
click at [474, 214] on span "Select an option" at bounding box center [472, 210] width 19 height 19
click at [474, 214] on input "Select an option" at bounding box center [472, 210] width 19 height 19
click at [829, 311] on span "Select an option" at bounding box center [828, 311] width 19 height 19
click at [829, 311] on input "Select an option" at bounding box center [828, 311] width 19 height 19
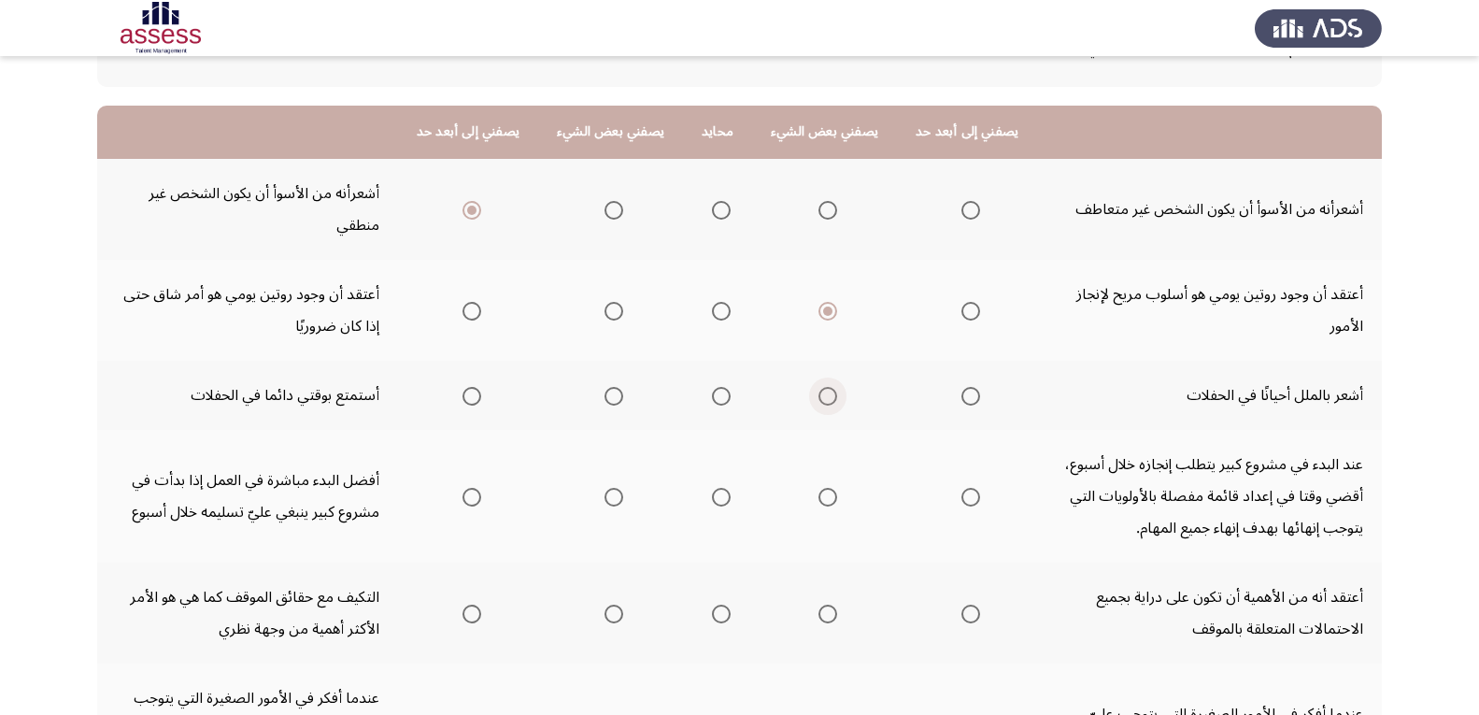
click at [827, 399] on span "Select an option" at bounding box center [828, 396] width 19 height 19
click at [827, 399] on input "Select an option" at bounding box center [828, 396] width 19 height 19
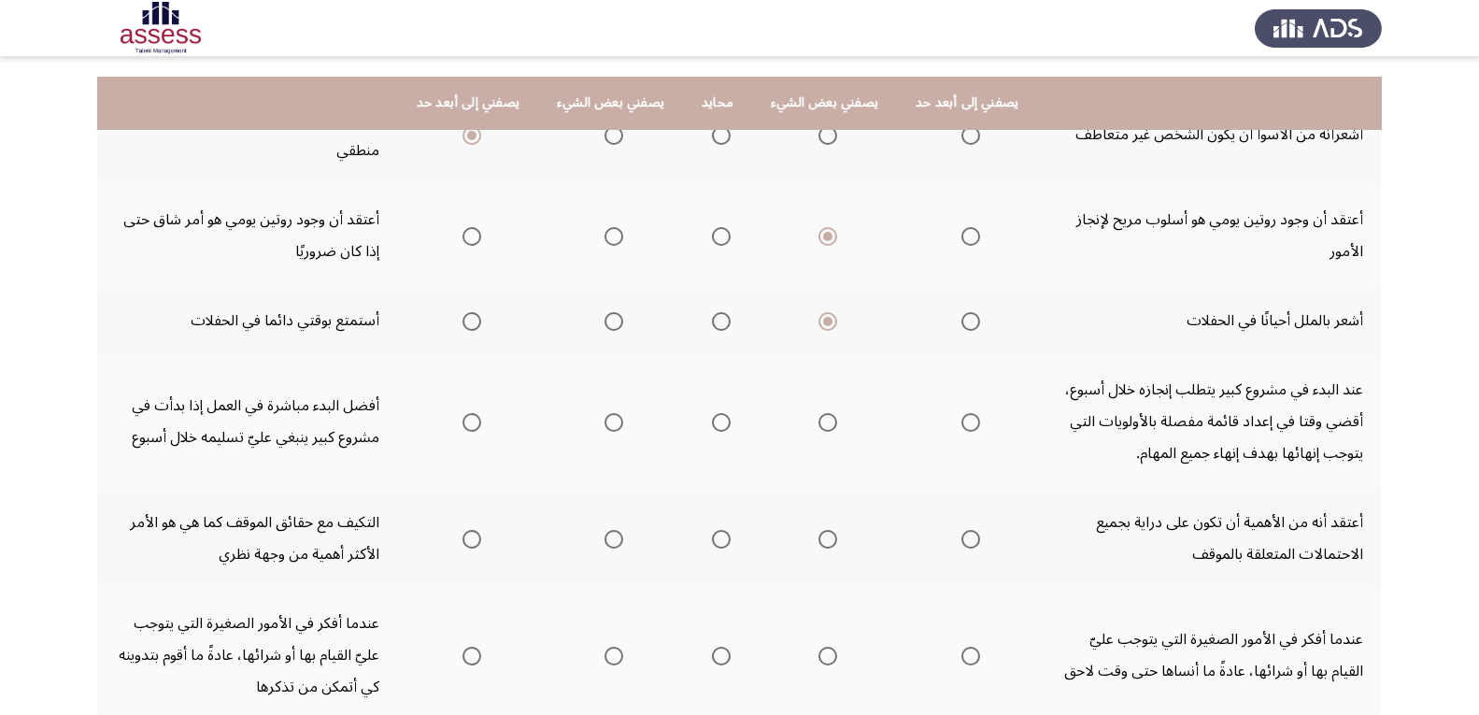
scroll to position [269, 0]
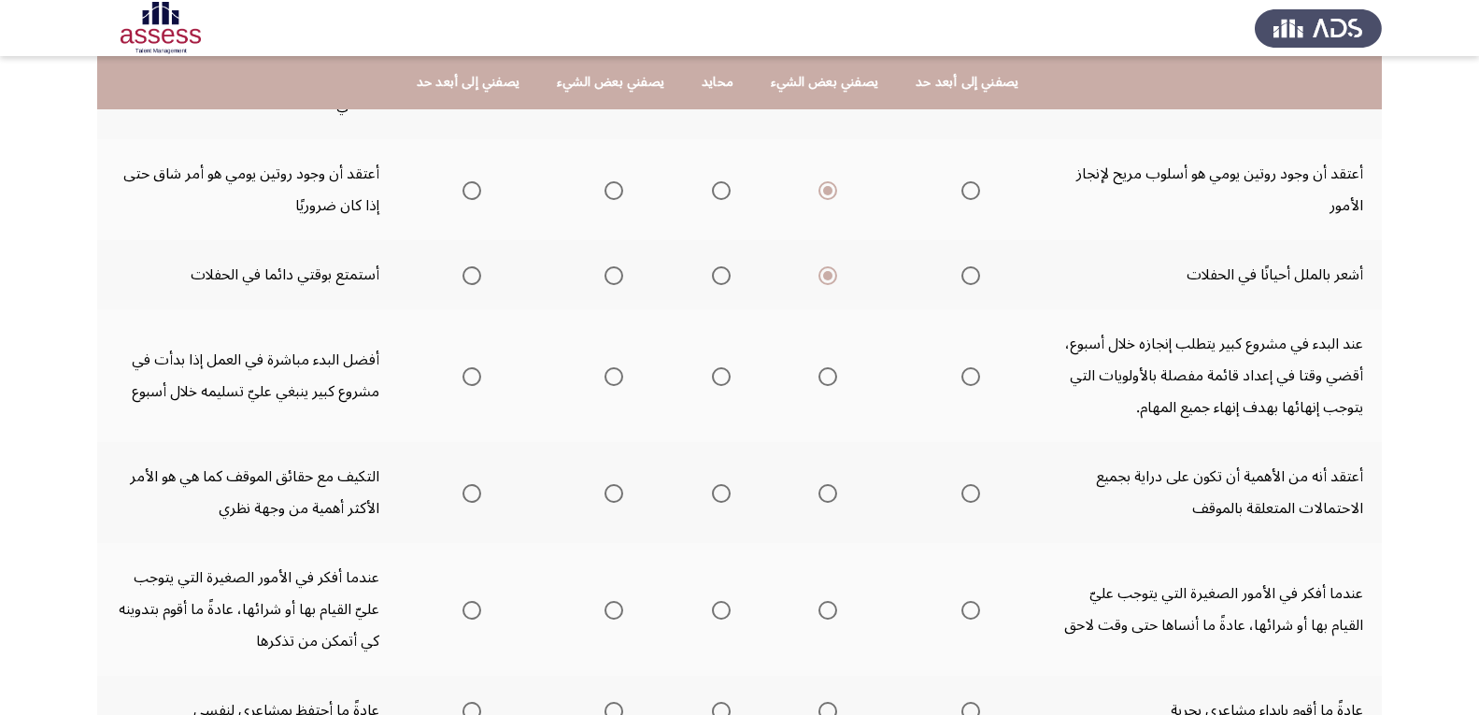
click at [822, 374] on span "Select an option" at bounding box center [828, 376] width 19 height 19
click at [822, 374] on input "Select an option" at bounding box center [828, 376] width 19 height 19
click at [828, 491] on span "Select an option" at bounding box center [828, 493] width 19 height 19
click at [828, 491] on input "Select an option" at bounding box center [828, 493] width 19 height 19
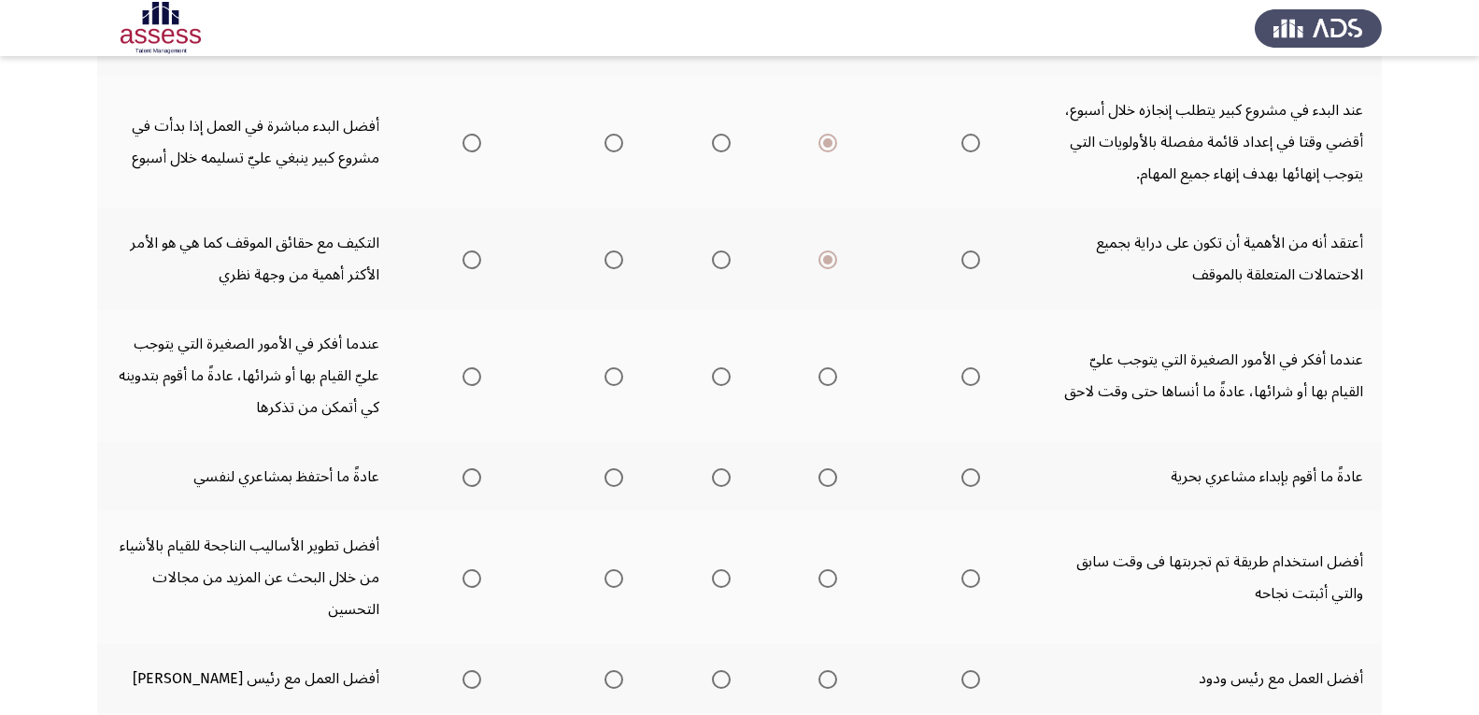
scroll to position [506, 0]
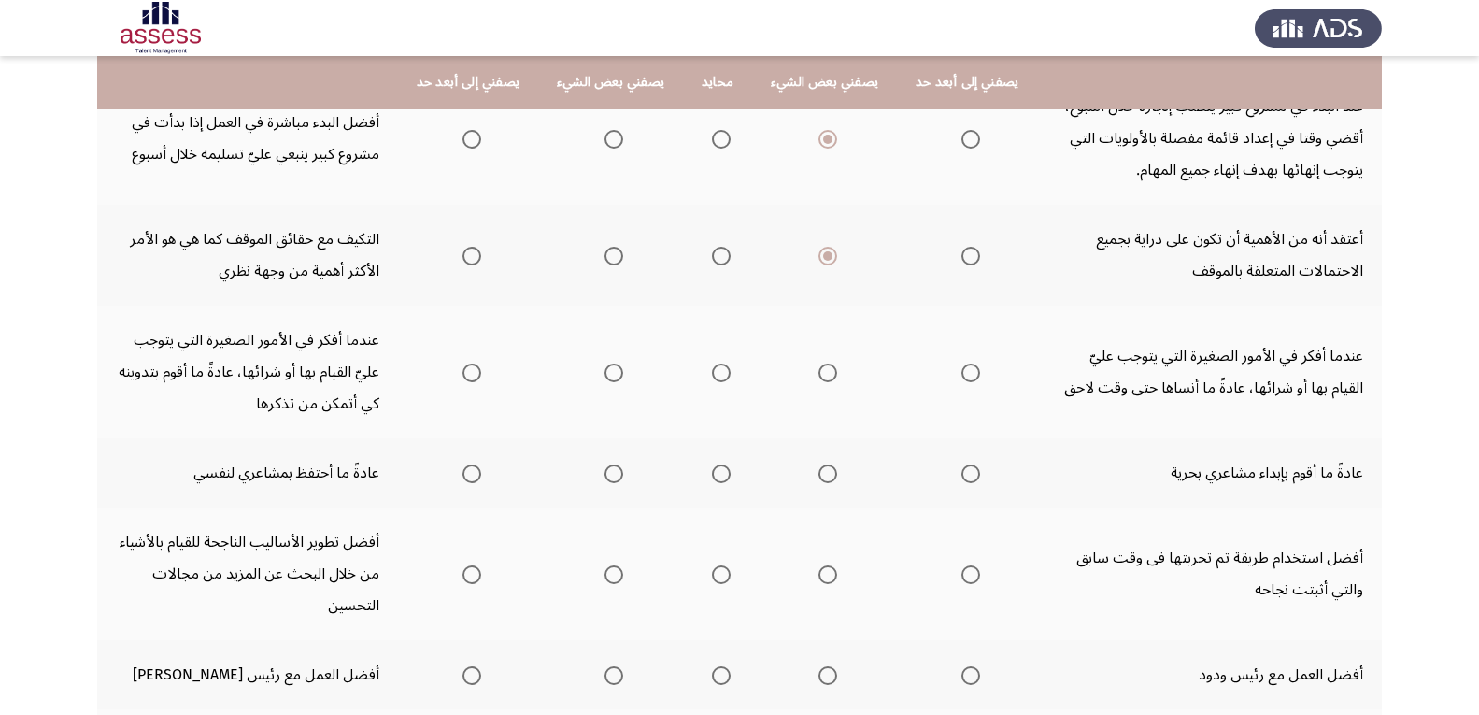
click at [822, 368] on span "Select an option" at bounding box center [828, 372] width 19 height 19
click at [822, 368] on input "Select an option" at bounding box center [828, 372] width 19 height 19
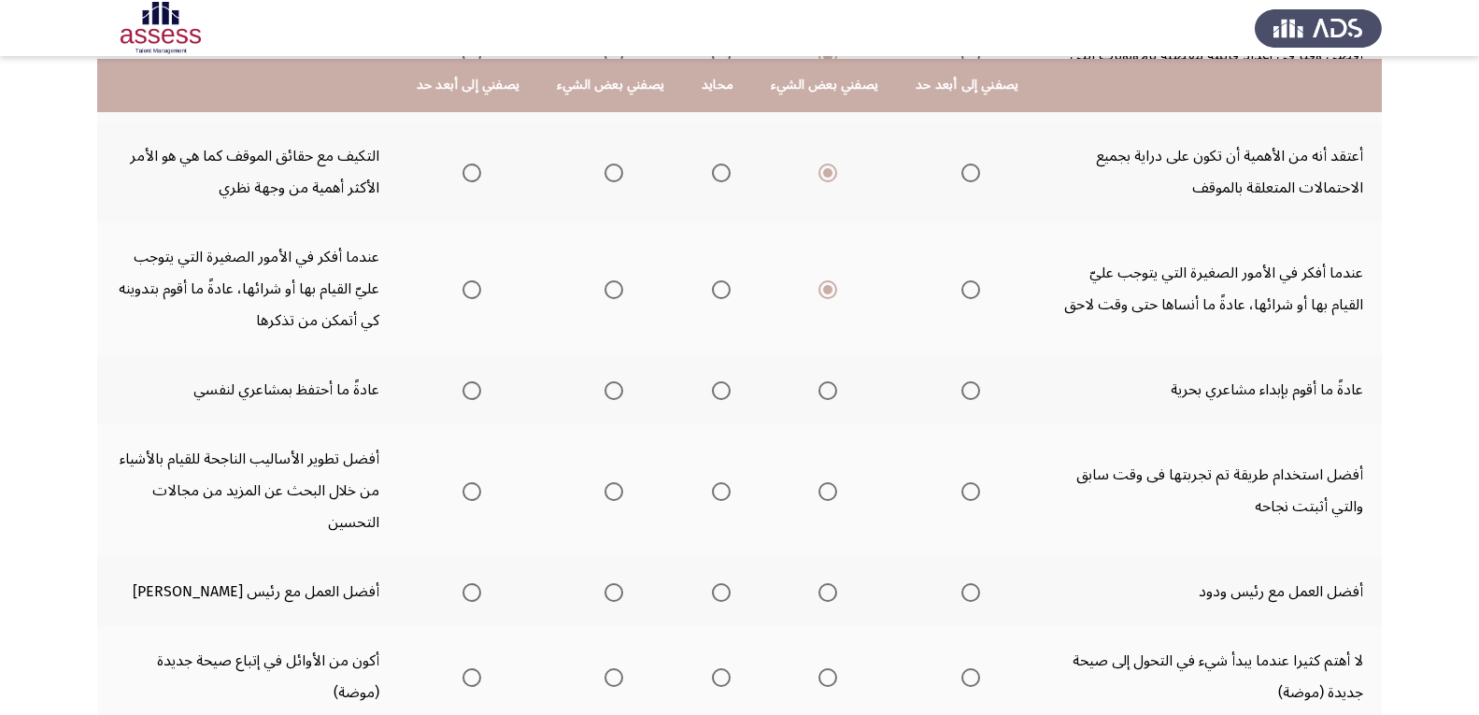
scroll to position [596, 0]
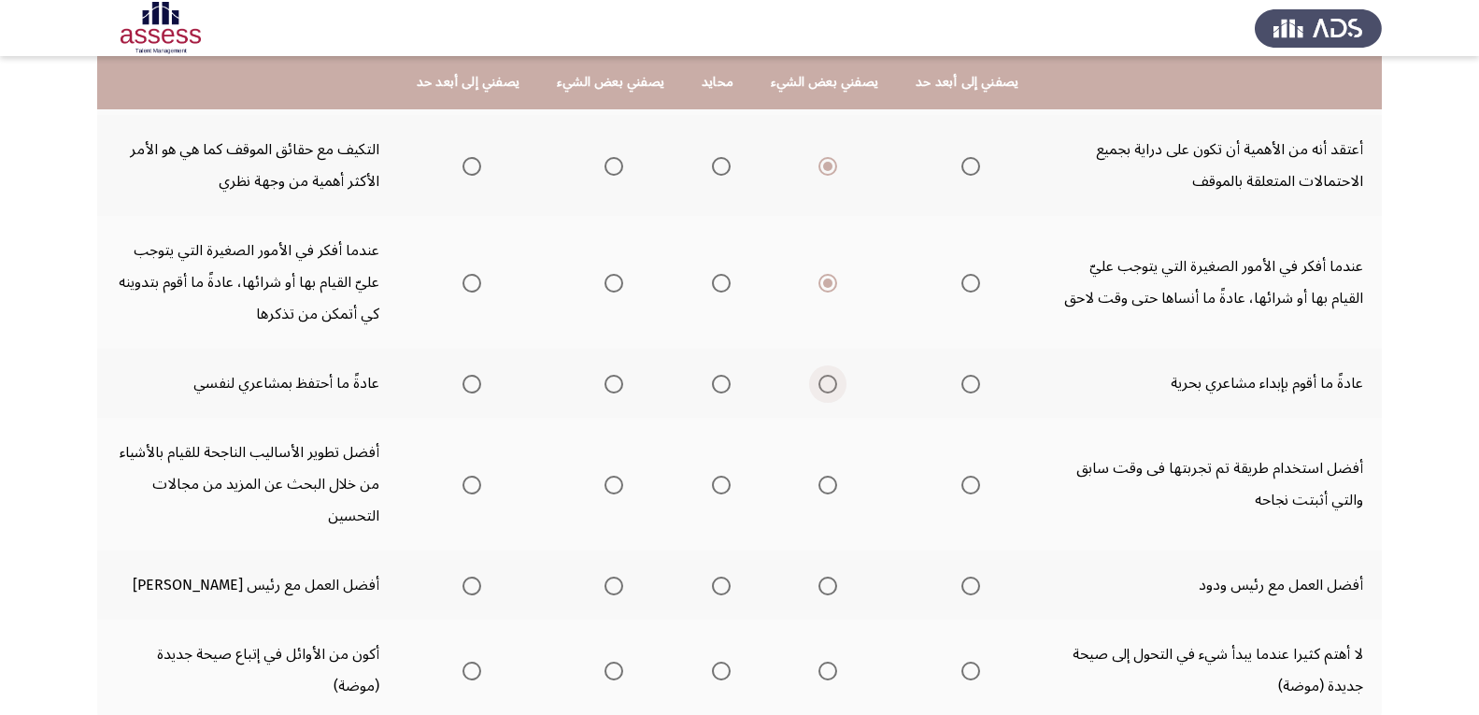
click at [829, 392] on span "Select an option" at bounding box center [828, 384] width 19 height 19
click at [829, 392] on input "Select an option" at bounding box center [828, 384] width 19 height 19
click at [472, 492] on span "Select an option" at bounding box center [472, 485] width 19 height 19
click at [472, 492] on input "Select an option" at bounding box center [472, 485] width 19 height 19
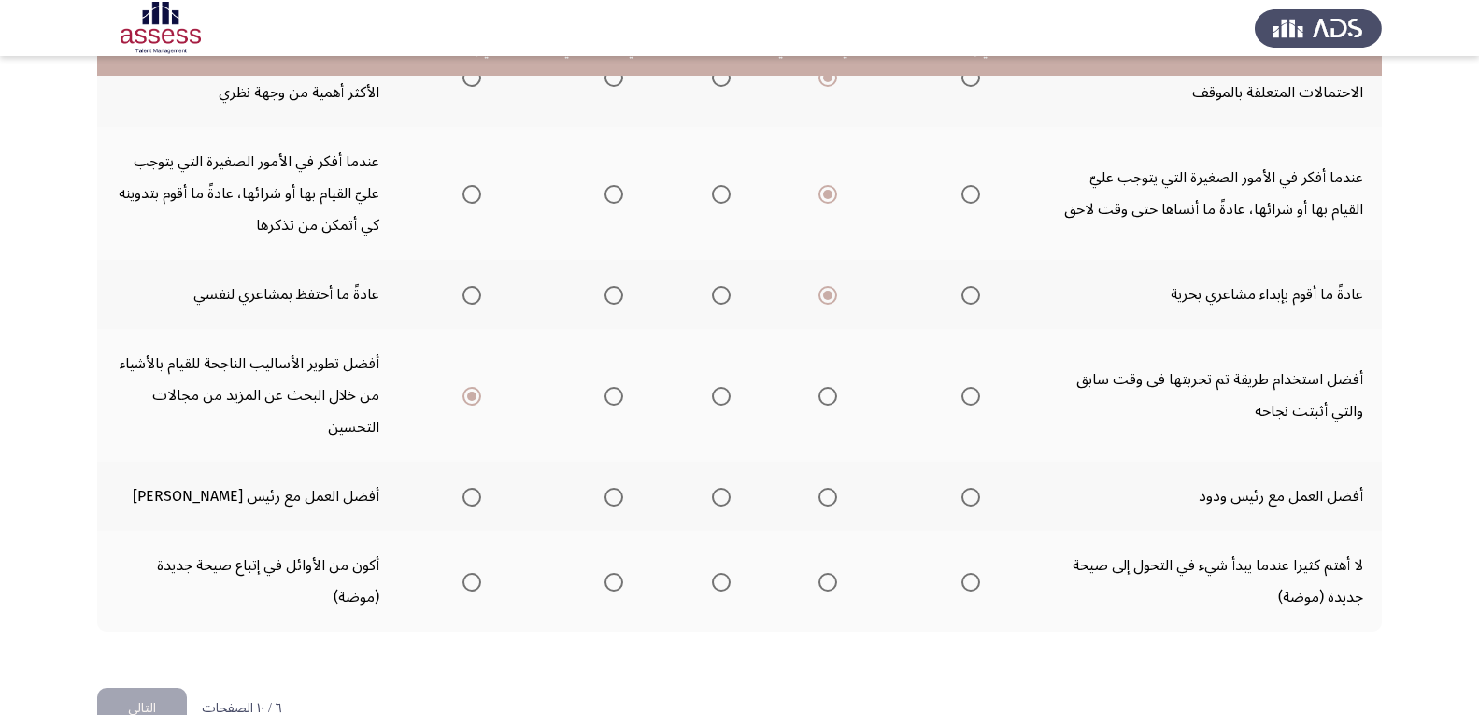
scroll to position [733, 0]
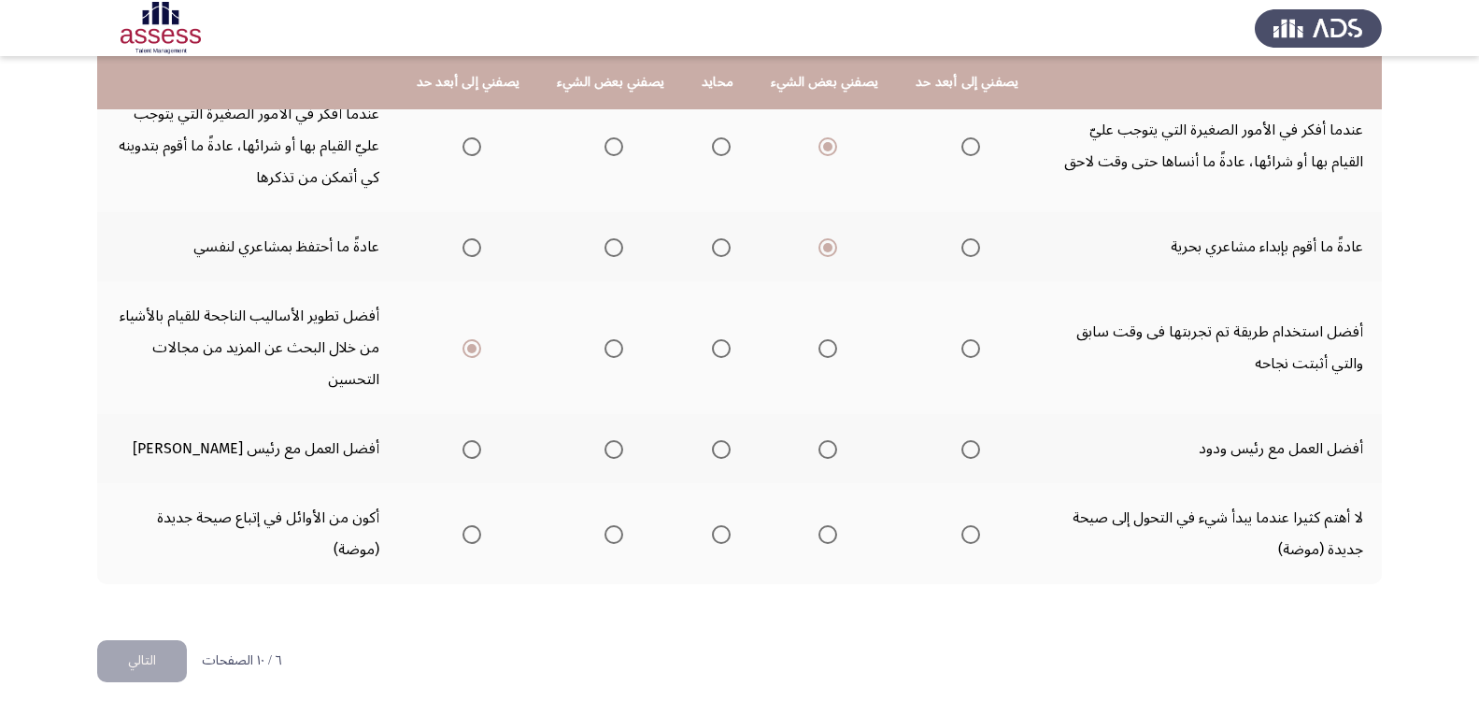
click at [475, 448] on span "Select an option" at bounding box center [472, 449] width 19 height 19
click at [475, 448] on input "Select an option" at bounding box center [472, 449] width 19 height 19
click at [972, 537] on span "Select an option" at bounding box center [971, 534] width 19 height 19
click at [972, 537] on input "Select an option" at bounding box center [971, 534] width 19 height 19
click at [129, 662] on button "التالي" at bounding box center [142, 661] width 90 height 42
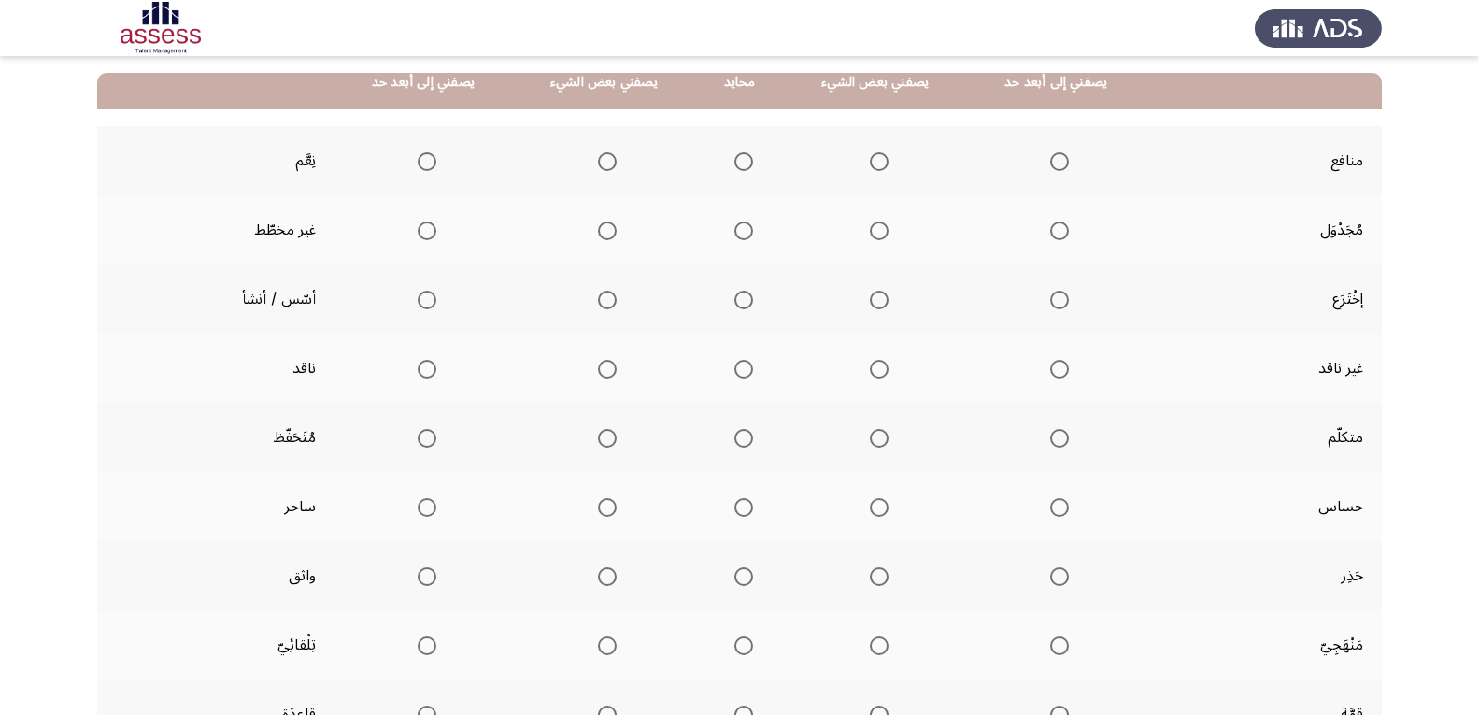
scroll to position [182, 0]
click at [881, 160] on span "Select an option" at bounding box center [879, 160] width 19 height 19
click at [881, 160] on input "Select an option" at bounding box center [879, 160] width 19 height 19
click at [1060, 230] on span "Select an option" at bounding box center [1060, 230] width 0 height 0
click at [1060, 230] on input "Select an option" at bounding box center [1059, 230] width 19 height 19
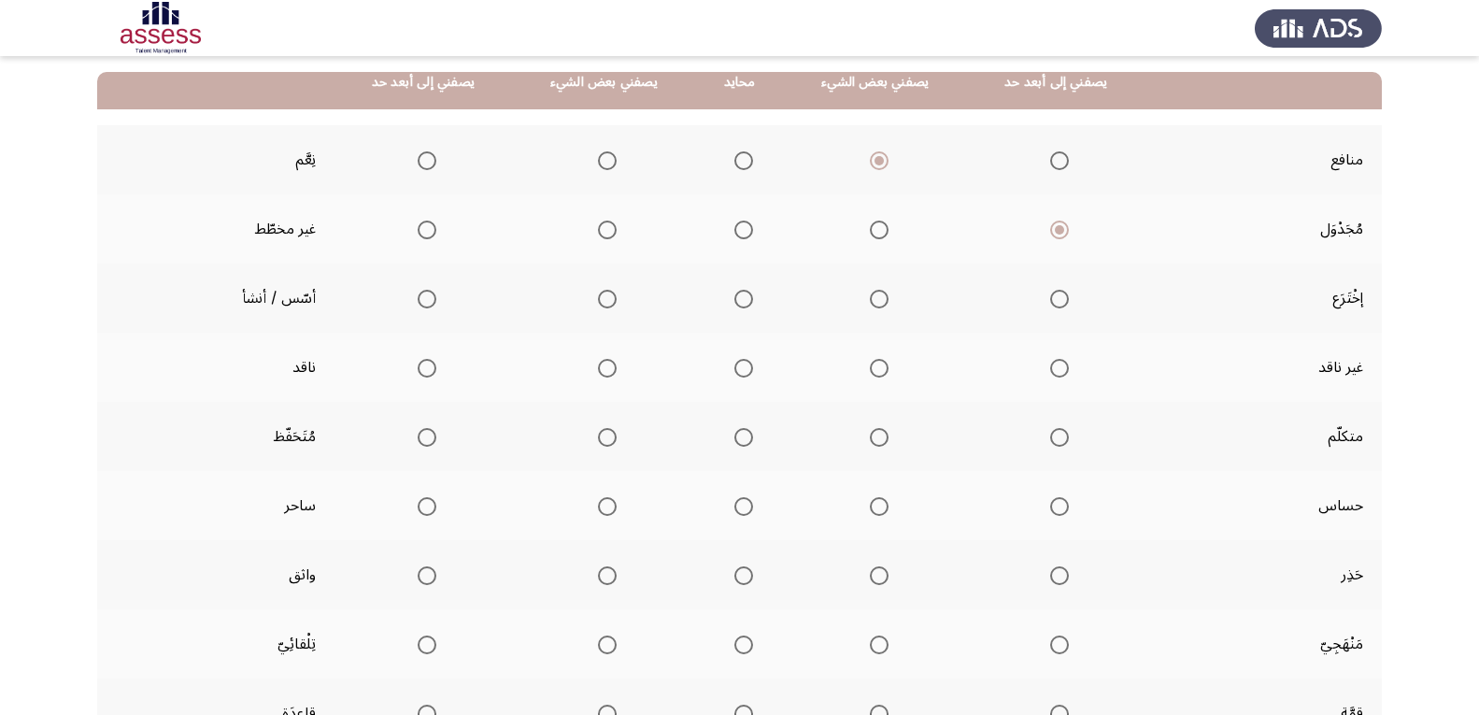
click at [420, 302] on span "Select an option" at bounding box center [427, 299] width 19 height 19
click at [420, 302] on input "Select an option" at bounding box center [427, 299] width 19 height 19
click at [435, 365] on span "Select an option" at bounding box center [427, 368] width 19 height 19
click at [435, 365] on input "Select an option" at bounding box center [427, 368] width 19 height 19
click at [432, 437] on span "Select an option" at bounding box center [427, 437] width 19 height 19
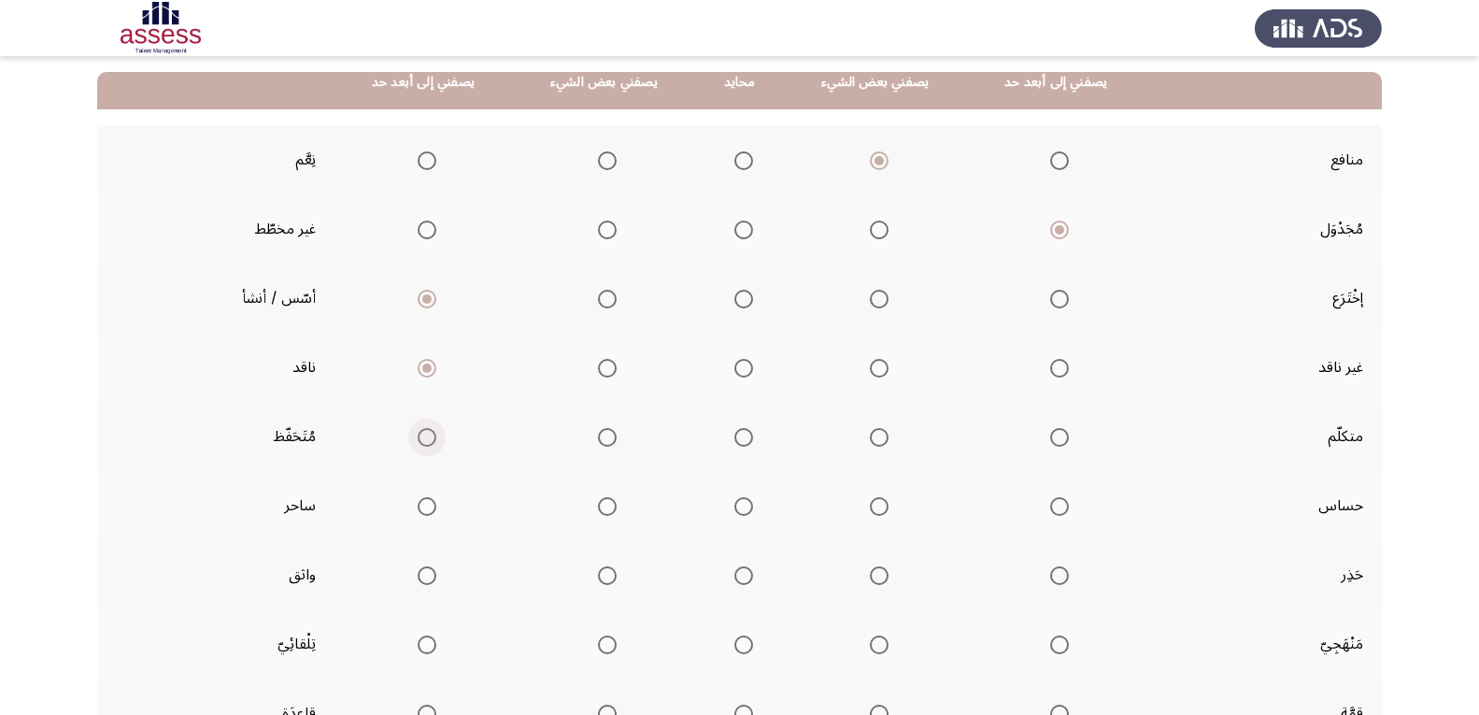
click at [432, 437] on input "Select an option" at bounding box center [427, 437] width 19 height 19
click at [879, 509] on span "Select an option" at bounding box center [879, 506] width 19 height 19
click at [879, 509] on input "Select an option" at bounding box center [879, 506] width 19 height 19
click at [1059, 578] on span "Select an option" at bounding box center [1059, 575] width 19 height 19
click at [1059, 578] on input "Select an option" at bounding box center [1059, 575] width 19 height 19
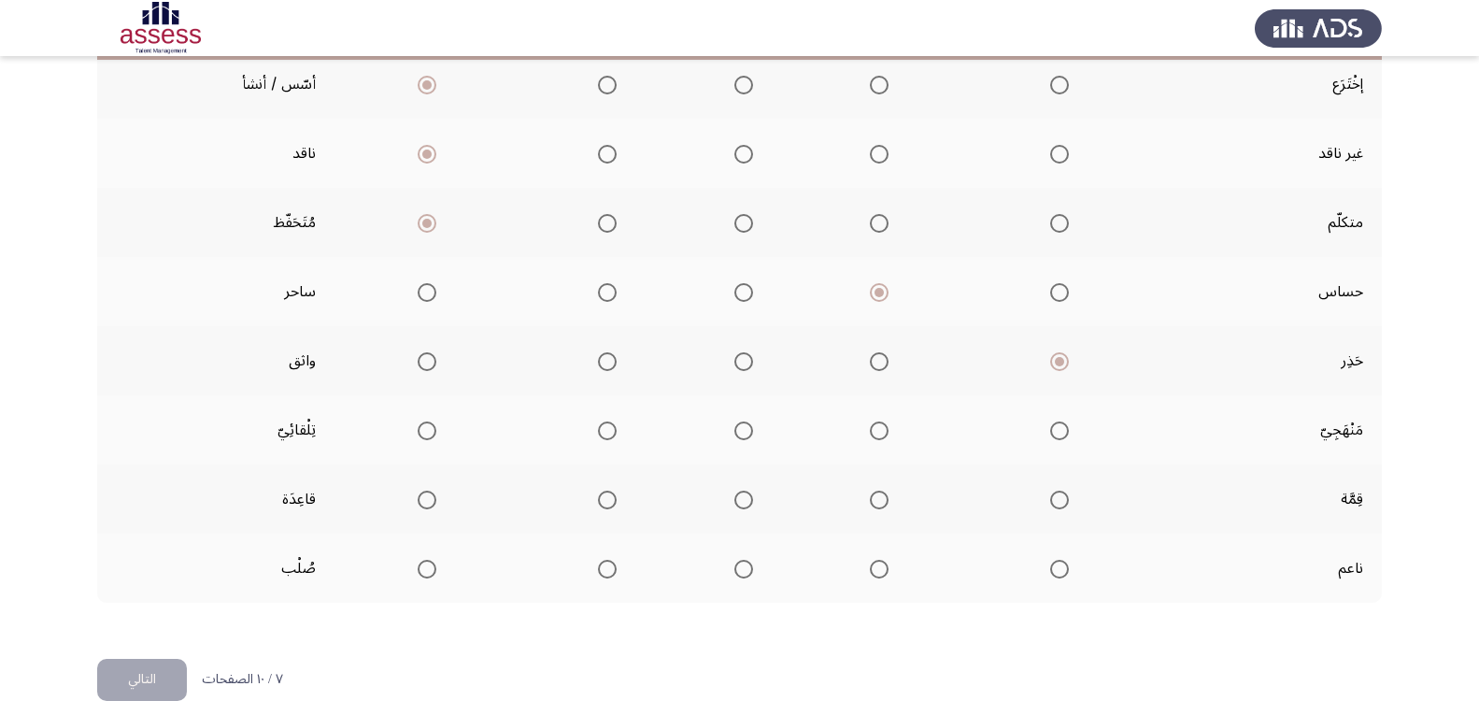
scroll to position [415, 0]
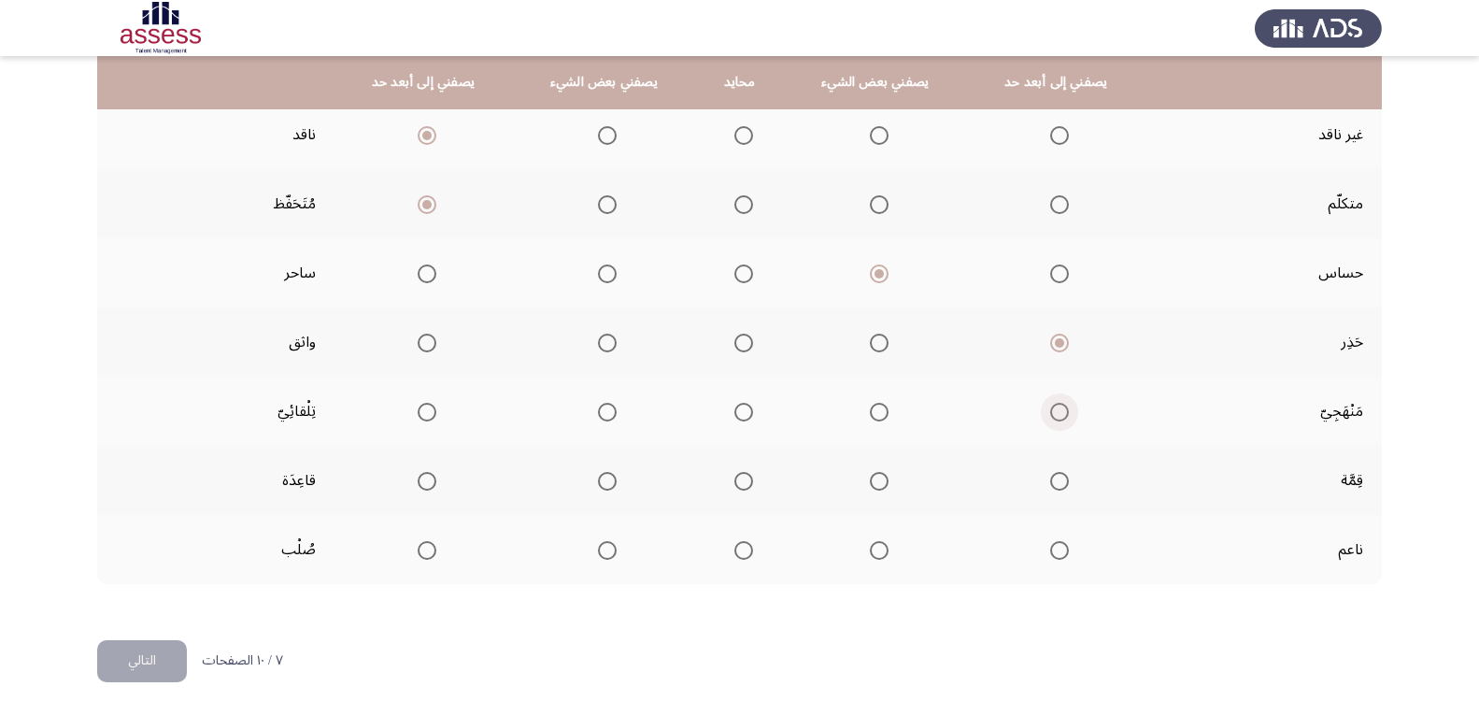
click at [1057, 413] on span "Select an option" at bounding box center [1059, 412] width 19 height 19
click at [1057, 413] on input "Select an option" at bounding box center [1059, 412] width 19 height 19
click at [1063, 484] on span "Select an option" at bounding box center [1059, 481] width 19 height 19
click at [1063, 484] on input "Select an option" at bounding box center [1059, 481] width 19 height 19
click at [420, 555] on span "Select an option" at bounding box center [427, 550] width 19 height 19
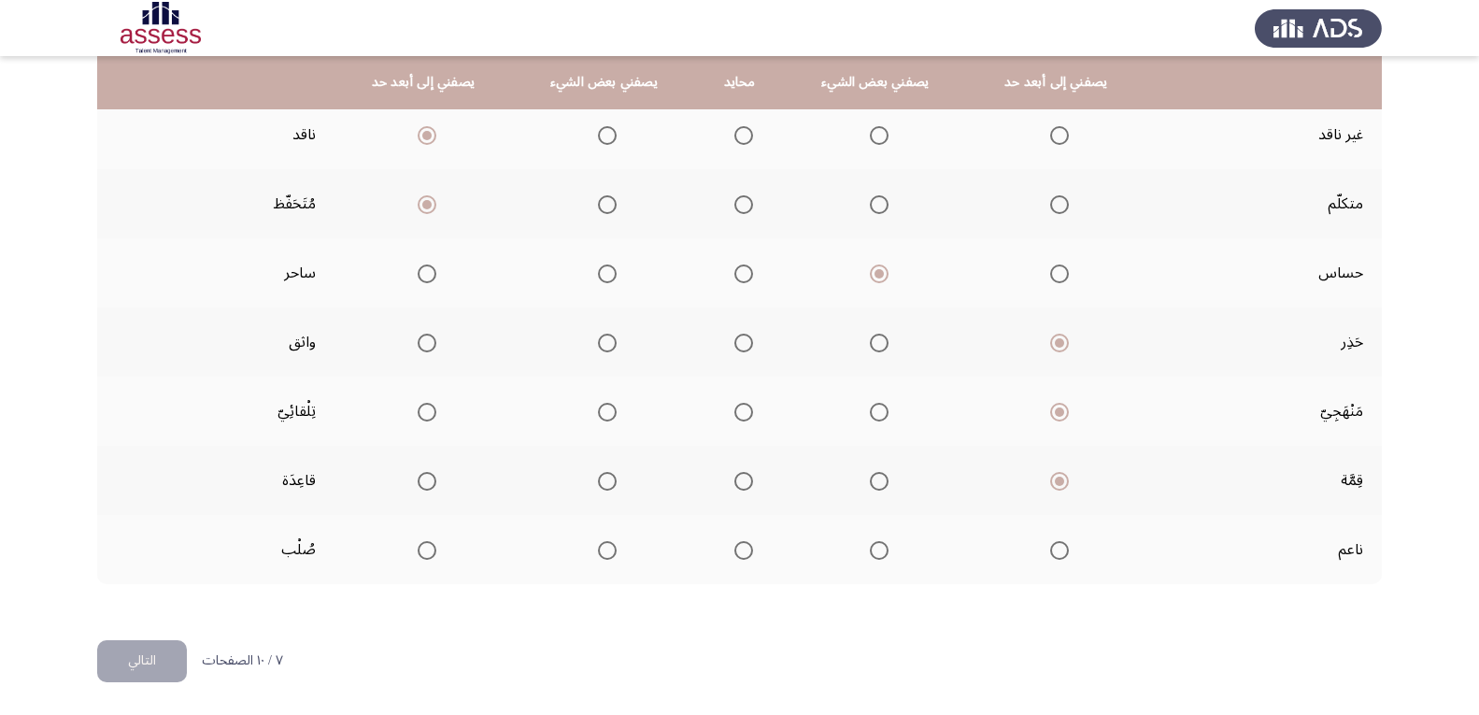
click at [420, 555] on input "Select an option" at bounding box center [427, 550] width 19 height 19
click at [587, 549] on th at bounding box center [604, 549] width 184 height 69
click at [620, 552] on th at bounding box center [604, 549] width 184 height 69
click at [607, 551] on span "Select an option" at bounding box center [607, 550] width 19 height 19
click at [607, 551] on input "Select an option" at bounding box center [607, 550] width 19 height 19
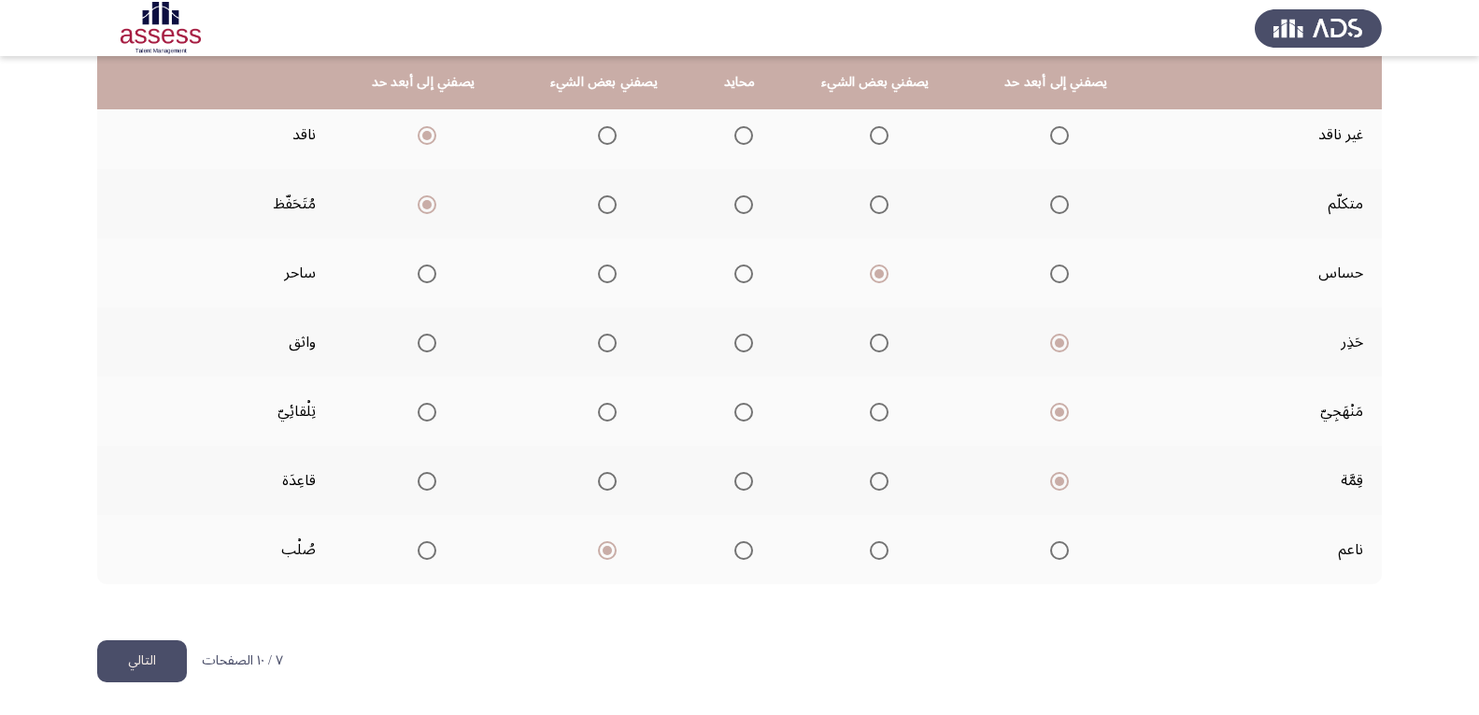
click at [159, 650] on button "التالي" at bounding box center [142, 661] width 90 height 42
